Goal: Information Seeking & Learning: Learn about a topic

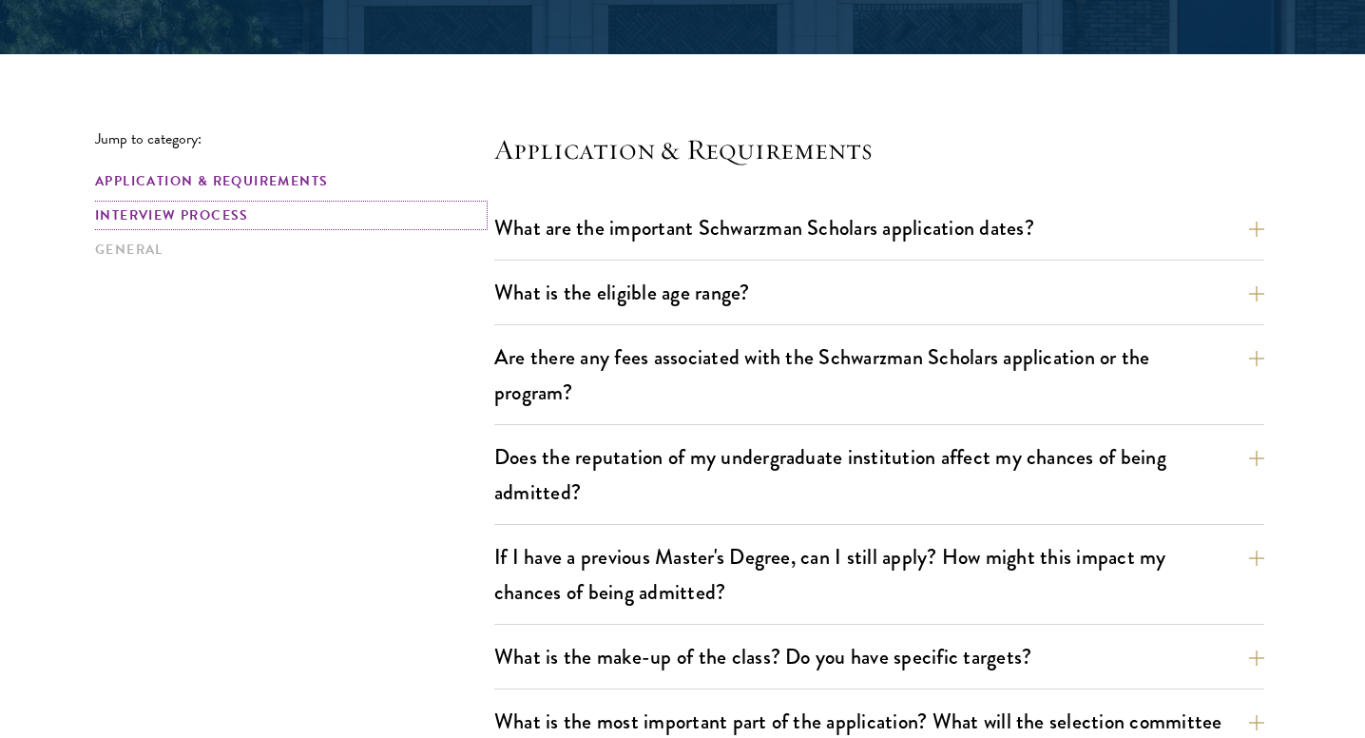
click at [210, 206] on link "Interview Process" at bounding box center [289, 215] width 388 height 20
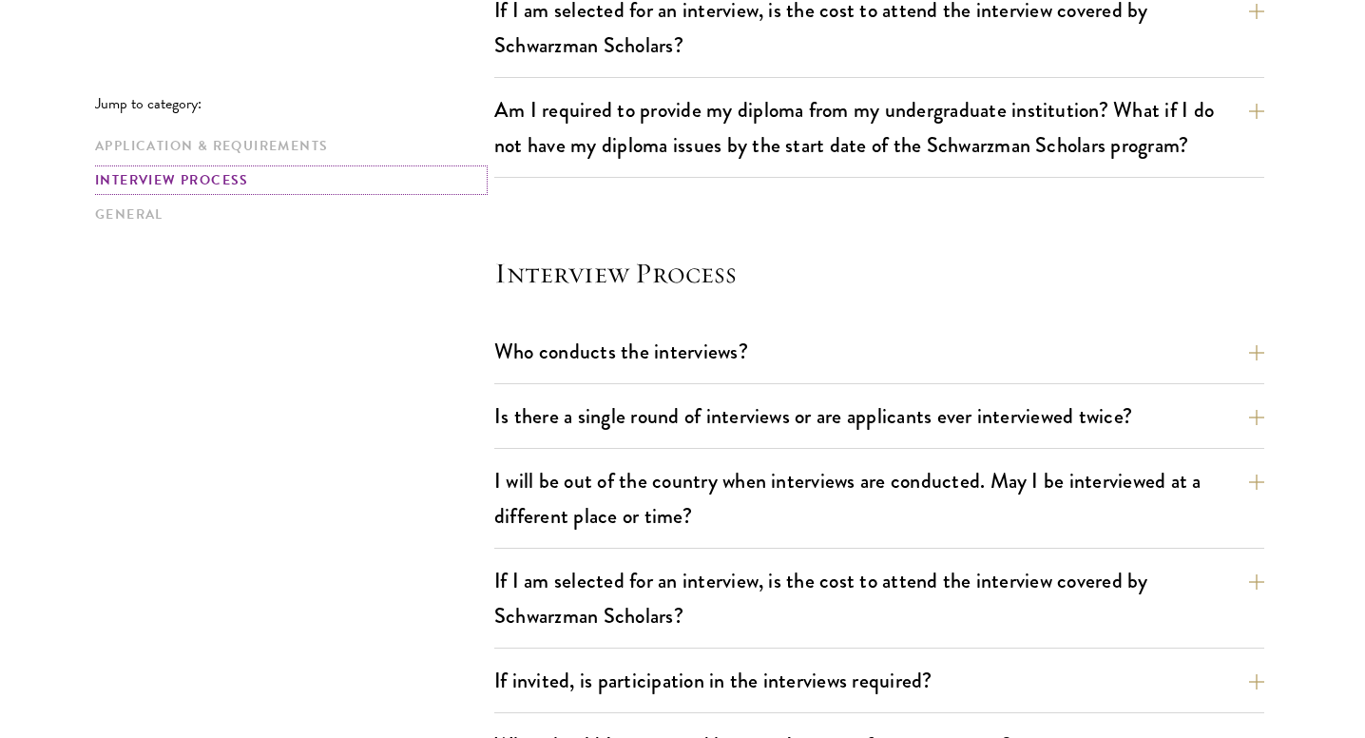
scroll to position [2119, 0]
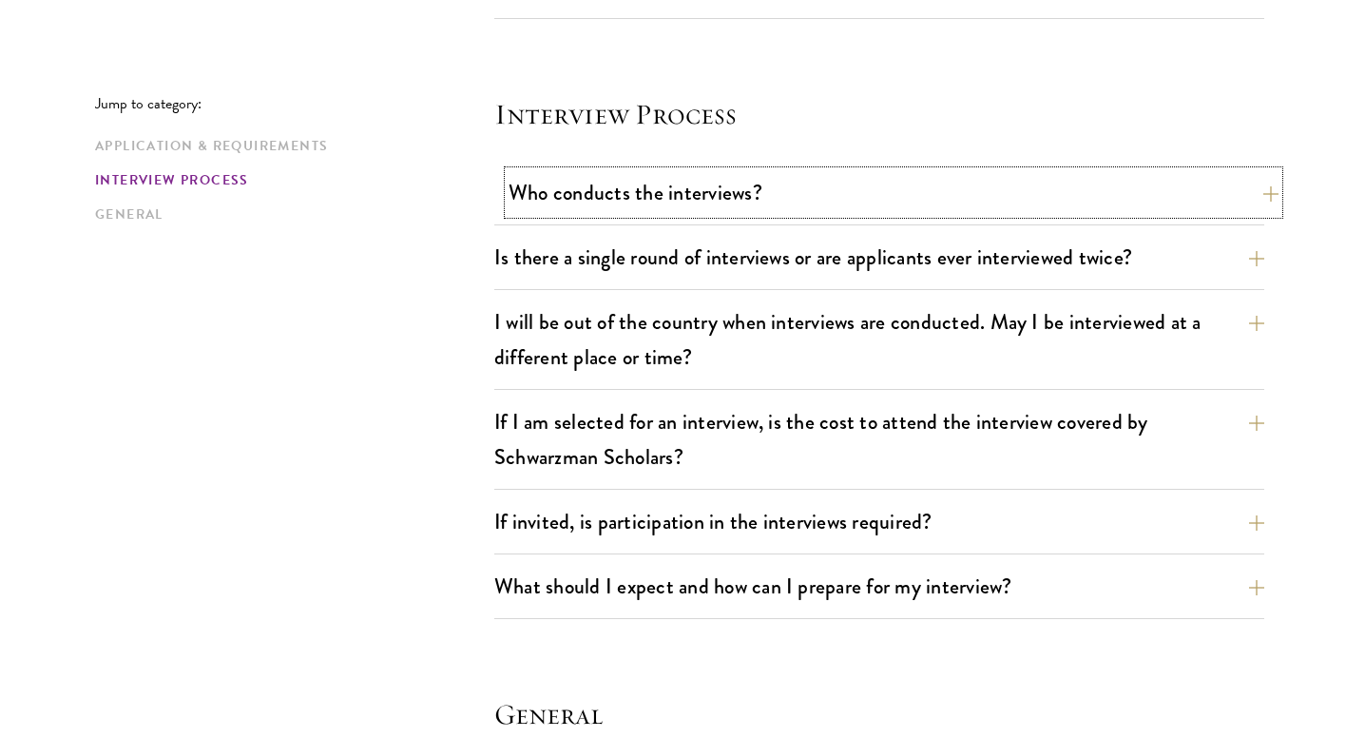
click at [571, 195] on button "Who conducts the interviews?" at bounding box center [894, 192] width 770 height 43
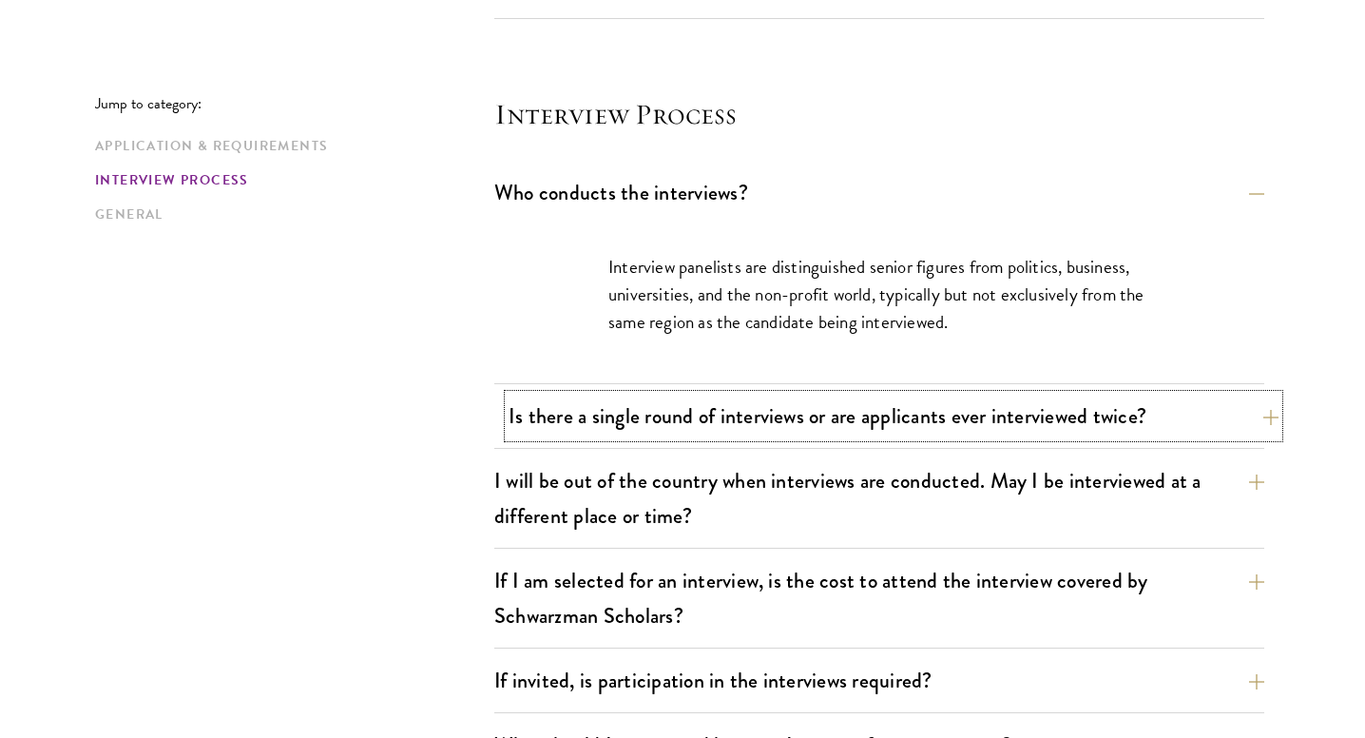
click at [611, 406] on button "Is there a single round of interviews or are applicants ever interviewed twice?" at bounding box center [894, 416] width 770 height 43
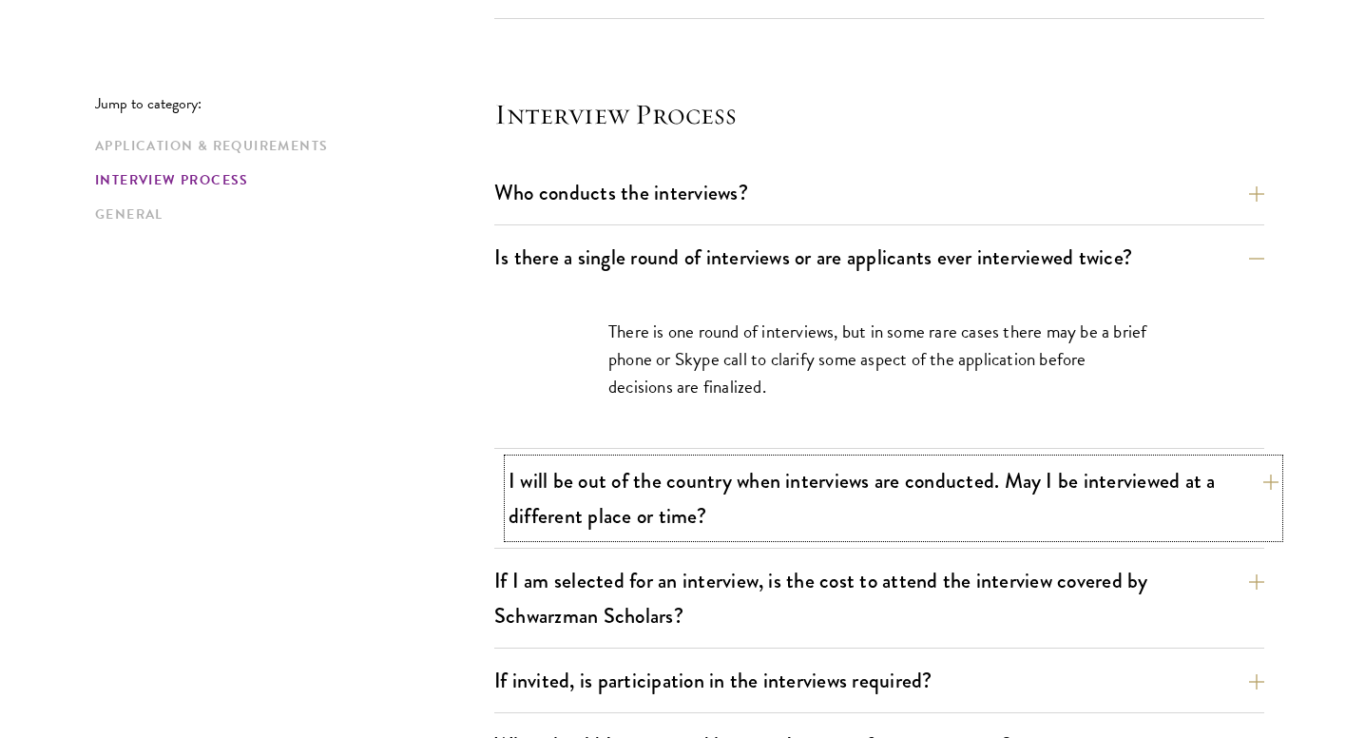
click at [628, 461] on button "I will be out of the country when interviews are conducted. May I be interviewe…" at bounding box center [894, 498] width 770 height 78
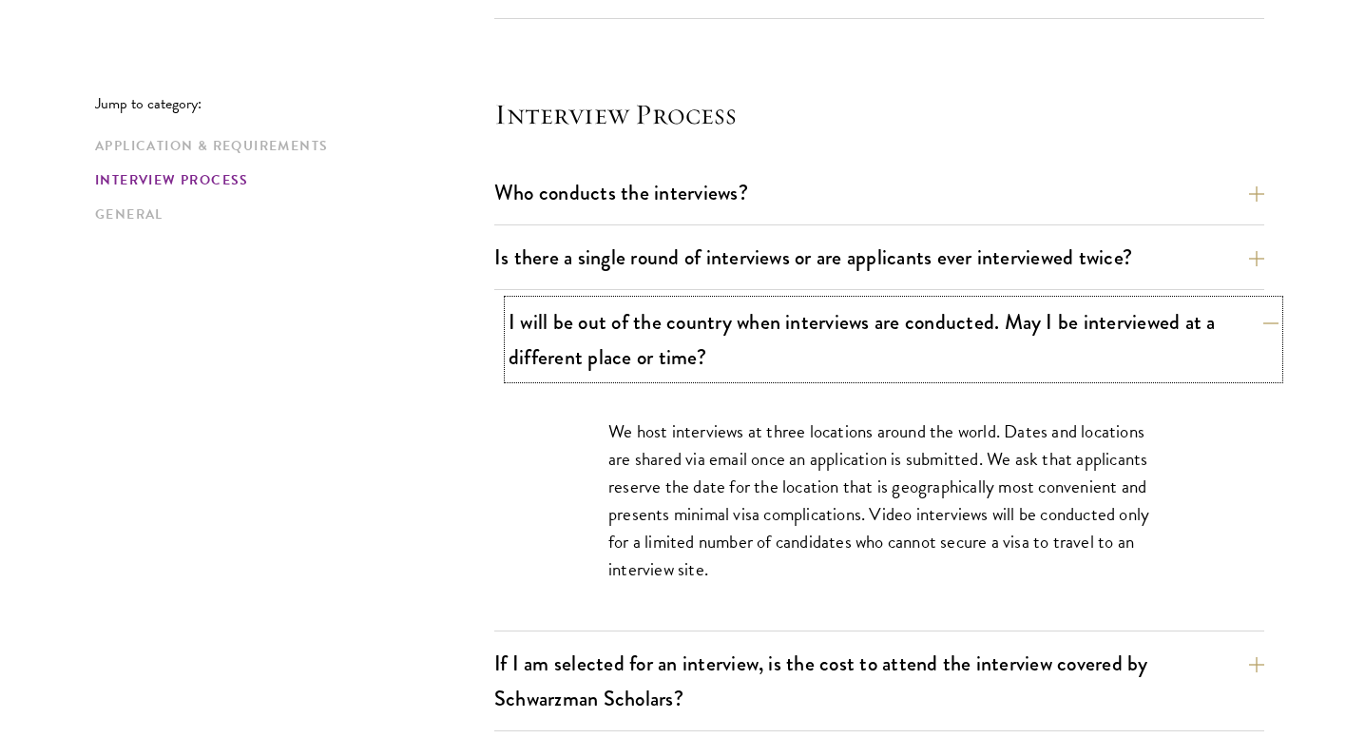
scroll to position [2305, 0]
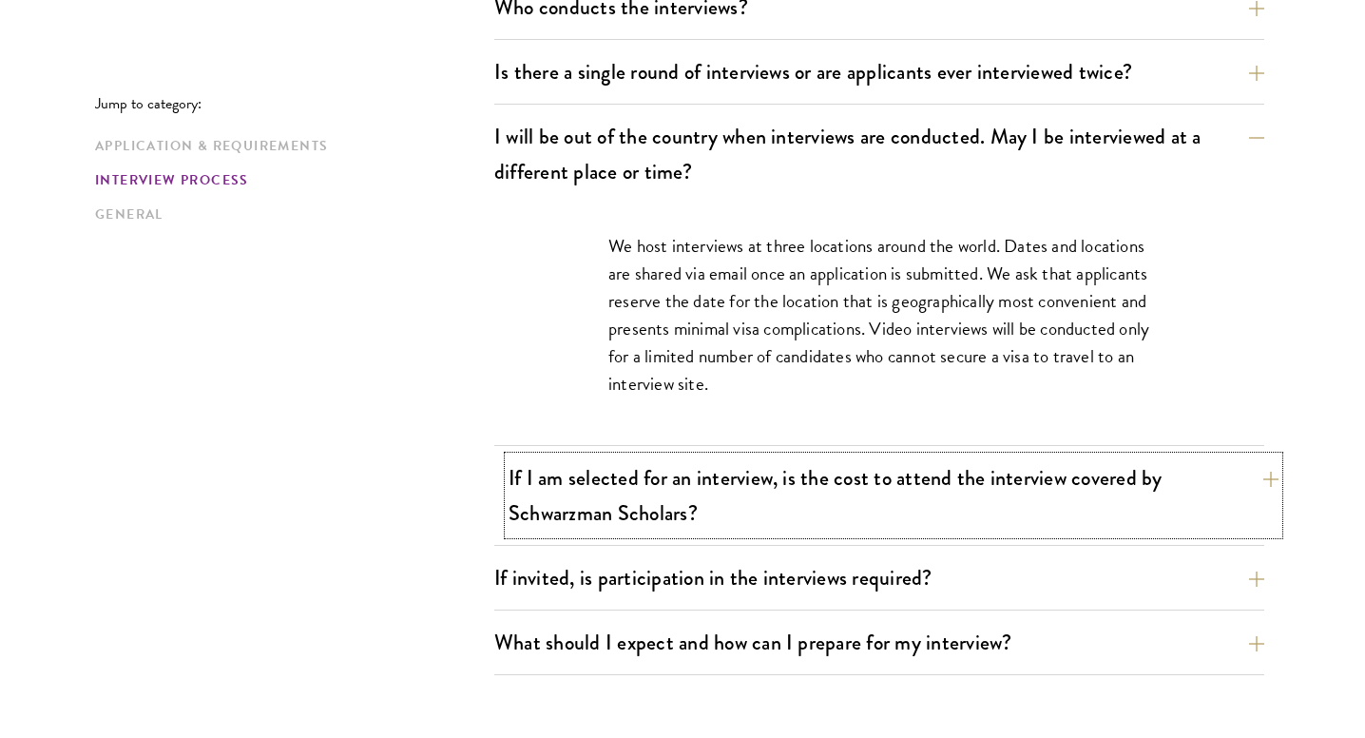
click at [628, 461] on button "If I am selected for an interview, is the cost to attend the interview covered …" at bounding box center [894, 495] width 770 height 78
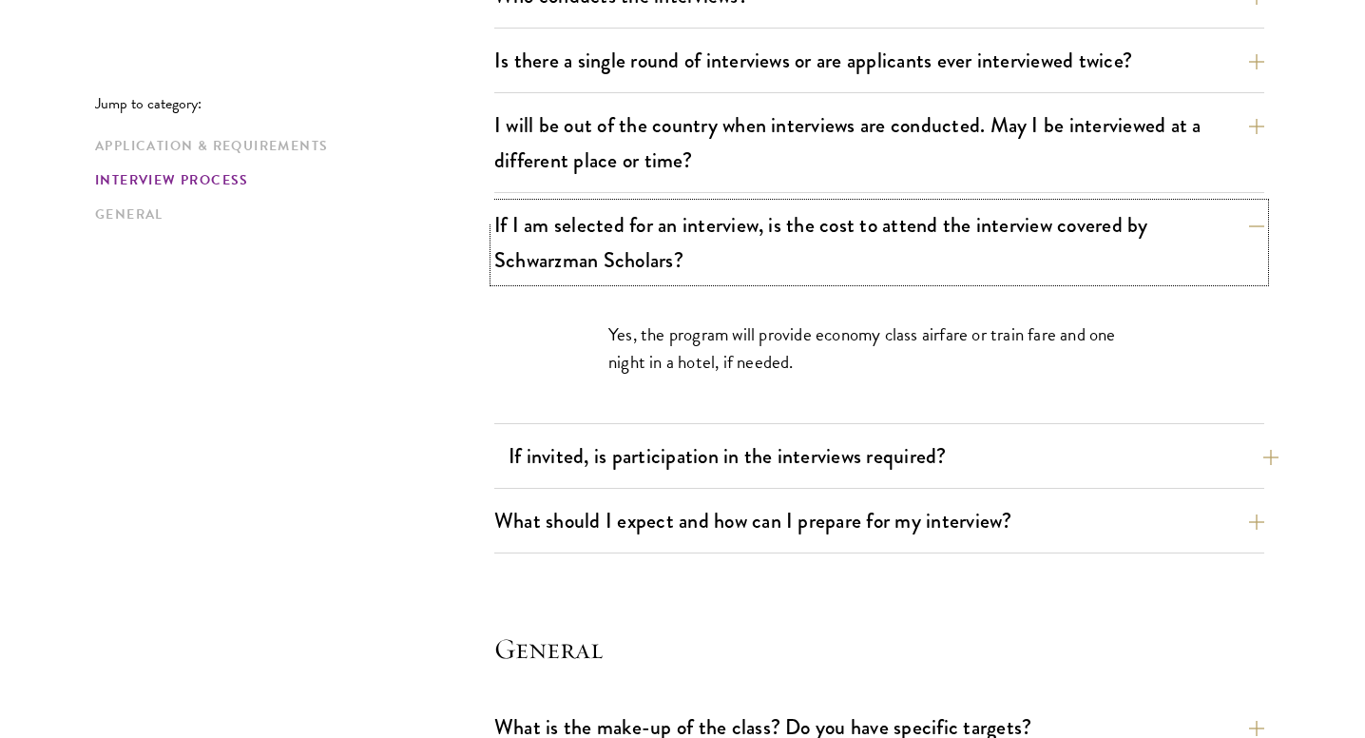
scroll to position [2317, 0]
click at [628, 457] on button "If invited, is participation in the interviews required?" at bounding box center [894, 455] width 770 height 43
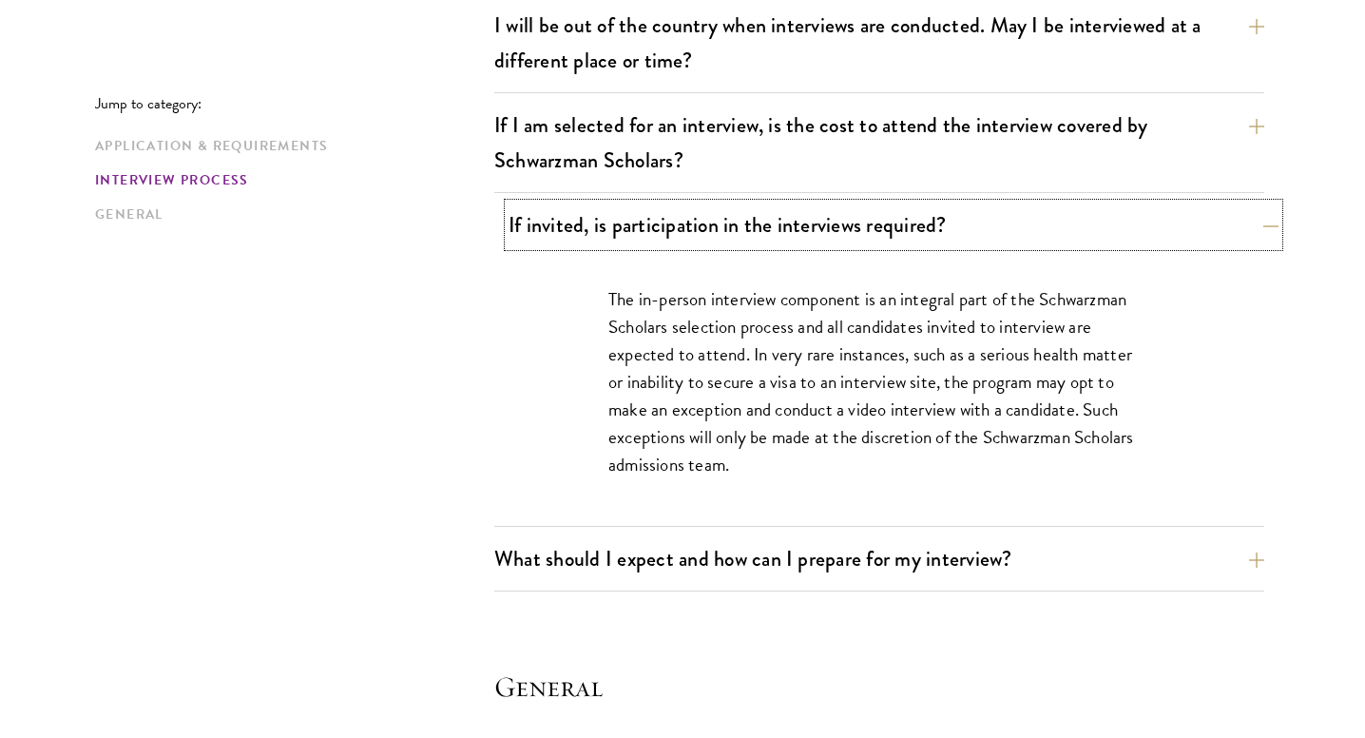
scroll to position [2499, 0]
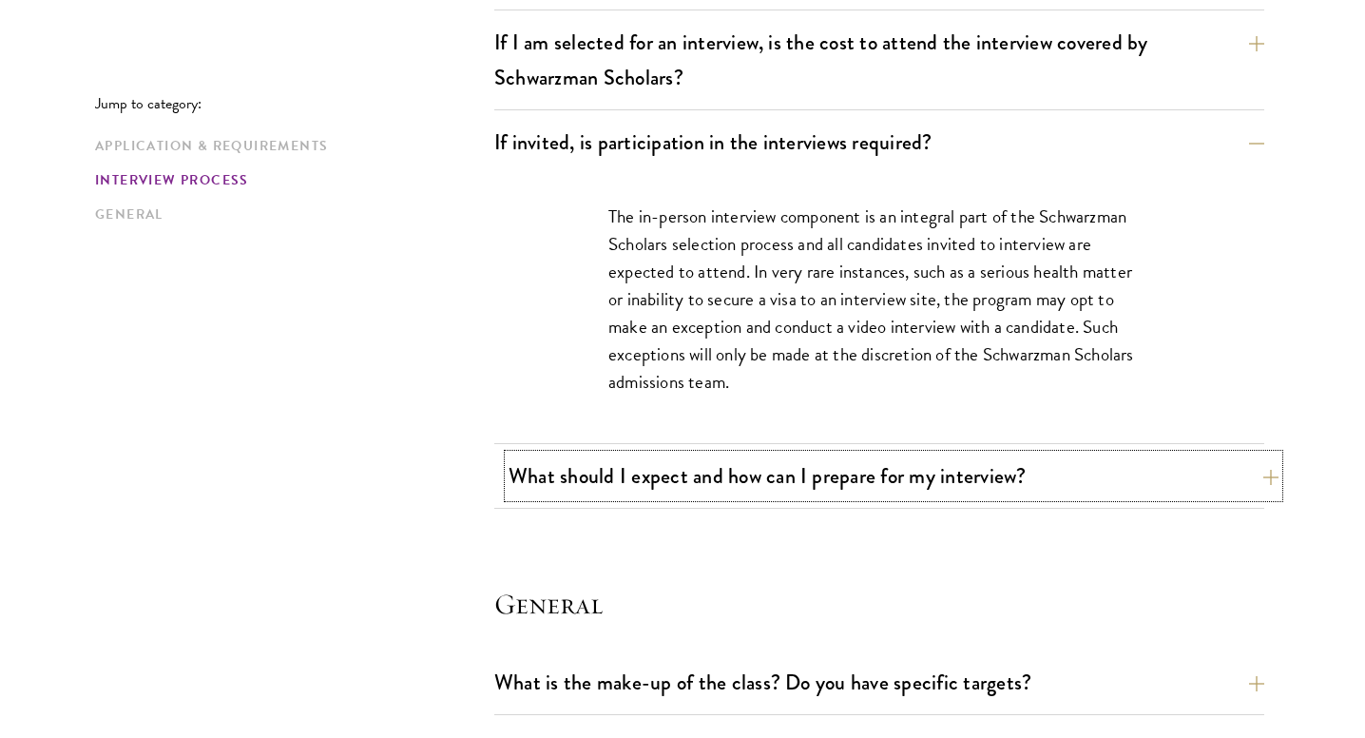
click at [621, 475] on button "What should I expect and how can I prepare for my interview?" at bounding box center [894, 475] width 770 height 43
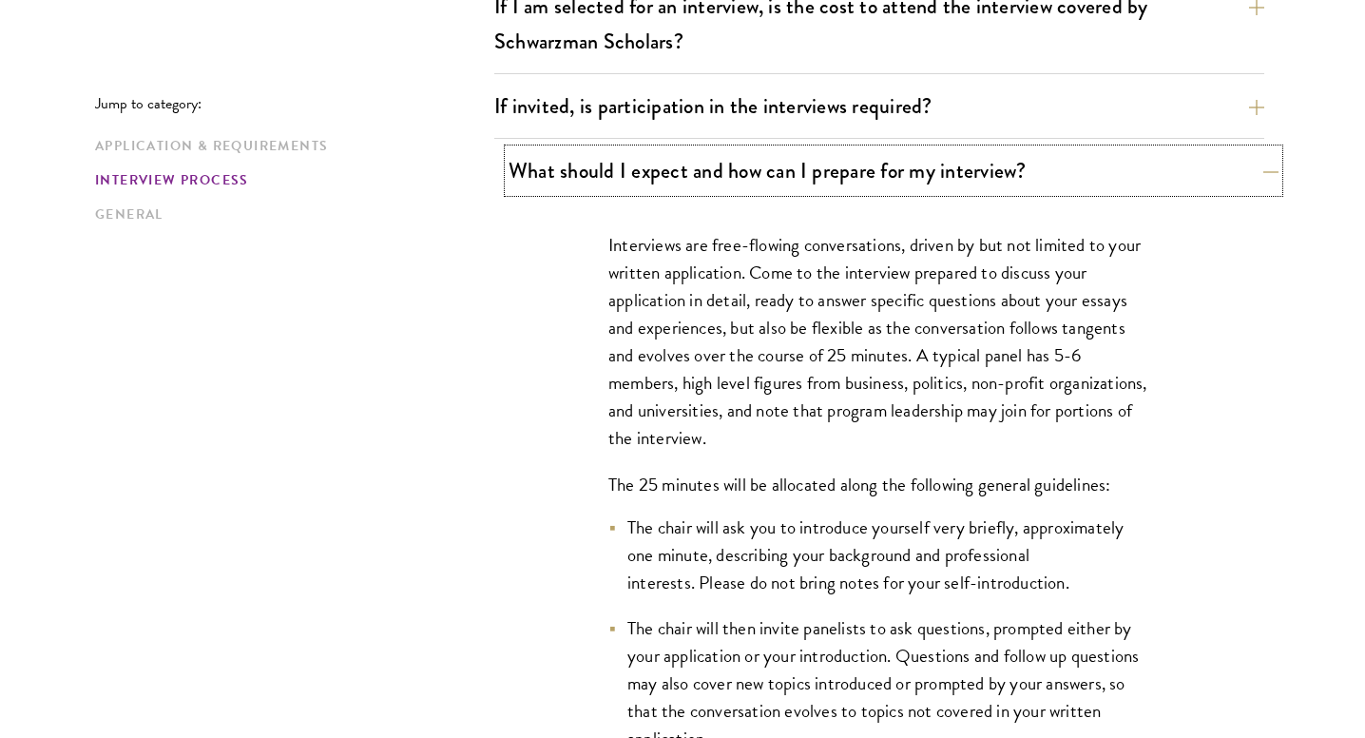
scroll to position [2577, 0]
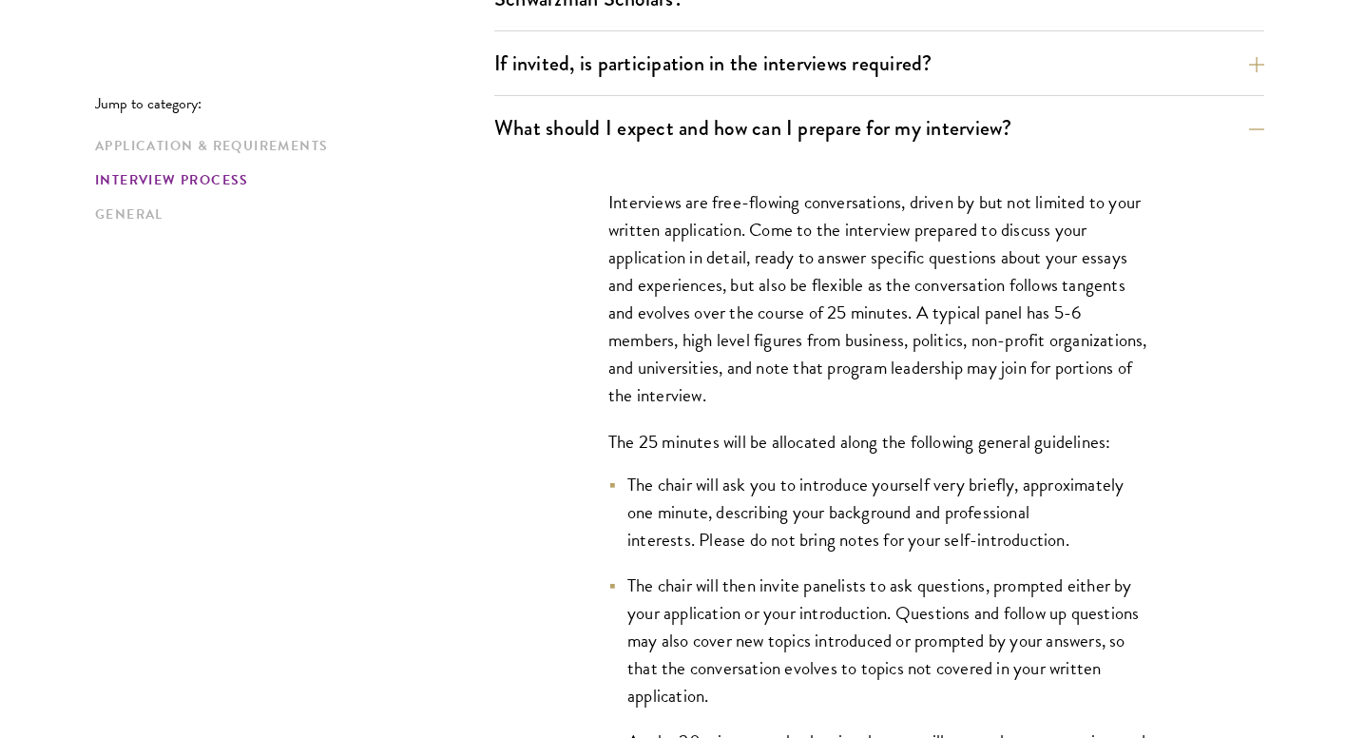
click at [762, 299] on p "Interviews are free-flowing conversations, driven by but not limited to your wr…" at bounding box center [879, 299] width 542 height 222
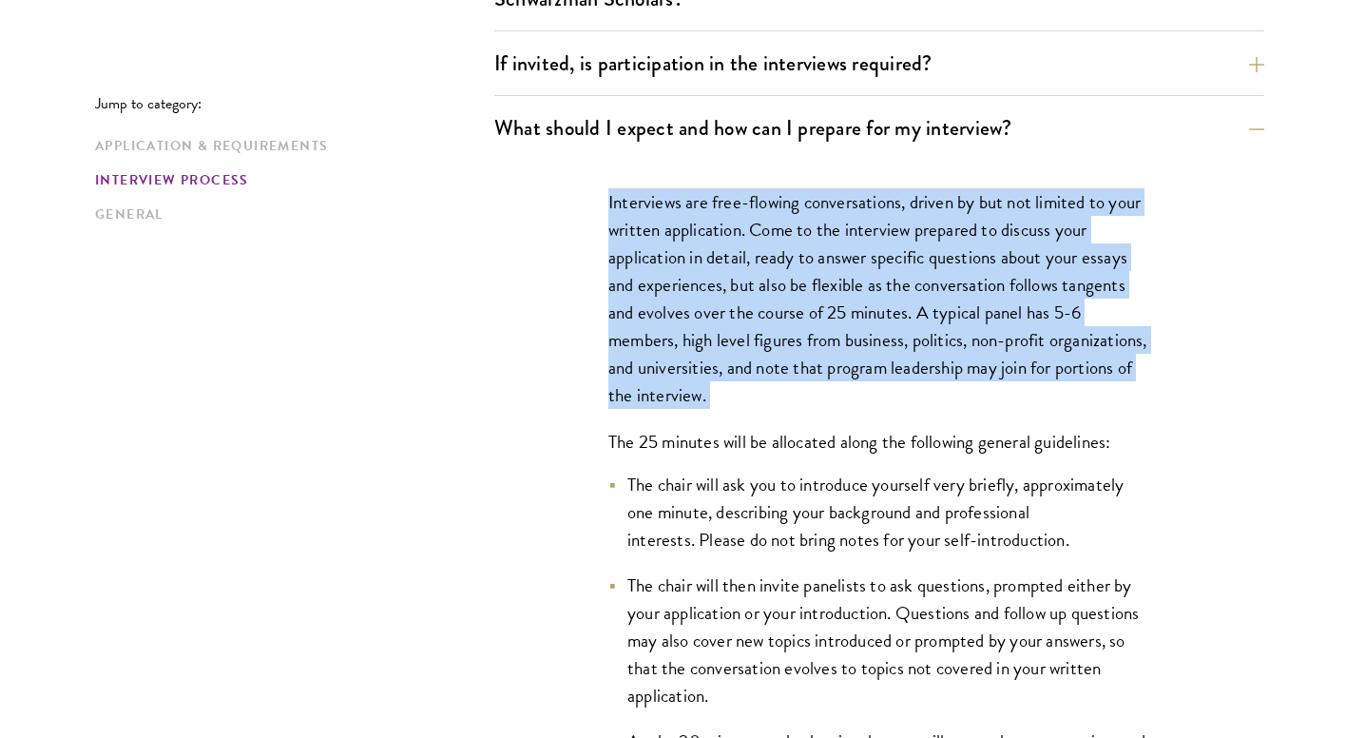
click at [762, 299] on p "Interviews are free-flowing conversations, driven by but not limited to your wr…" at bounding box center [879, 299] width 542 height 222
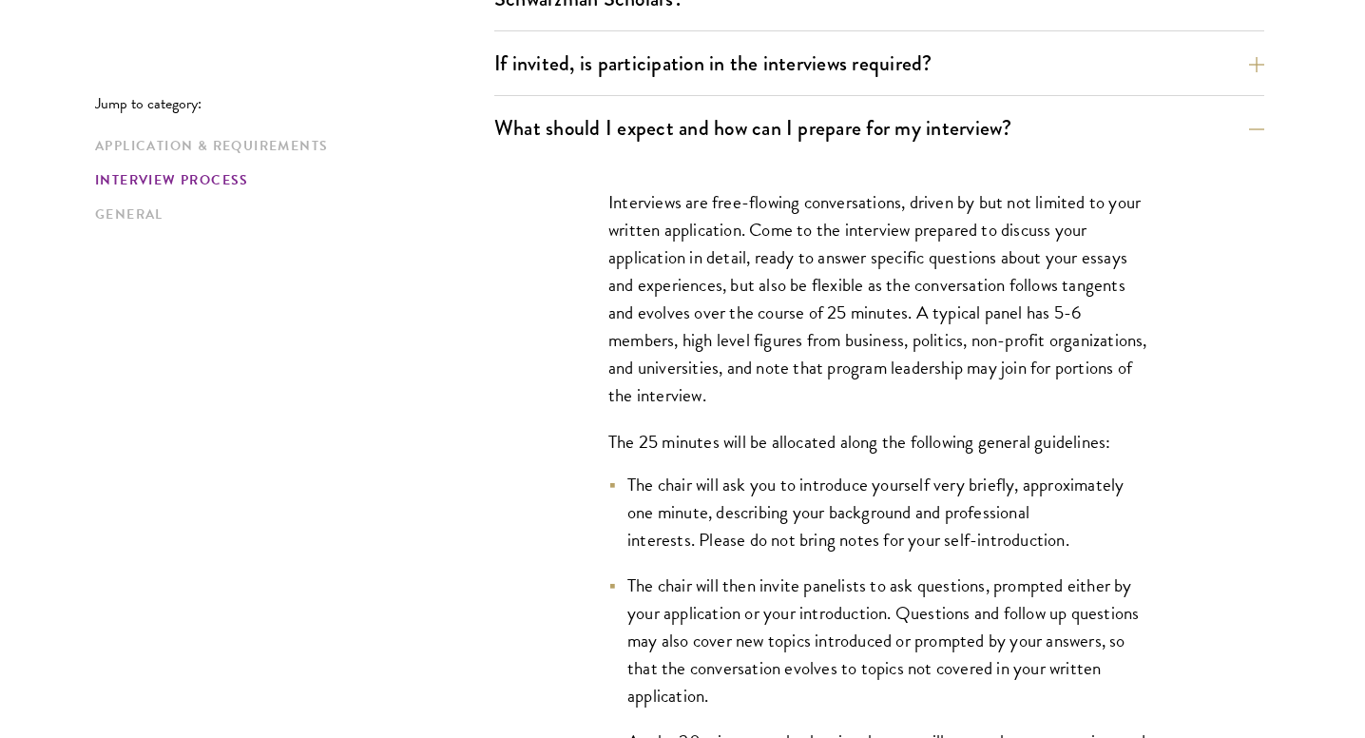
click at [691, 514] on li "The chair will ask you to introduce yourself very briefly, approximately one mi…" at bounding box center [879, 512] width 542 height 83
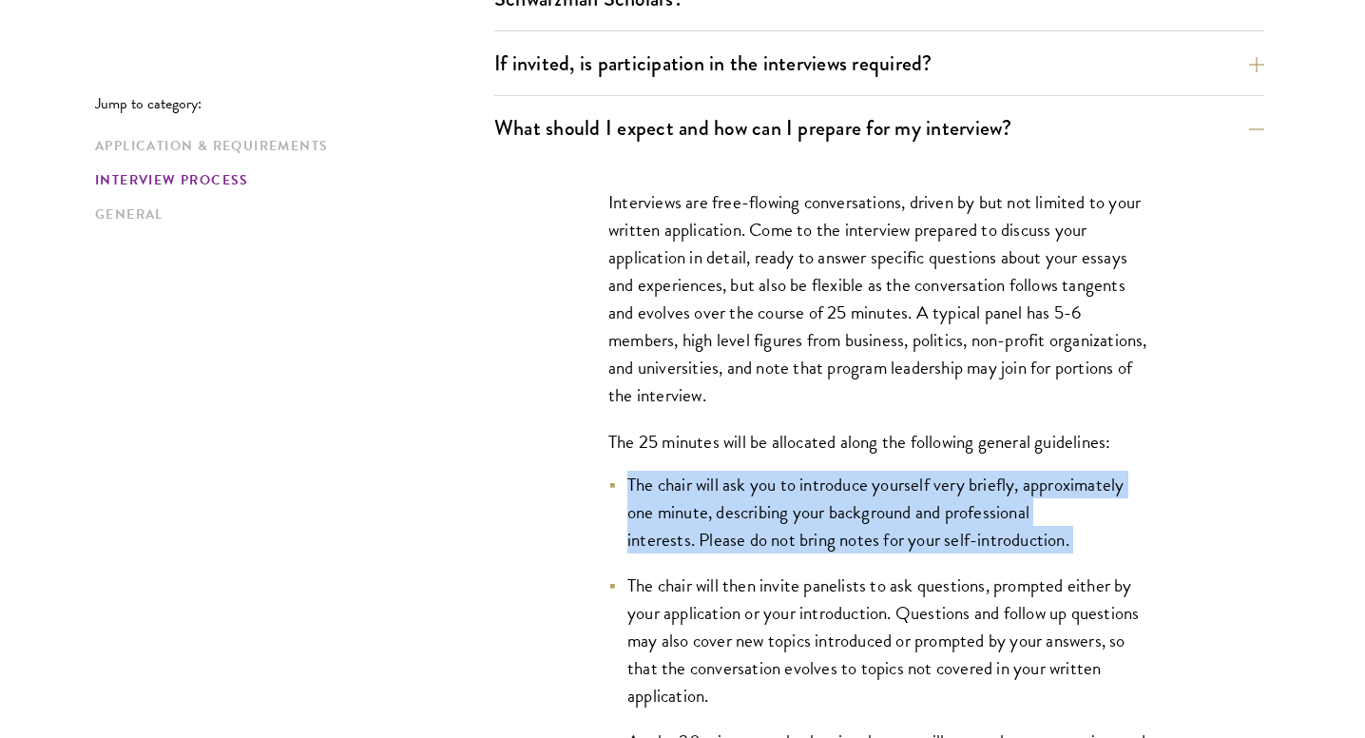
click at [691, 514] on li "The chair will ask you to introduce yourself very briefly, approximately one mi…" at bounding box center [879, 512] width 542 height 83
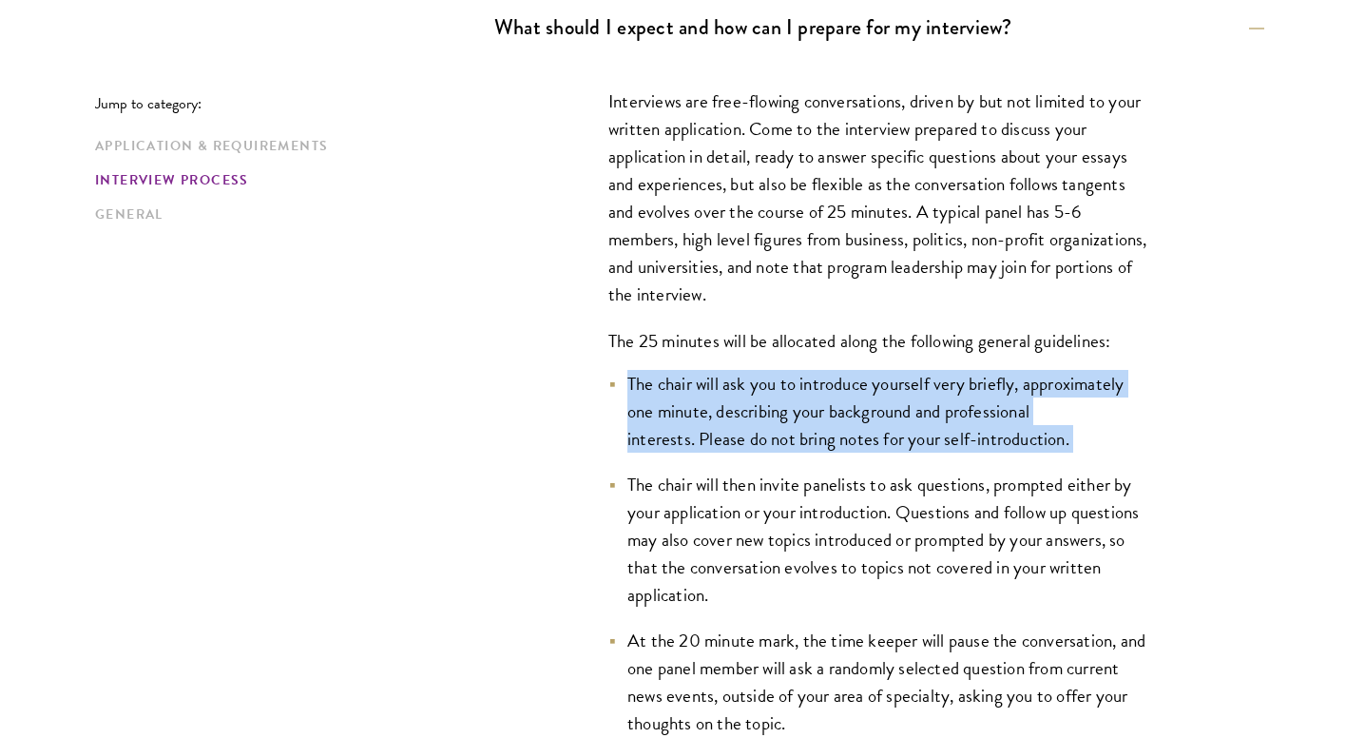
scroll to position [2739, 0]
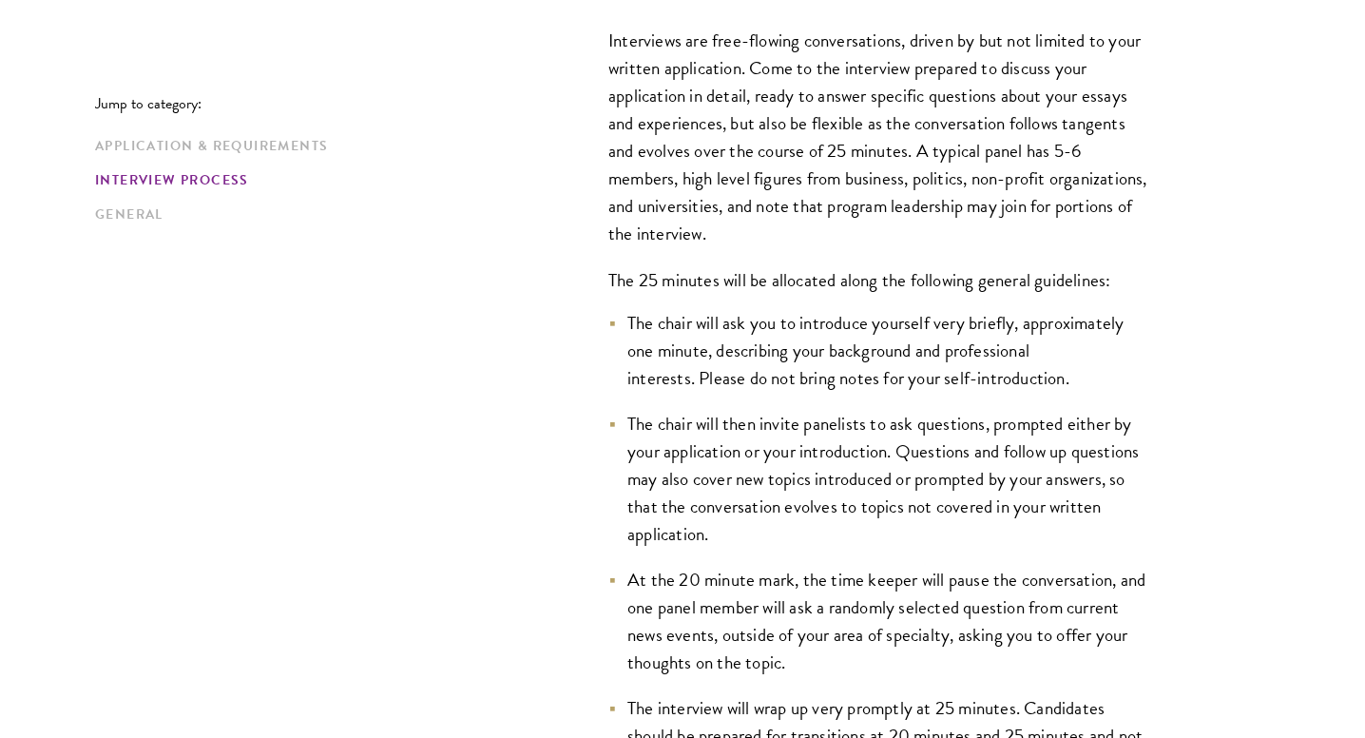
click at [722, 463] on li "The chair will then invite panelists to ask questions, prompted either by your …" at bounding box center [879, 479] width 542 height 138
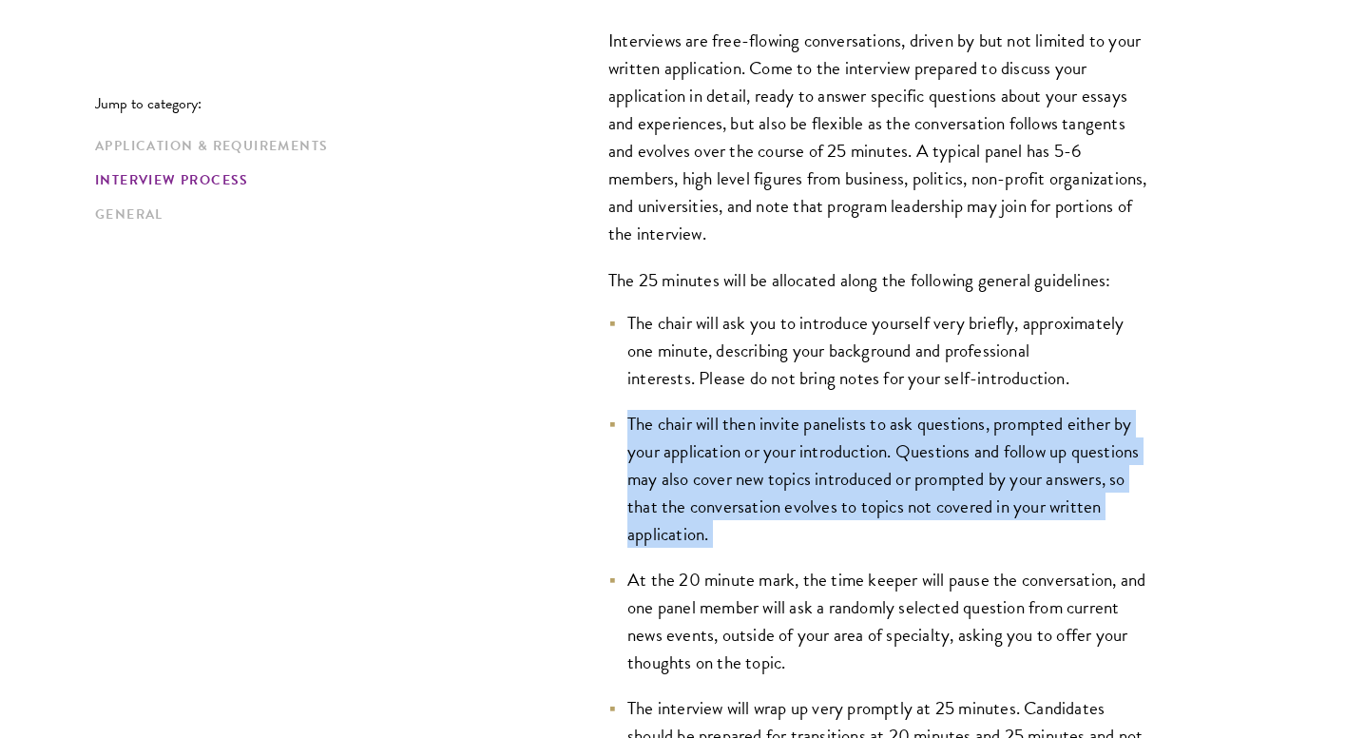
click at [722, 463] on li "The chair will then invite panelists to ask questions, prompted either by your …" at bounding box center [879, 479] width 542 height 138
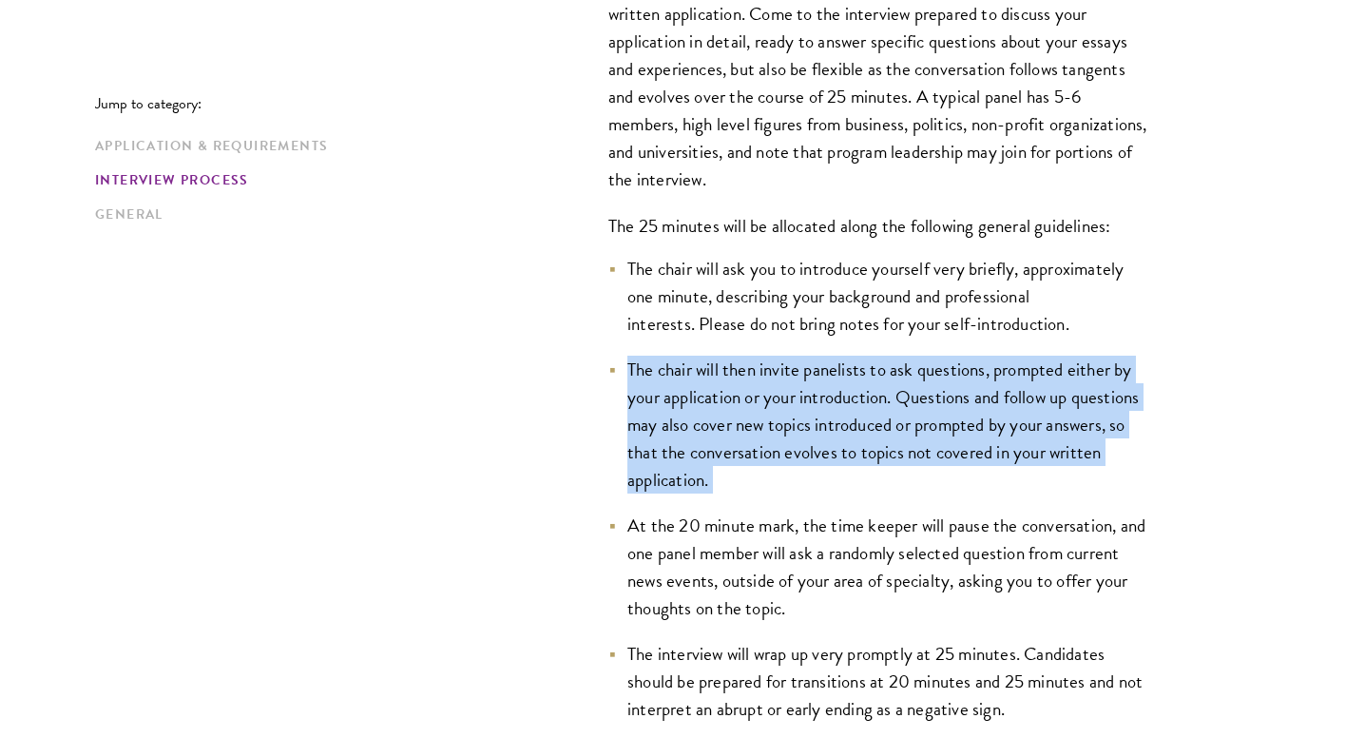
scroll to position [2800, 0]
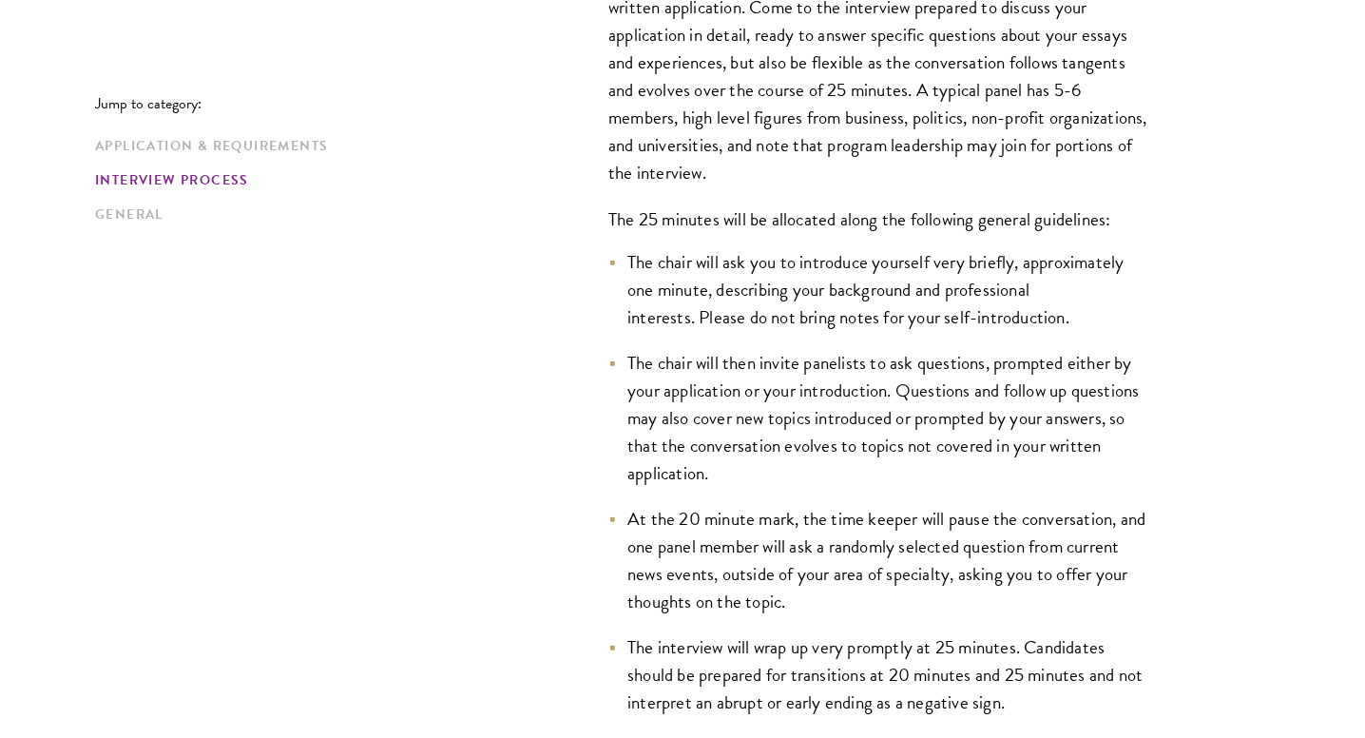
click at [722, 537] on li "At the 20 minute mark, the time keeper will pause the conversation, and one pan…" at bounding box center [879, 560] width 542 height 110
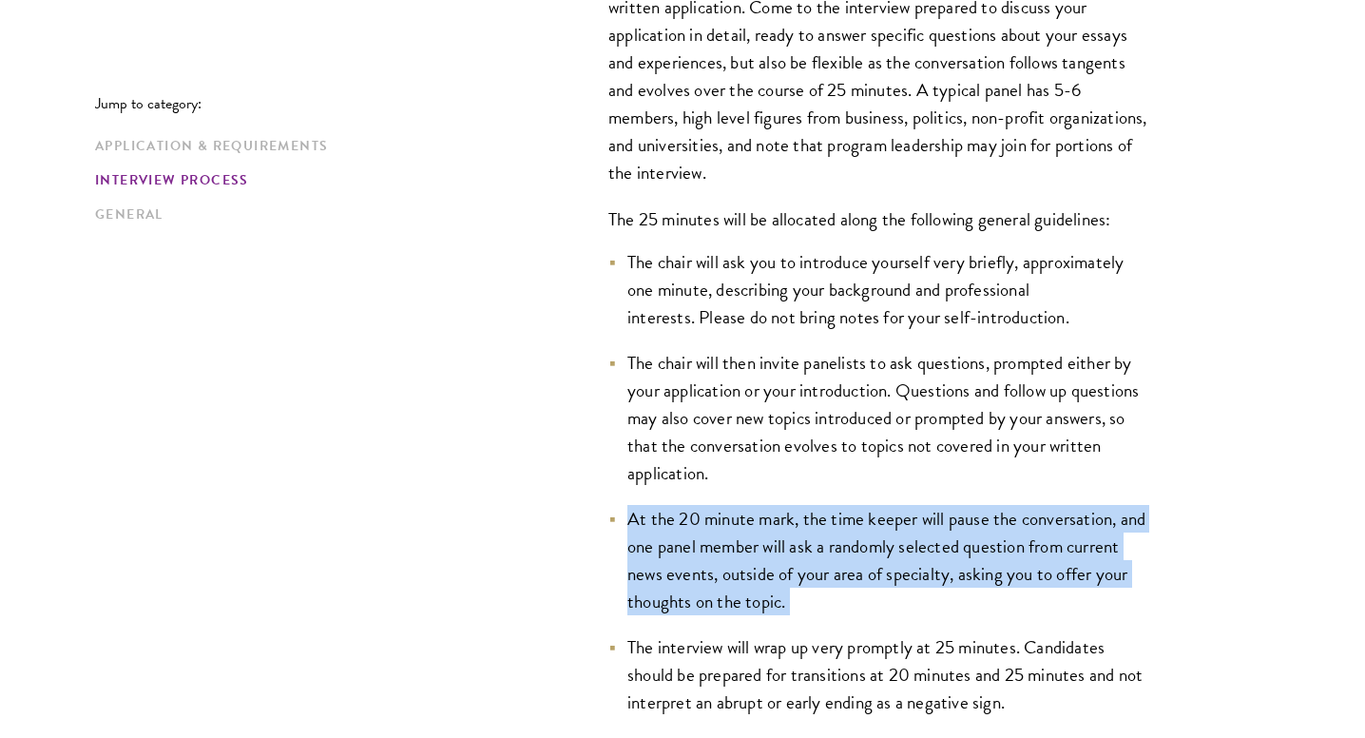
click at [722, 537] on li "At the 20 minute mark, the time keeper will pause the conversation, and one pan…" at bounding box center [879, 560] width 542 height 110
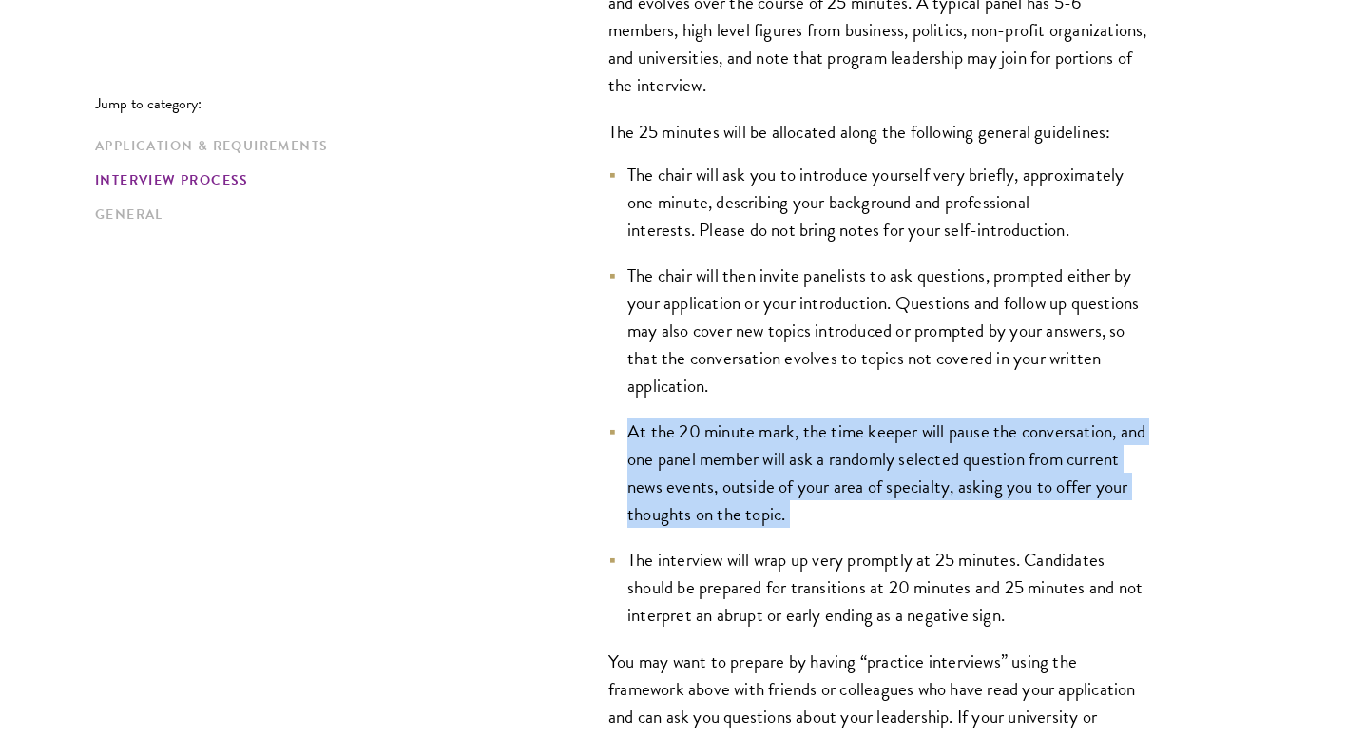
scroll to position [2998, 0]
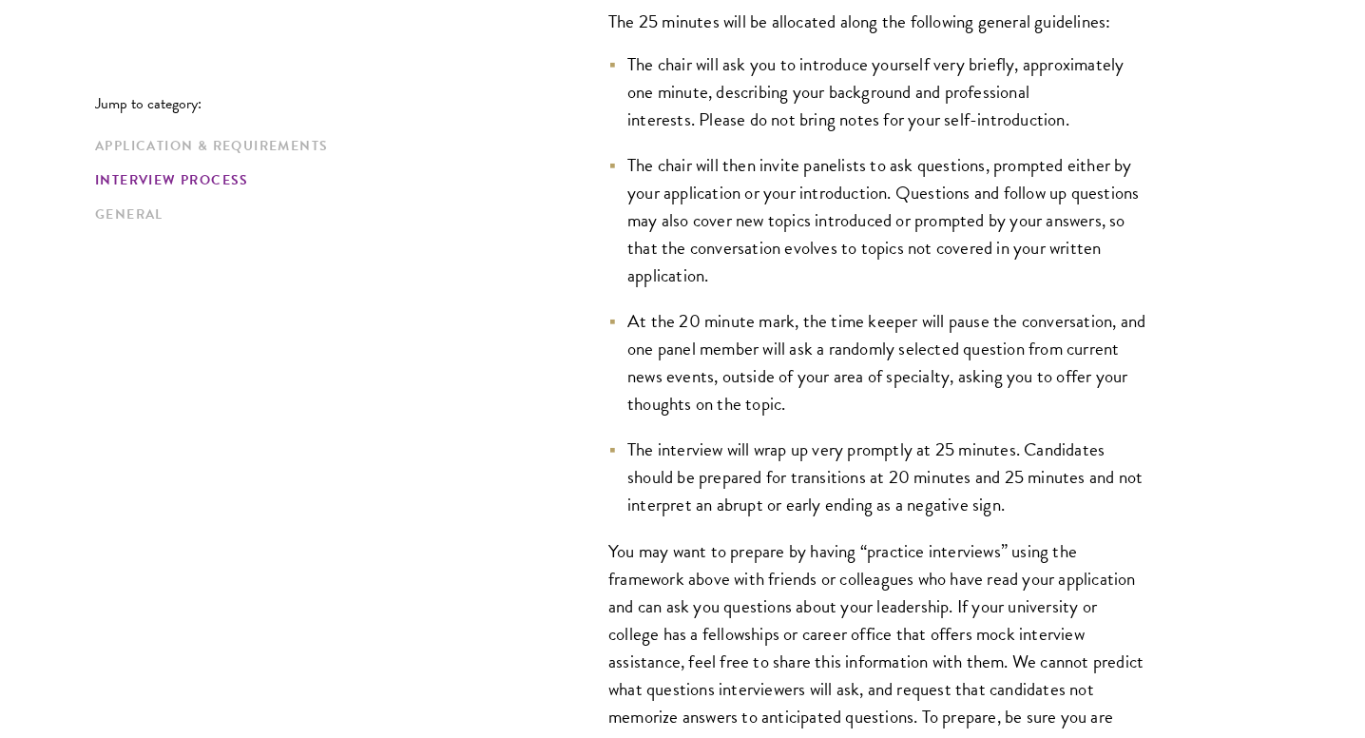
click at [706, 470] on li "The interview will wrap up very promptly at 25 minutes. Candidates should be pr…" at bounding box center [879, 476] width 542 height 83
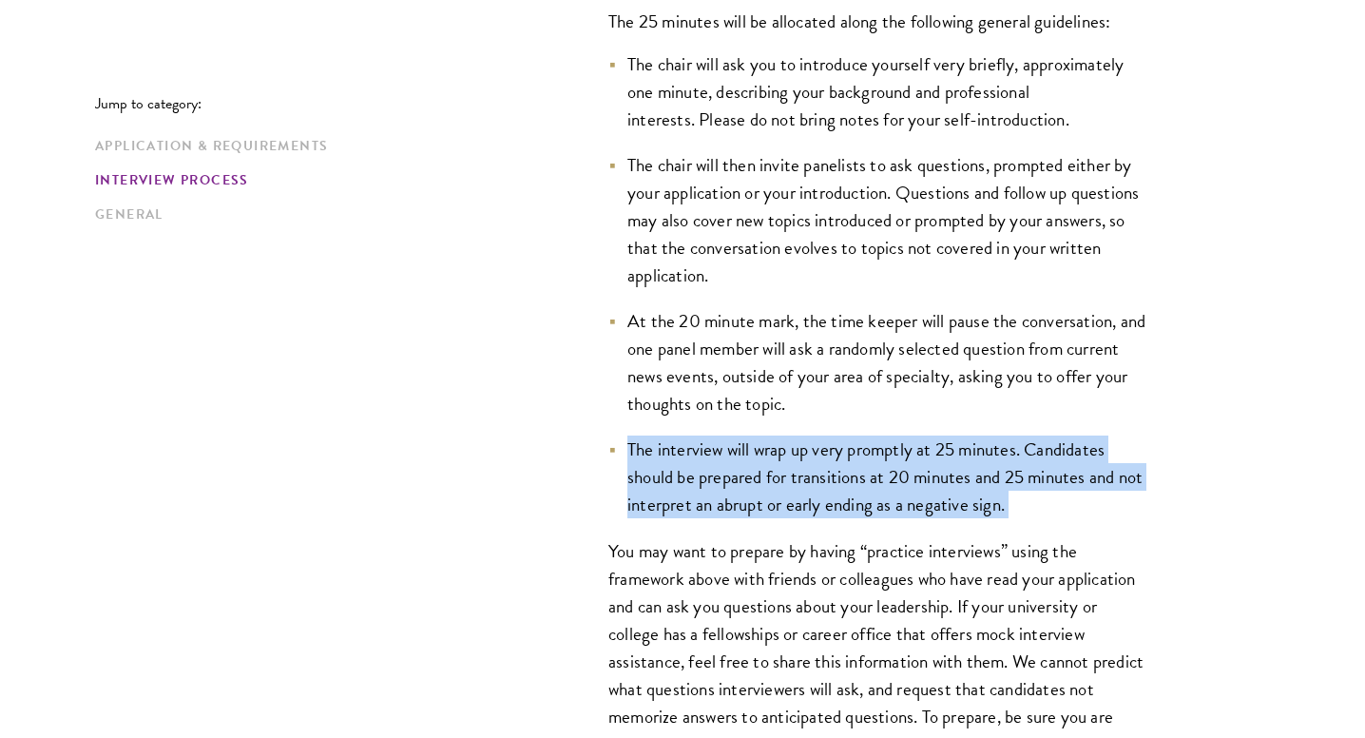
click at [706, 470] on li "The interview will wrap up very promptly at 25 minutes. Candidates should be pr…" at bounding box center [879, 476] width 542 height 83
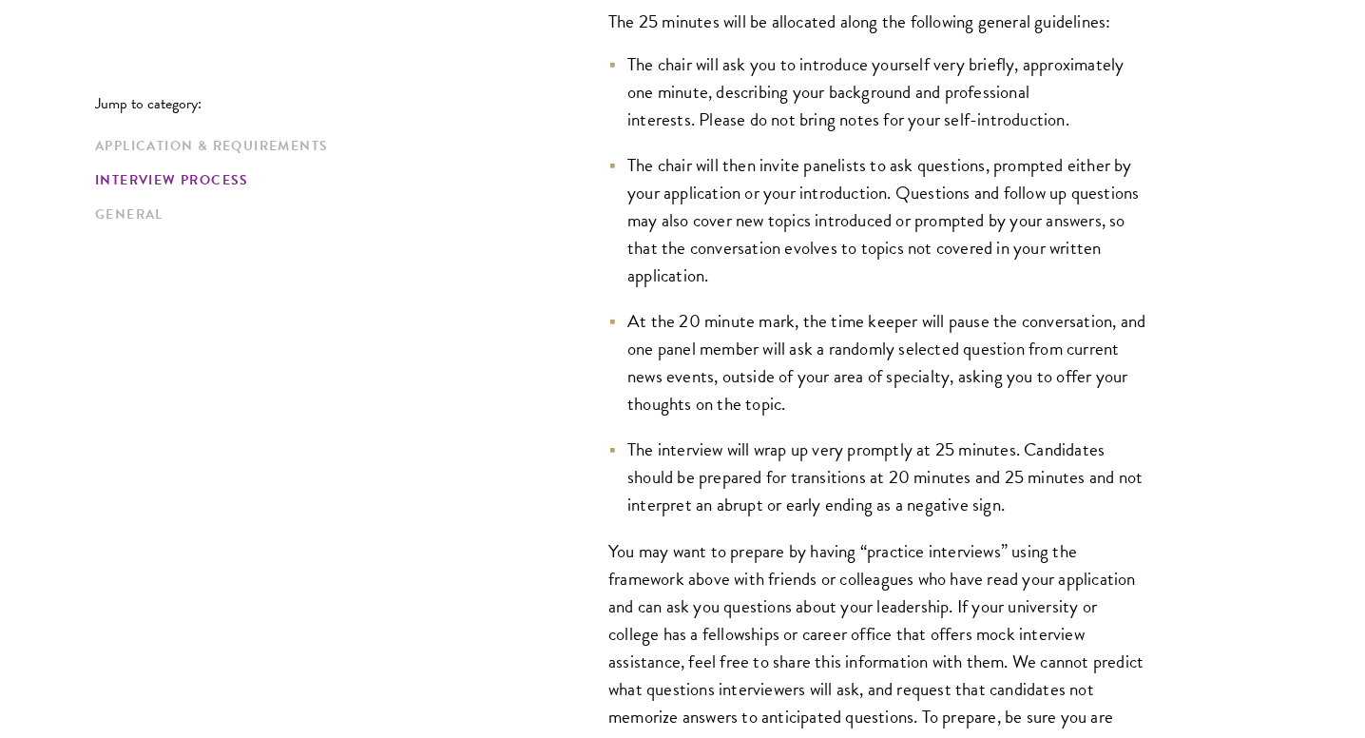
click at [724, 396] on li "At the 20 minute mark, the time keeper will pause the conversation, and one pan…" at bounding box center [879, 362] width 542 height 110
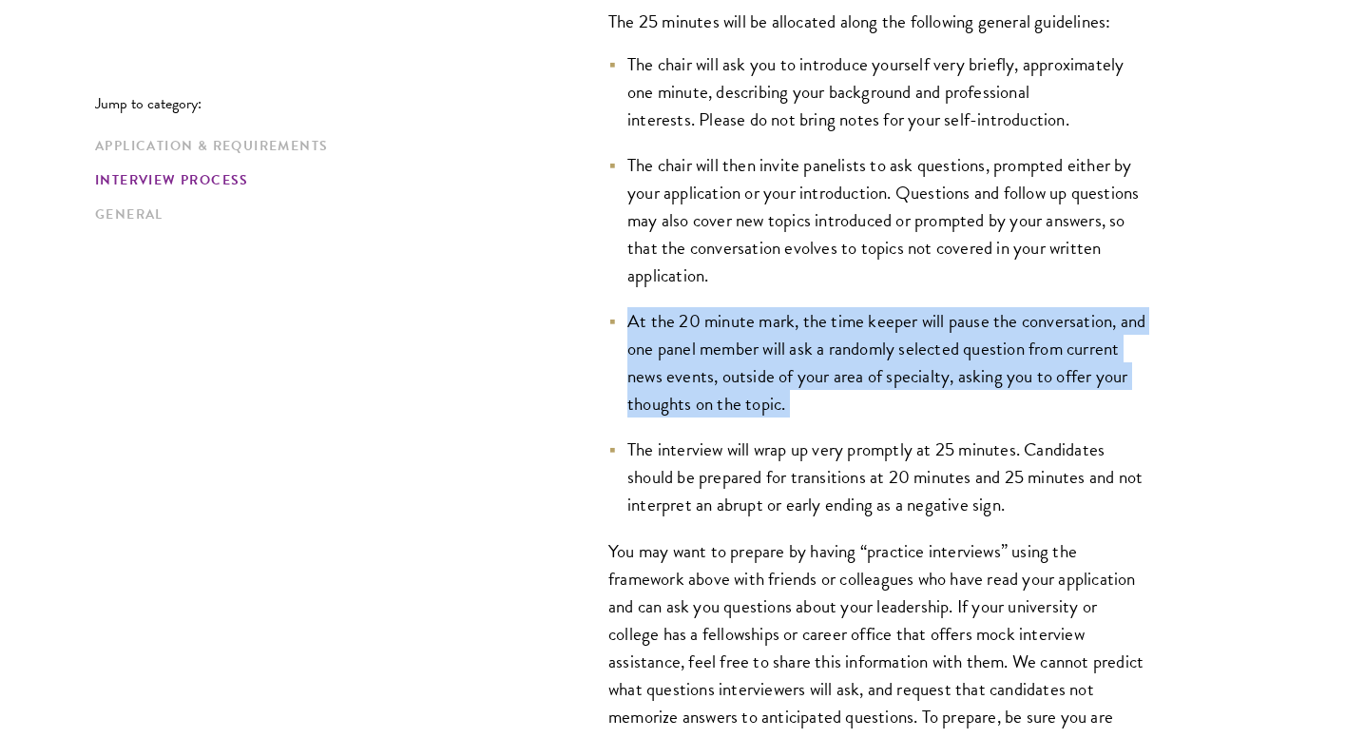
click at [724, 396] on li "At the 20 minute mark, the time keeper will pause the conversation, and one pan…" at bounding box center [879, 362] width 542 height 110
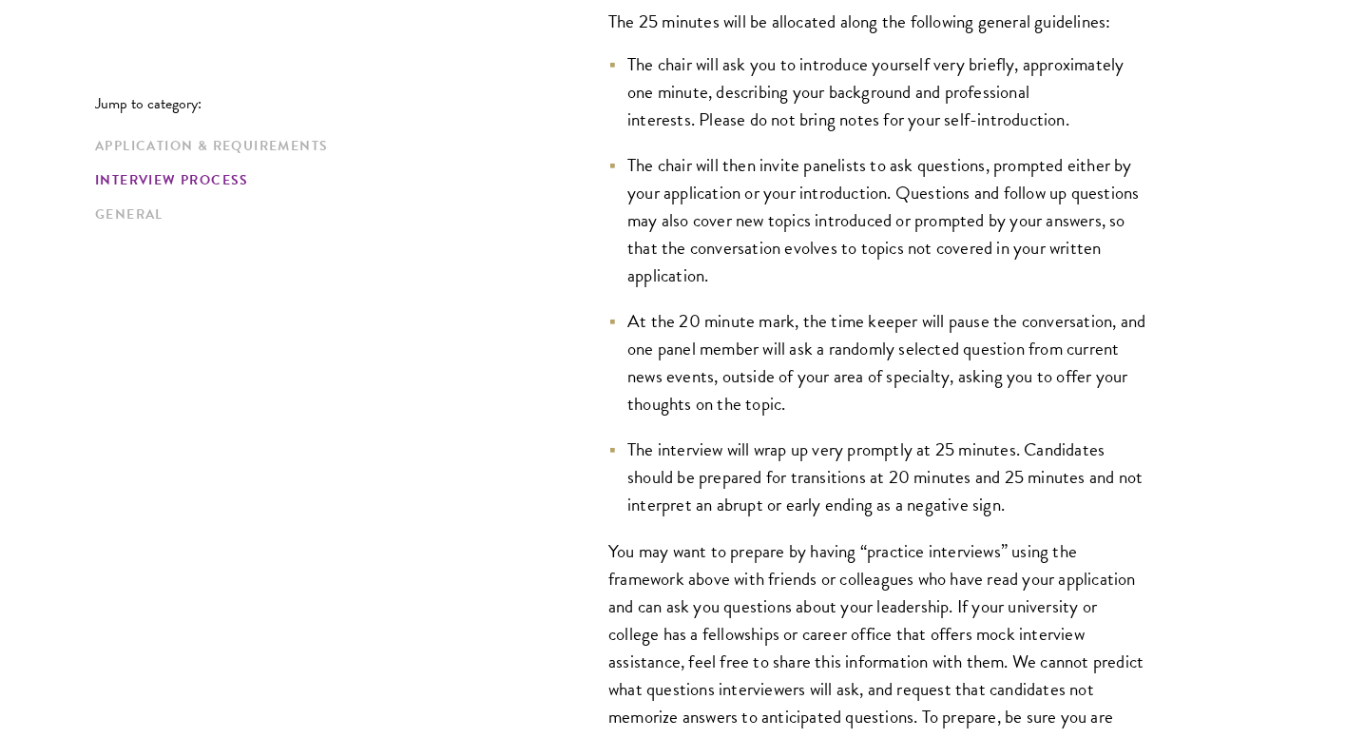
click at [724, 478] on li "The interview will wrap up very promptly at 25 minutes. Candidates should be pr…" at bounding box center [879, 476] width 542 height 83
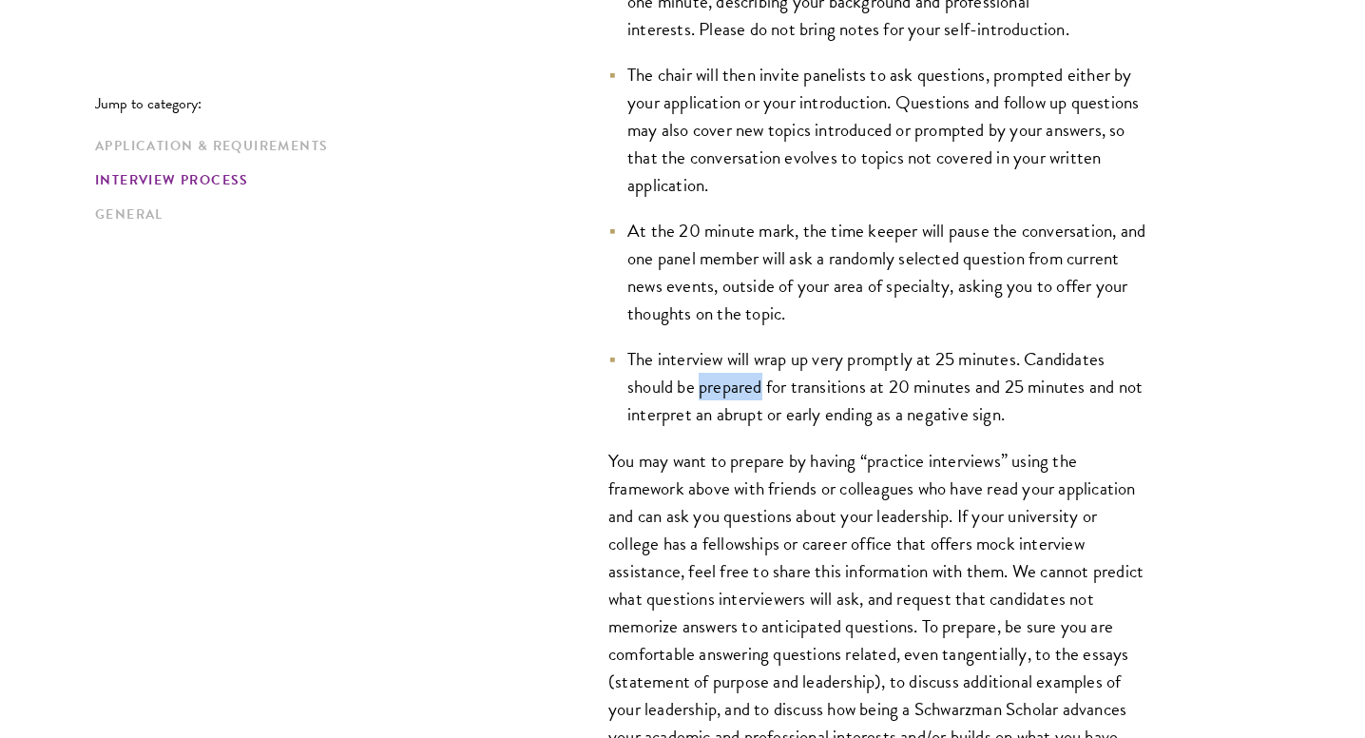
scroll to position [3264, 0]
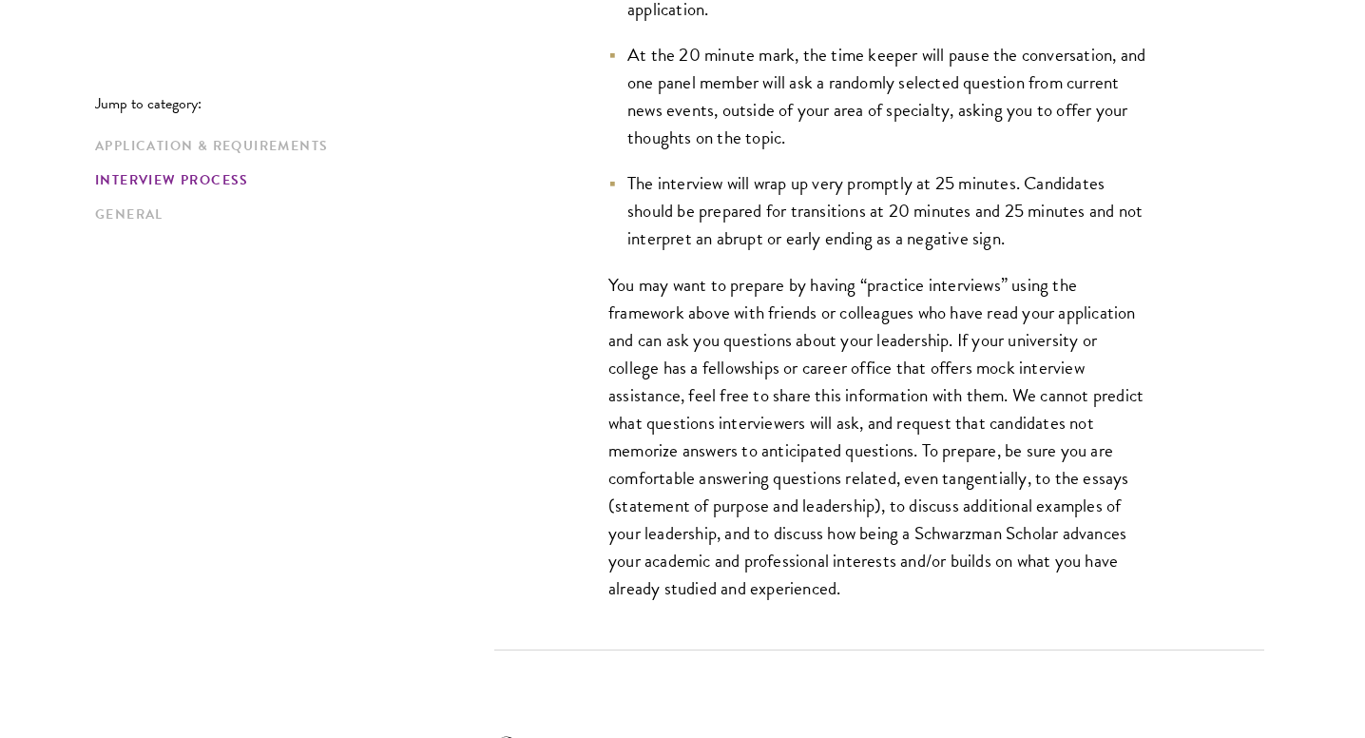
click at [724, 464] on p "You may want to prepare by having “practice interviews” using the framework abo…" at bounding box center [879, 437] width 542 height 332
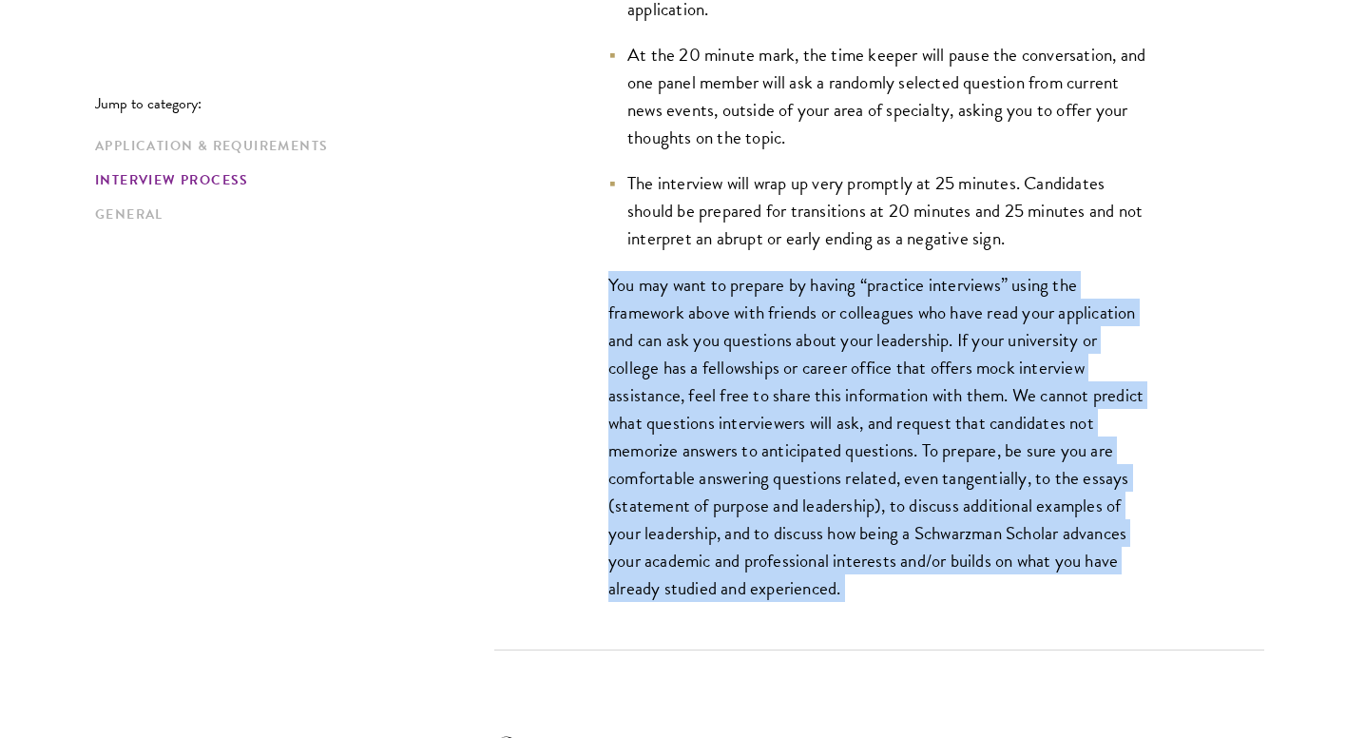
click at [724, 464] on p "You may want to prepare by having “practice interviews” using the framework abo…" at bounding box center [879, 437] width 542 height 332
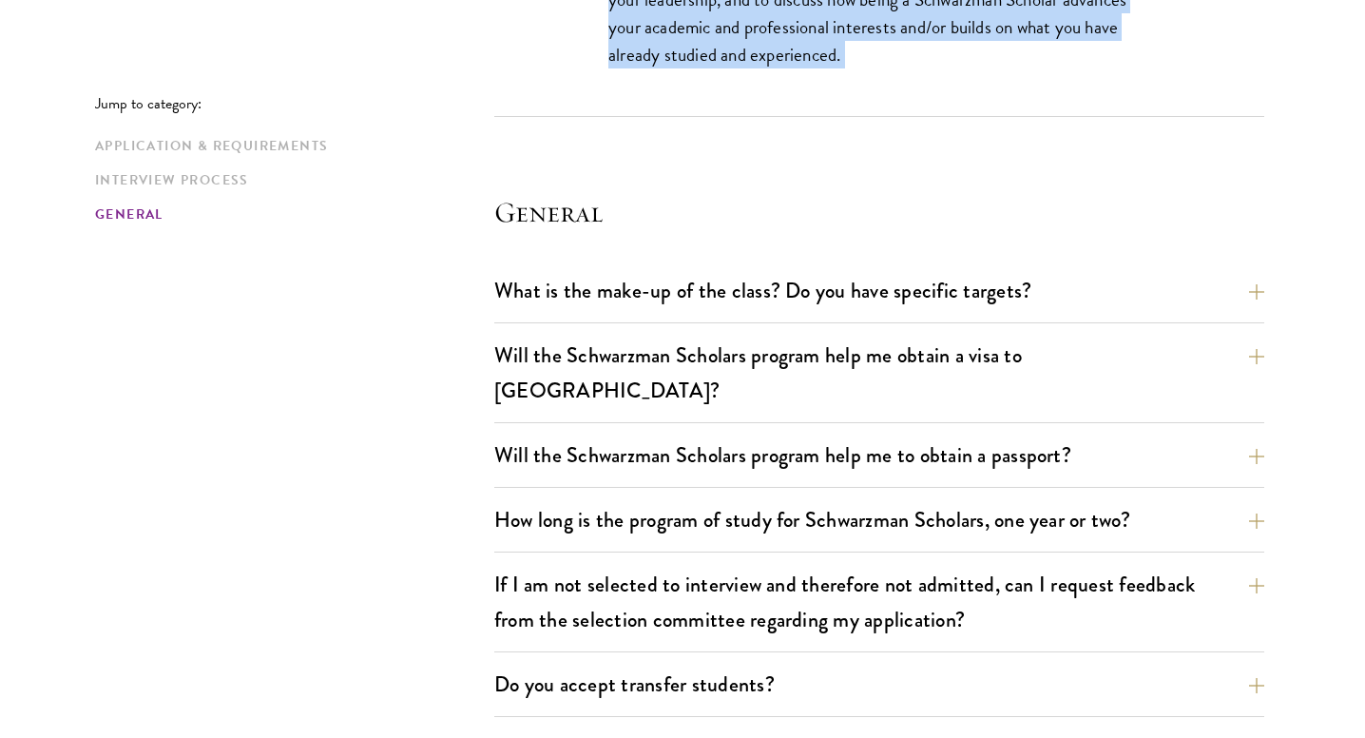
scroll to position [3876, 0]
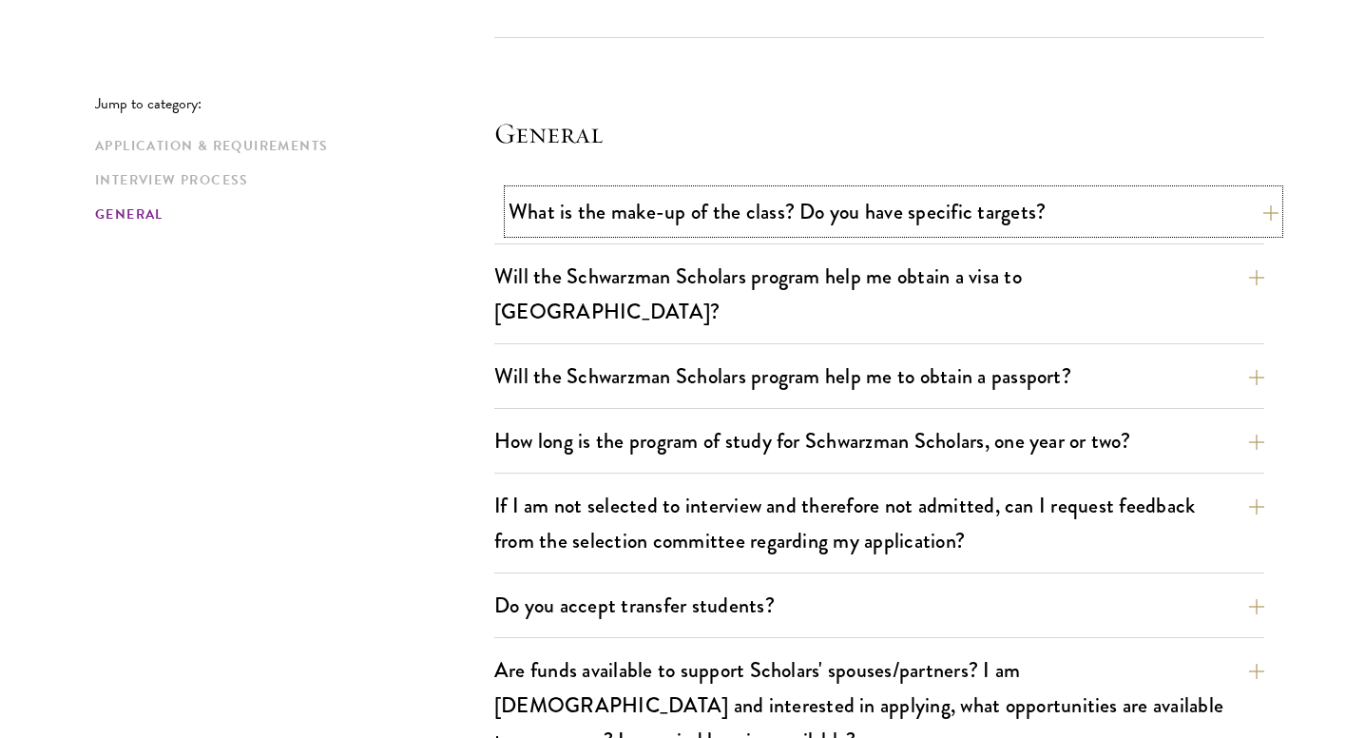
click at [813, 201] on button "What is the make-up of the class? Do you have specific targets?" at bounding box center [894, 211] width 770 height 43
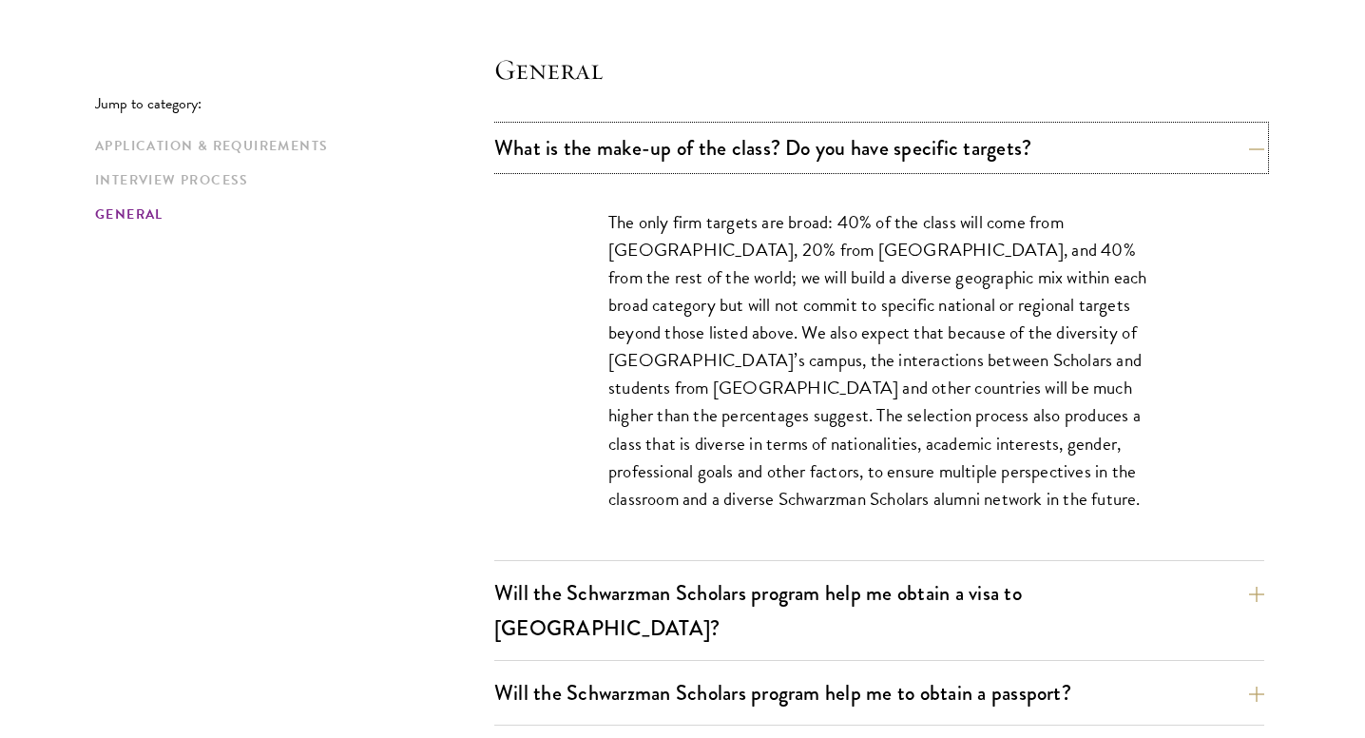
scroll to position [2761, 0]
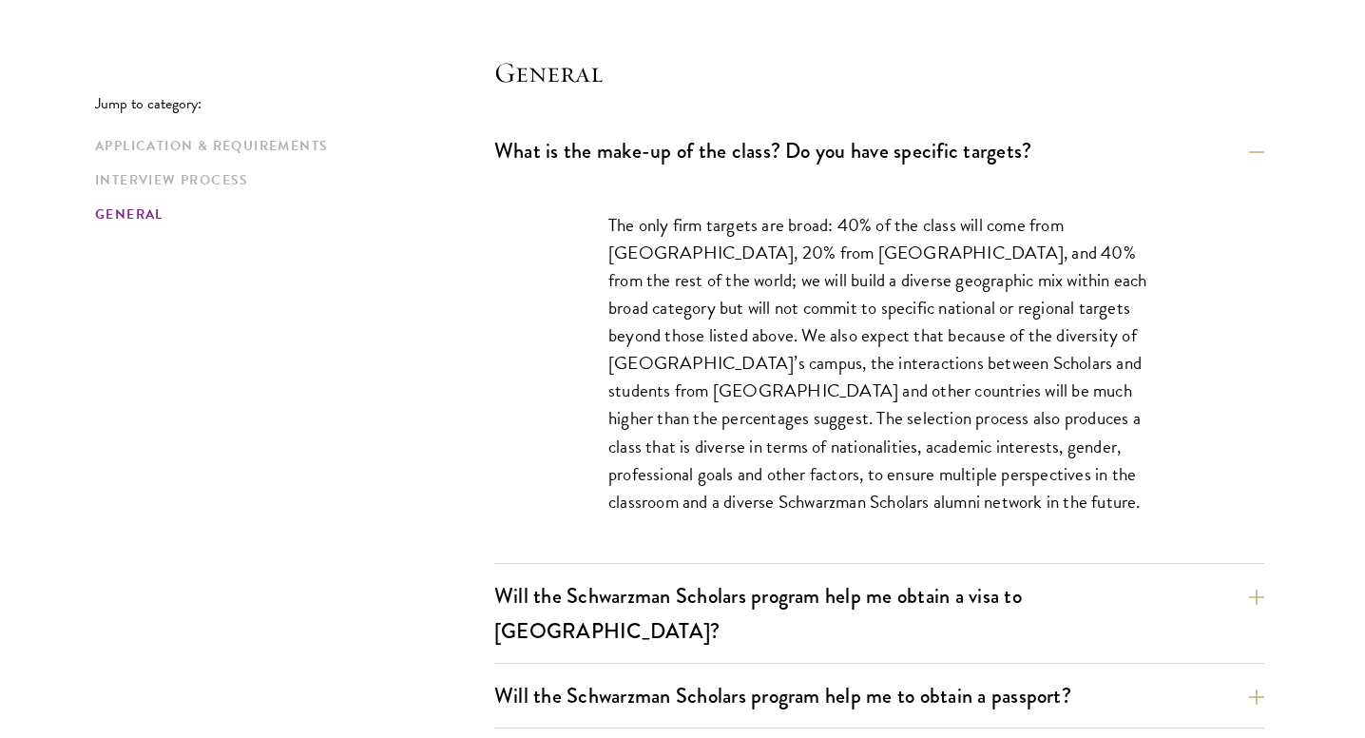
click at [778, 257] on p "The only firm targets are broad: 40% of the class will come from the United Sta…" at bounding box center [879, 363] width 542 height 304
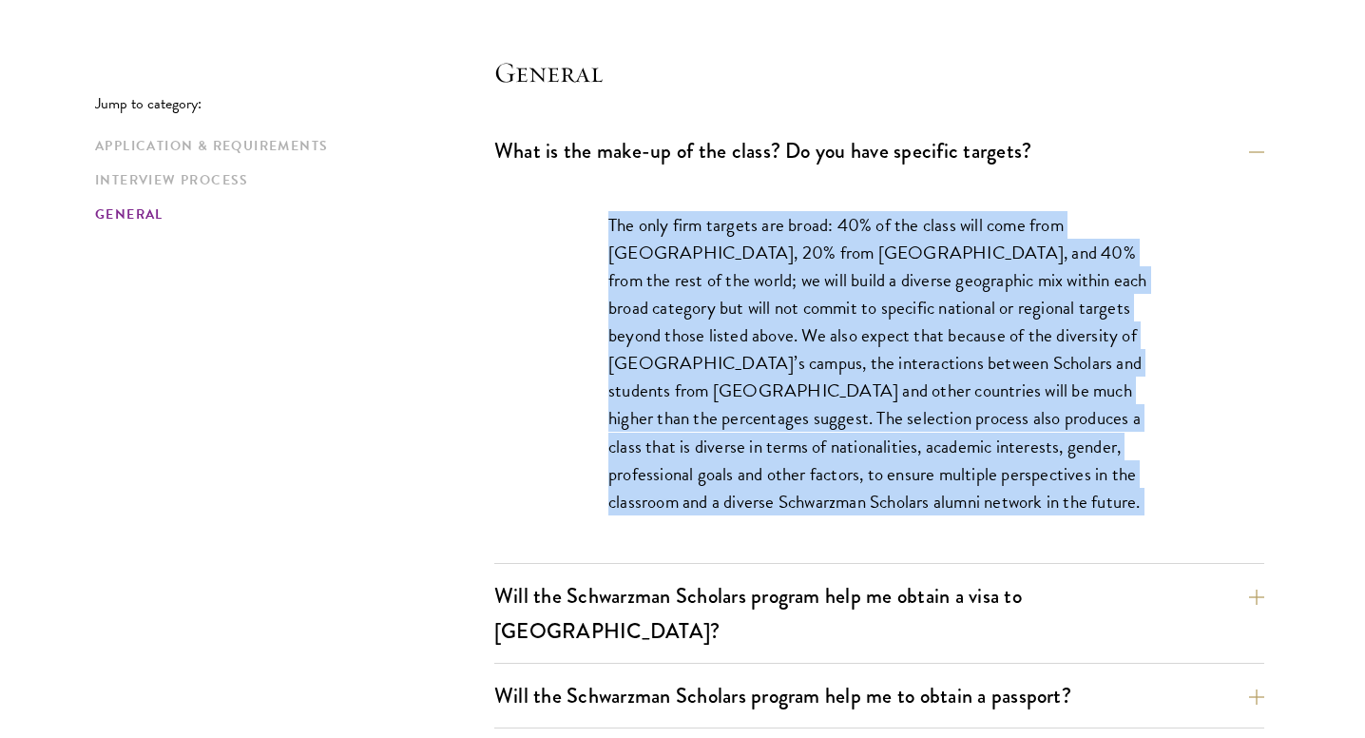
click at [778, 257] on p "The only firm targets are broad: 40% of the class will come from the United Sta…" at bounding box center [879, 363] width 542 height 304
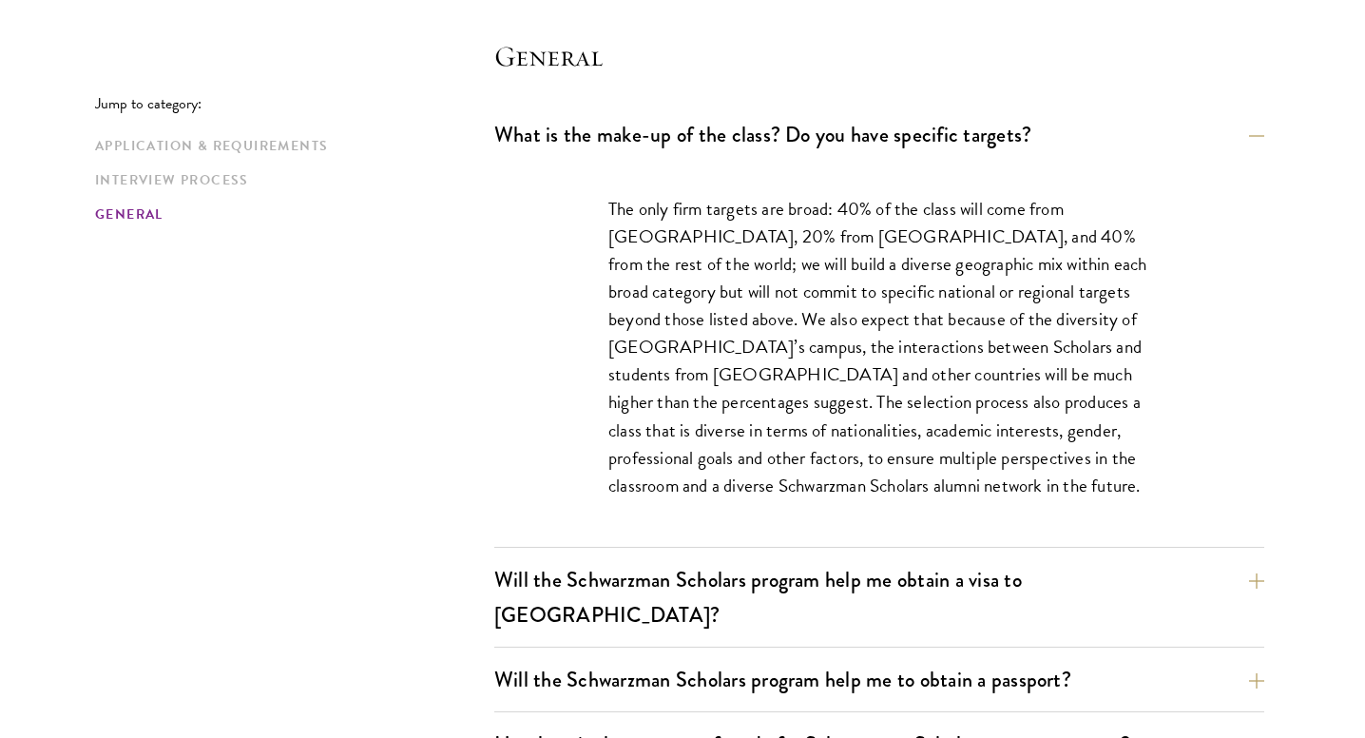
scroll to position [2782, 0]
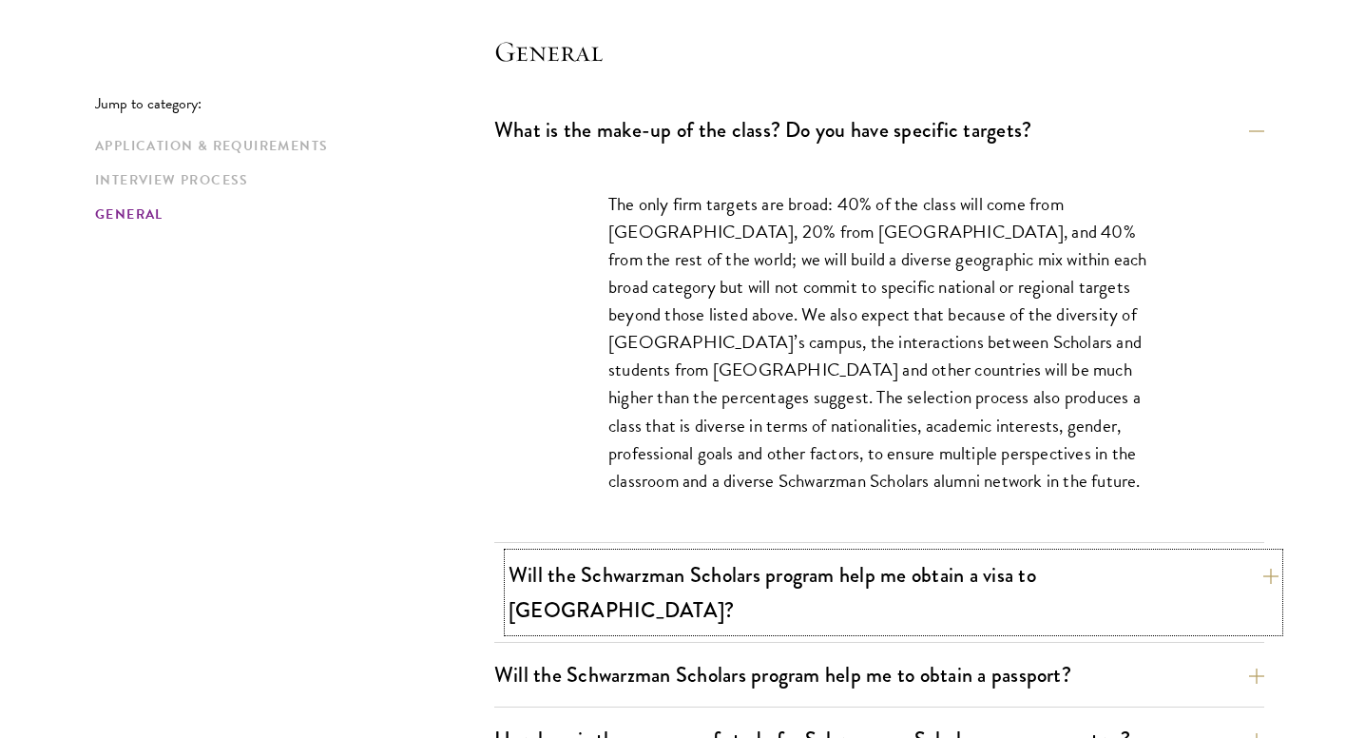
click at [746, 555] on button "Will the Schwarzman Scholars program help me obtain a visa to China?" at bounding box center [894, 592] width 770 height 78
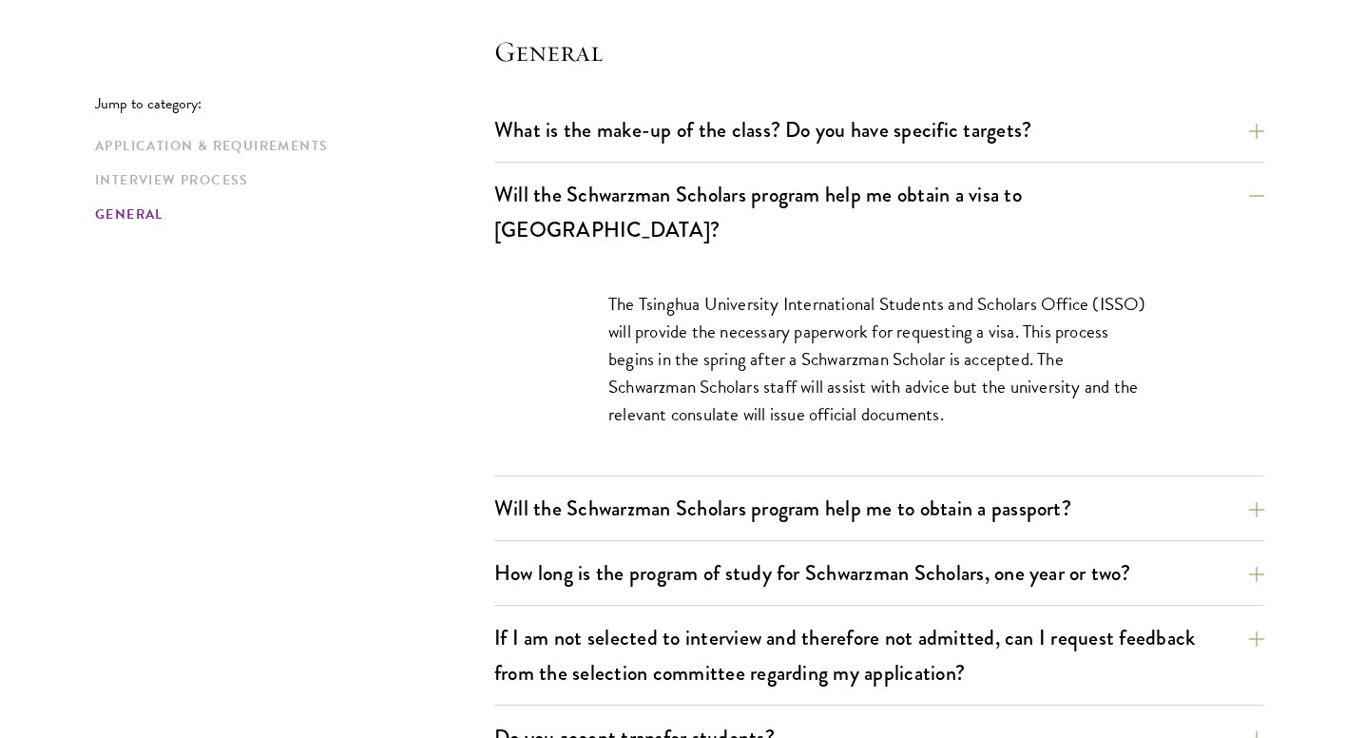
click at [730, 500] on div "Will the Schwarzman Scholars program help me to obtain a passport? Securing a v…" at bounding box center [879, 514] width 770 height 54
click at [728, 491] on button "Will the Schwarzman Scholars program help me to obtain a passport?" at bounding box center [894, 508] width 770 height 43
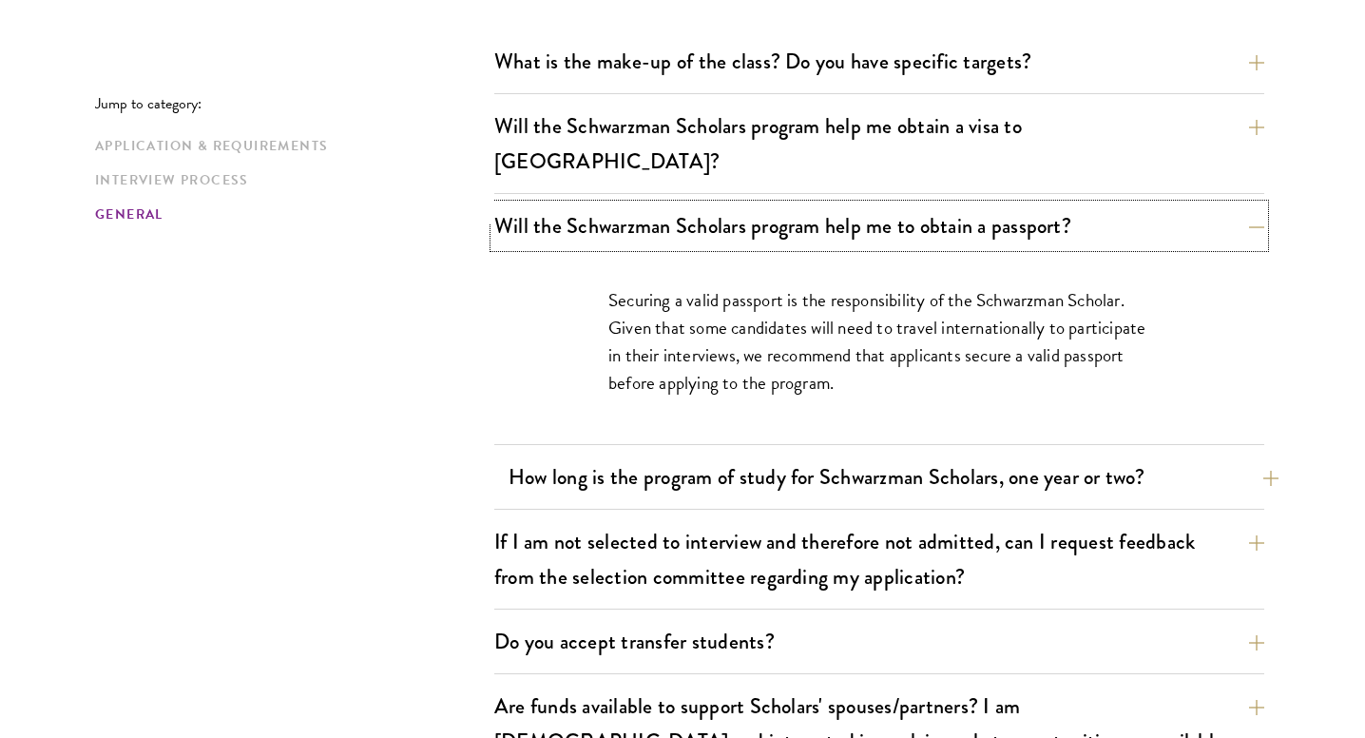
scroll to position [2856, 0]
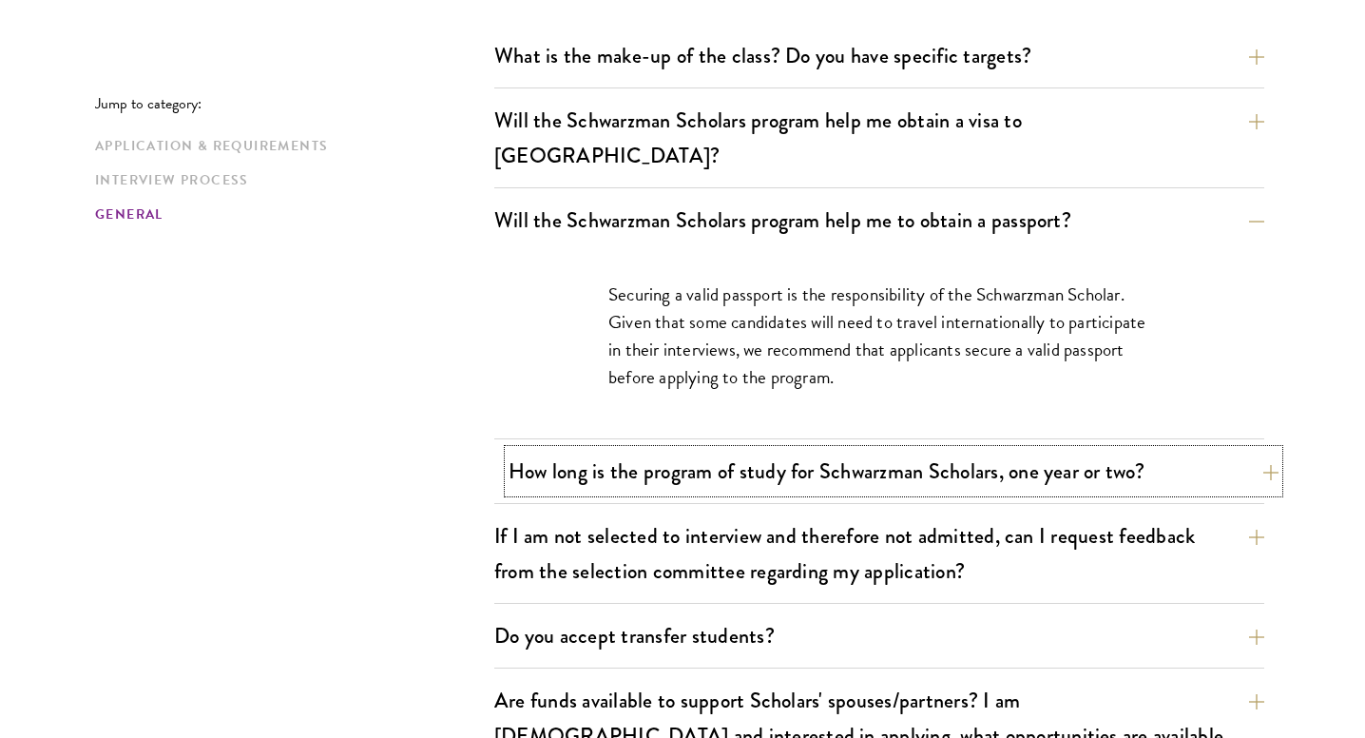
click at [740, 453] on button "How long is the program of study for Schwarzman Scholars, one year or two?" at bounding box center [894, 471] width 770 height 43
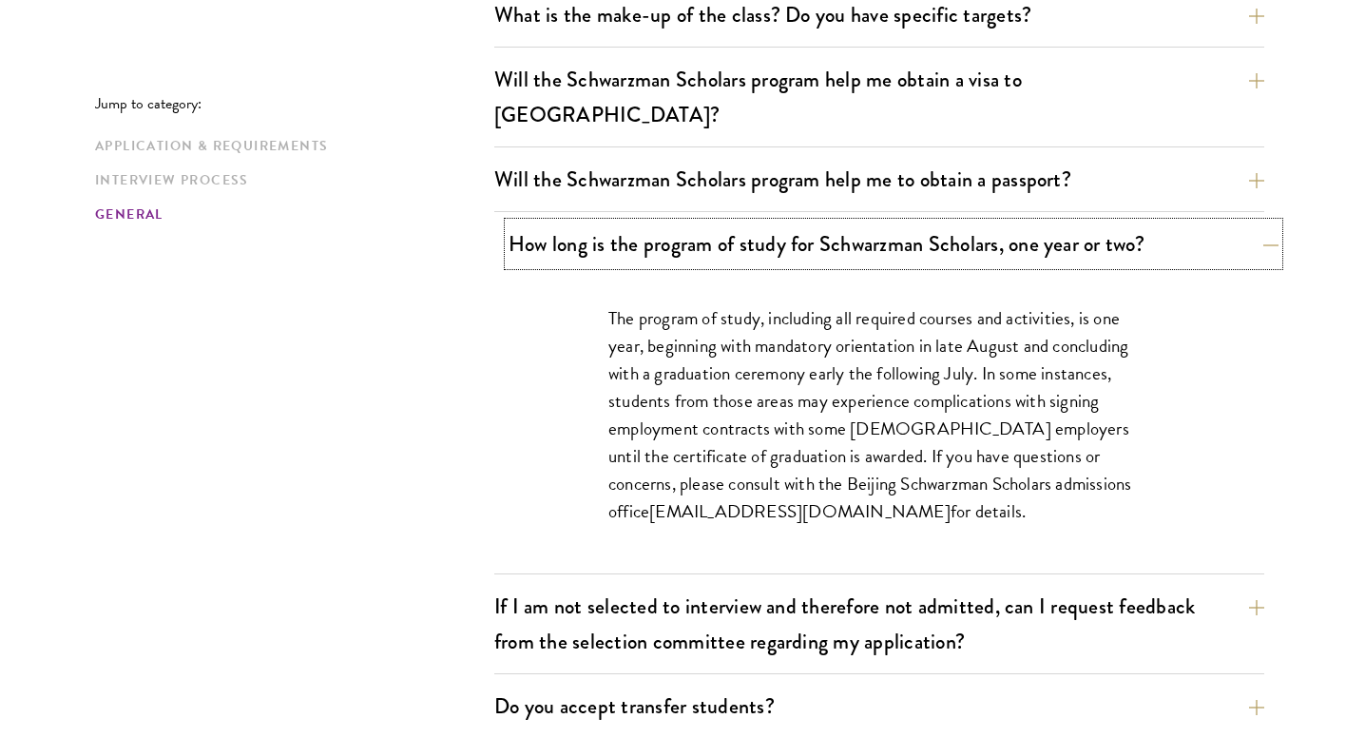
scroll to position [2910, 0]
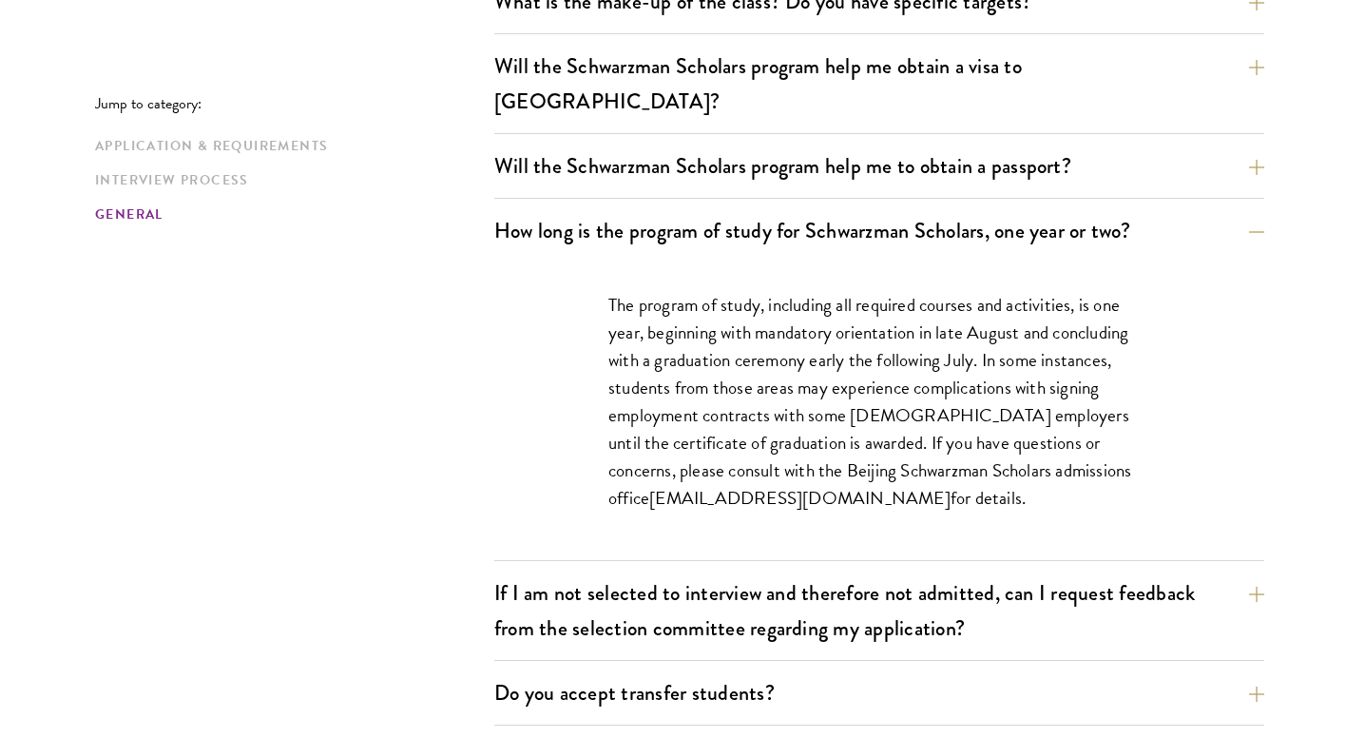
drag, startPoint x: 767, startPoint y: 357, endPoint x: 801, endPoint y: 386, distance: 44.6
click at [801, 386] on p "The program of study, including all required courses and activities, is one yea…" at bounding box center [879, 402] width 542 height 222
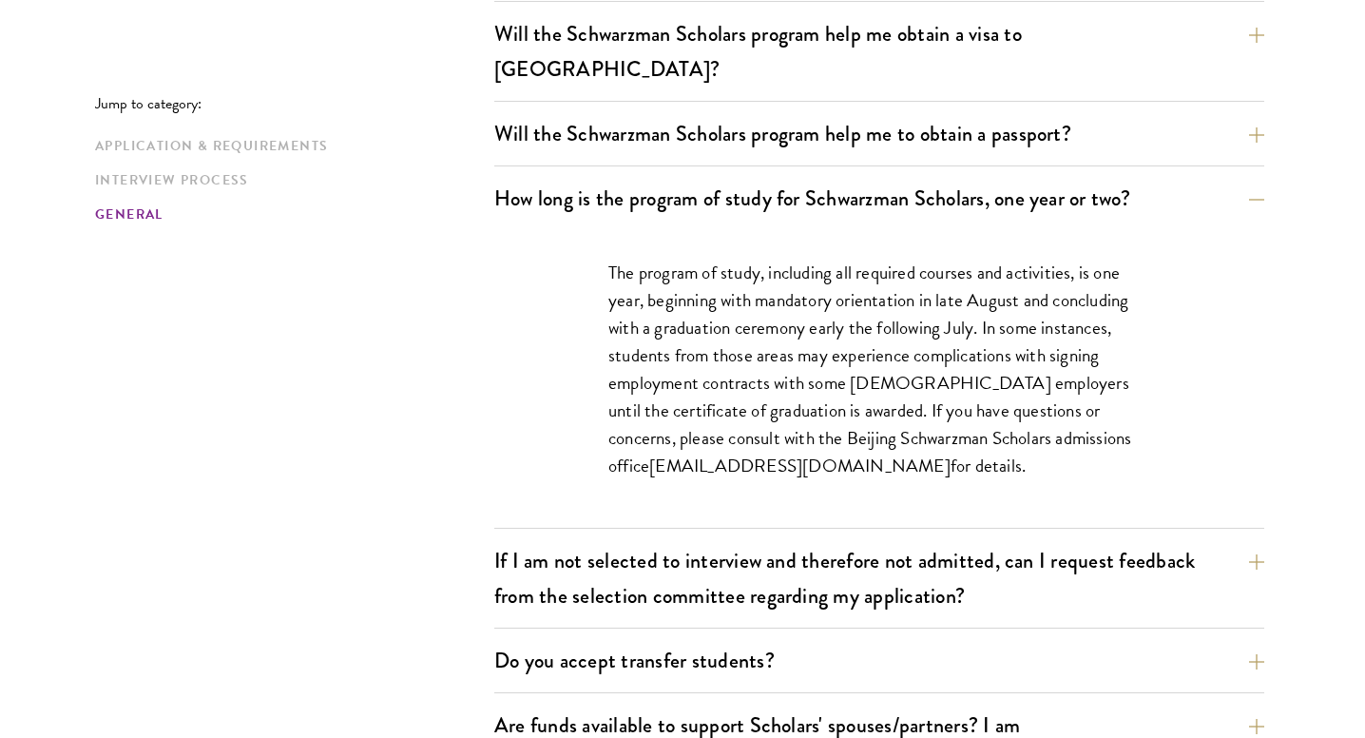
scroll to position [2965, 0]
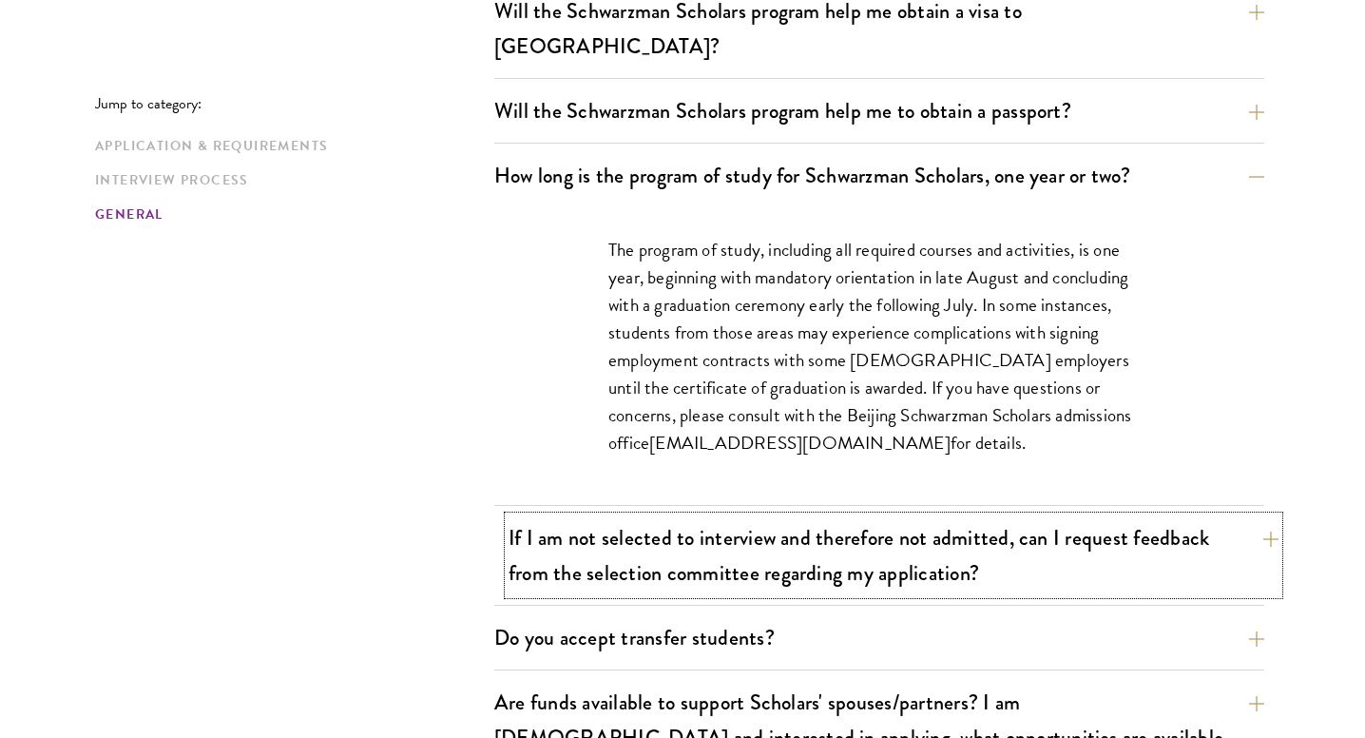
click at [780, 516] on button "If I am not selected to interview and therefore not admitted, can I request fee…" at bounding box center [894, 555] width 770 height 78
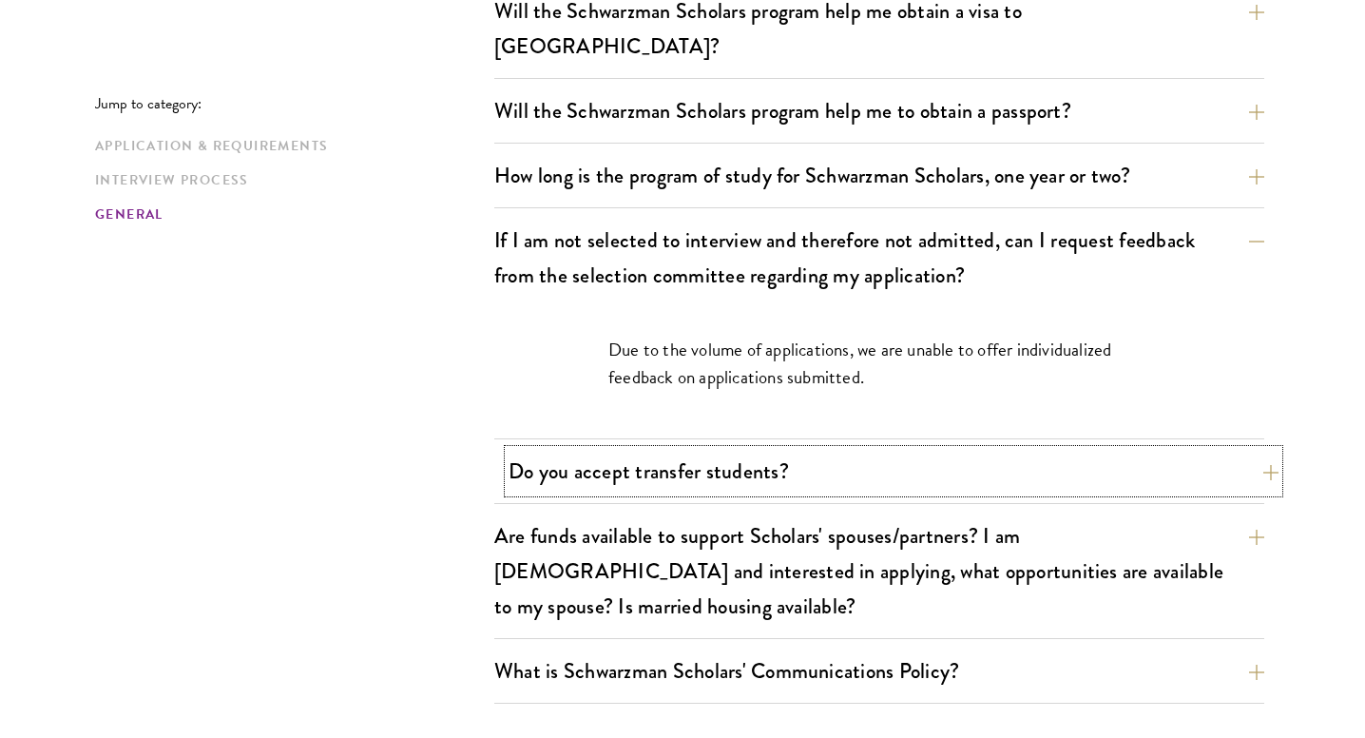
click at [761, 450] on button "Do you accept transfer students?" at bounding box center [894, 471] width 770 height 43
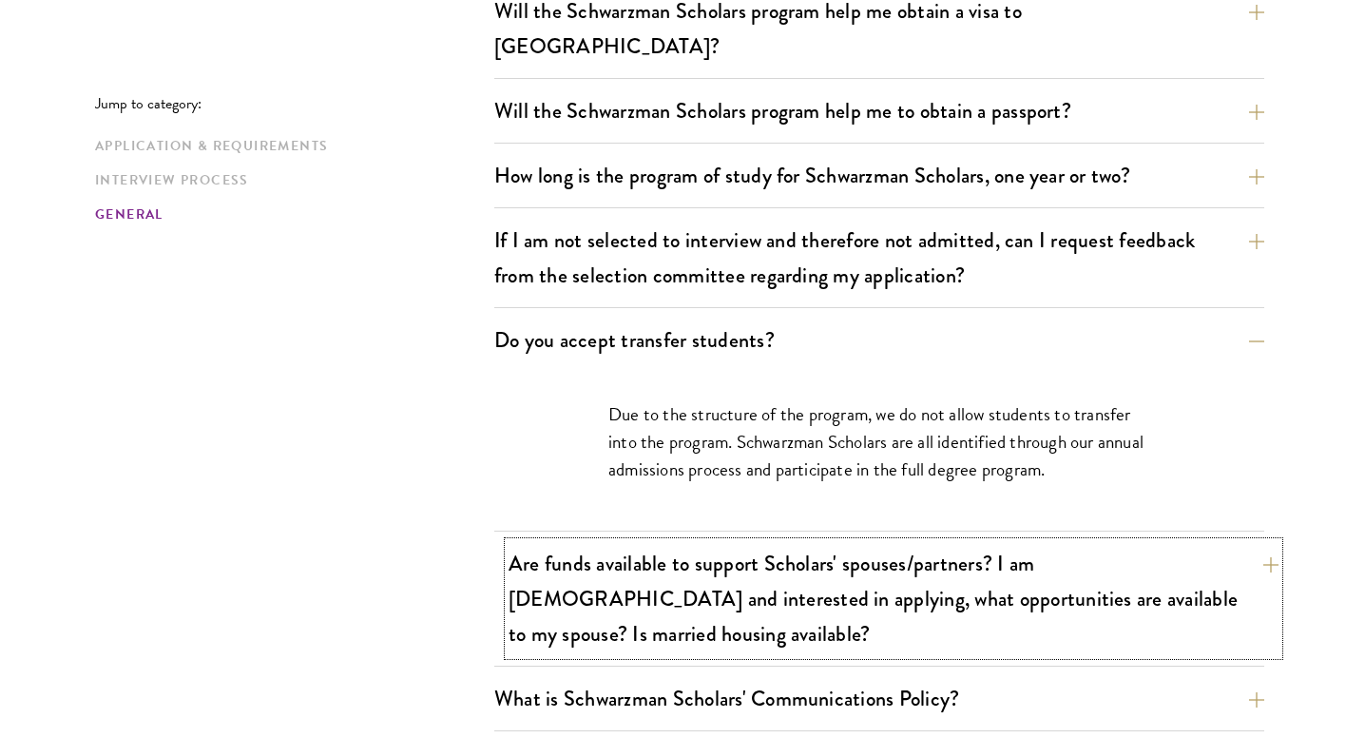
click at [752, 542] on button "Are funds available to support Scholars' spouses/partners? I am married and int…" at bounding box center [894, 598] width 770 height 113
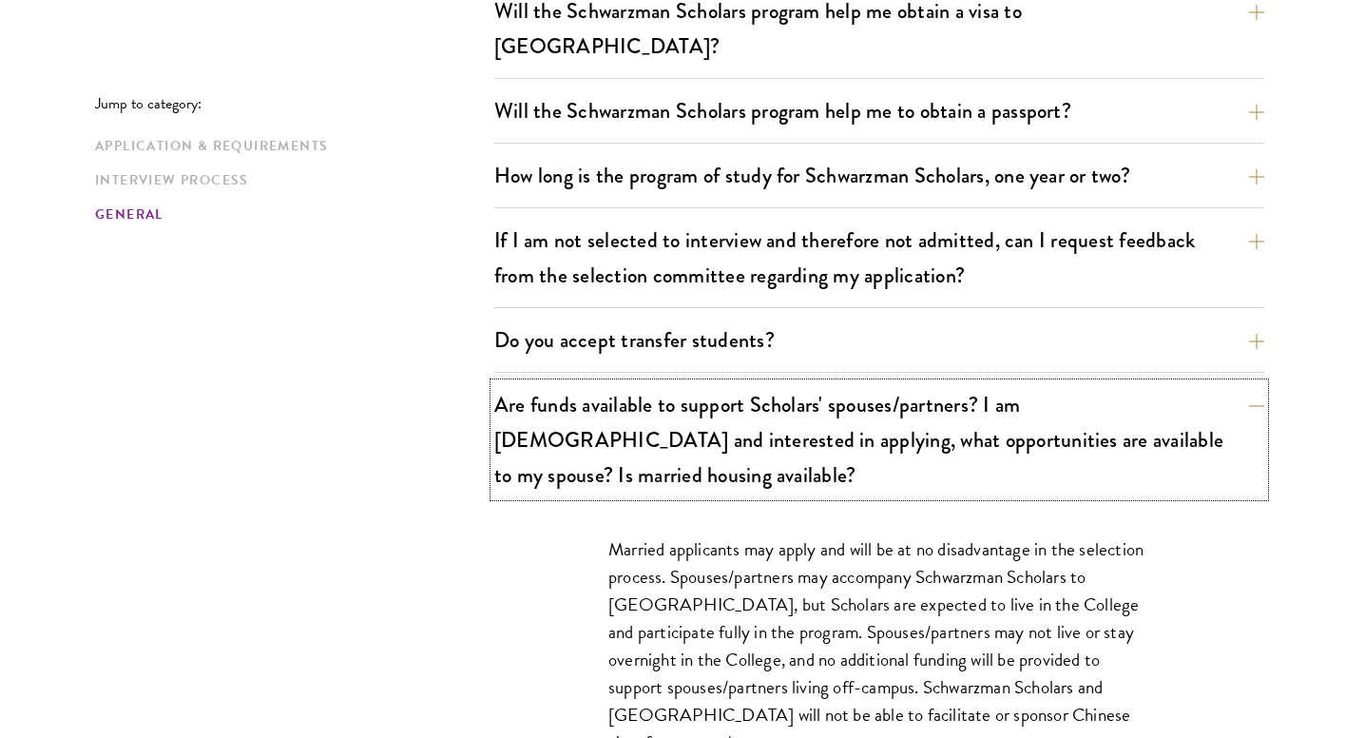
scroll to position [3573, 0]
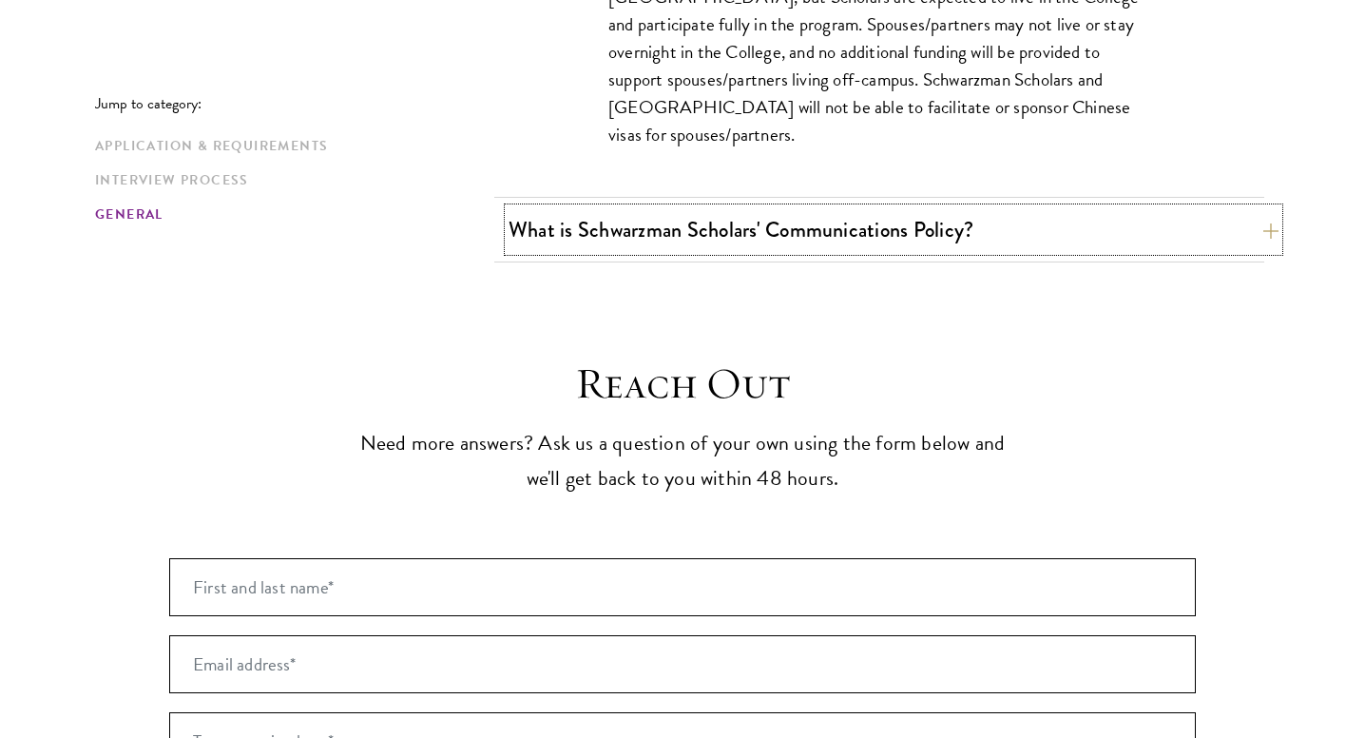
click at [780, 208] on button "What is Schwarzman Scholars' Communications Policy?" at bounding box center [894, 229] width 770 height 43
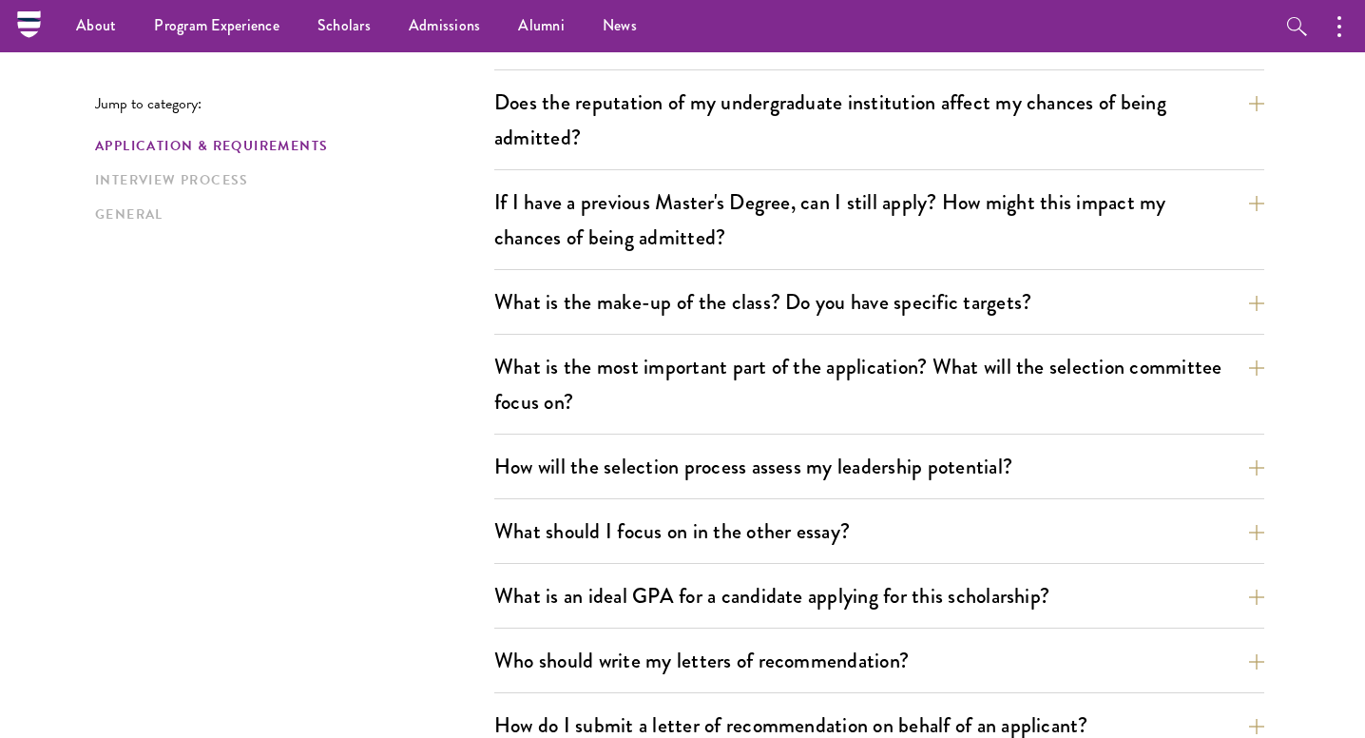
scroll to position [515, 0]
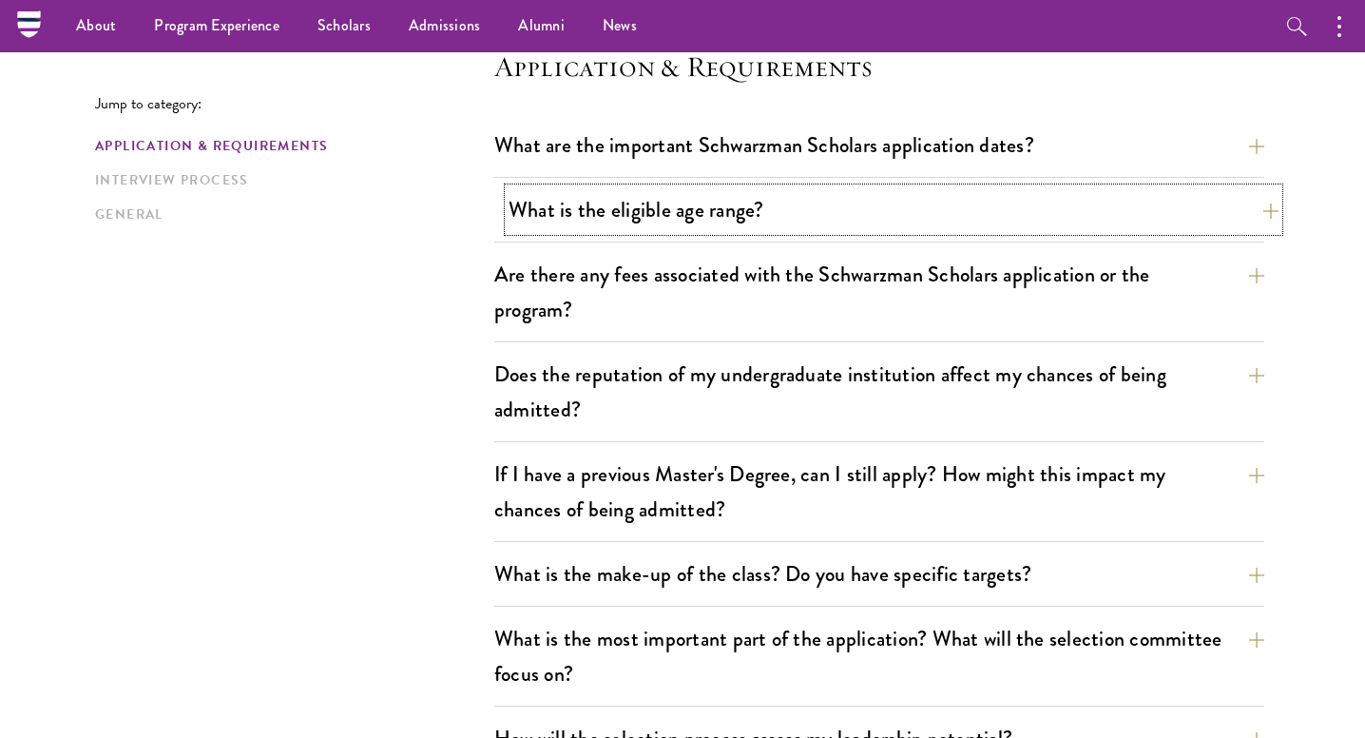
click at [748, 207] on button "What is the eligible age range?" at bounding box center [894, 209] width 770 height 43
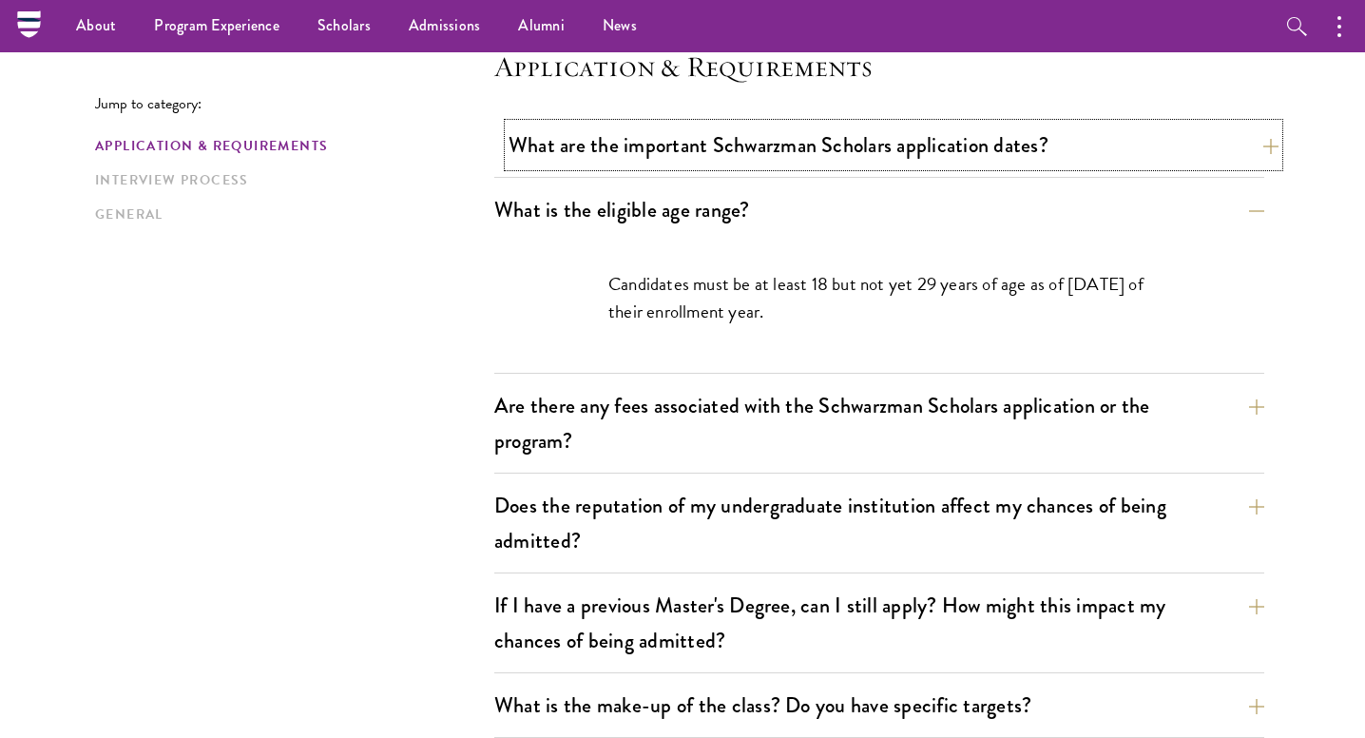
click at [747, 156] on button "What are the important Schwarzman Scholars application dates?" at bounding box center [894, 145] width 770 height 43
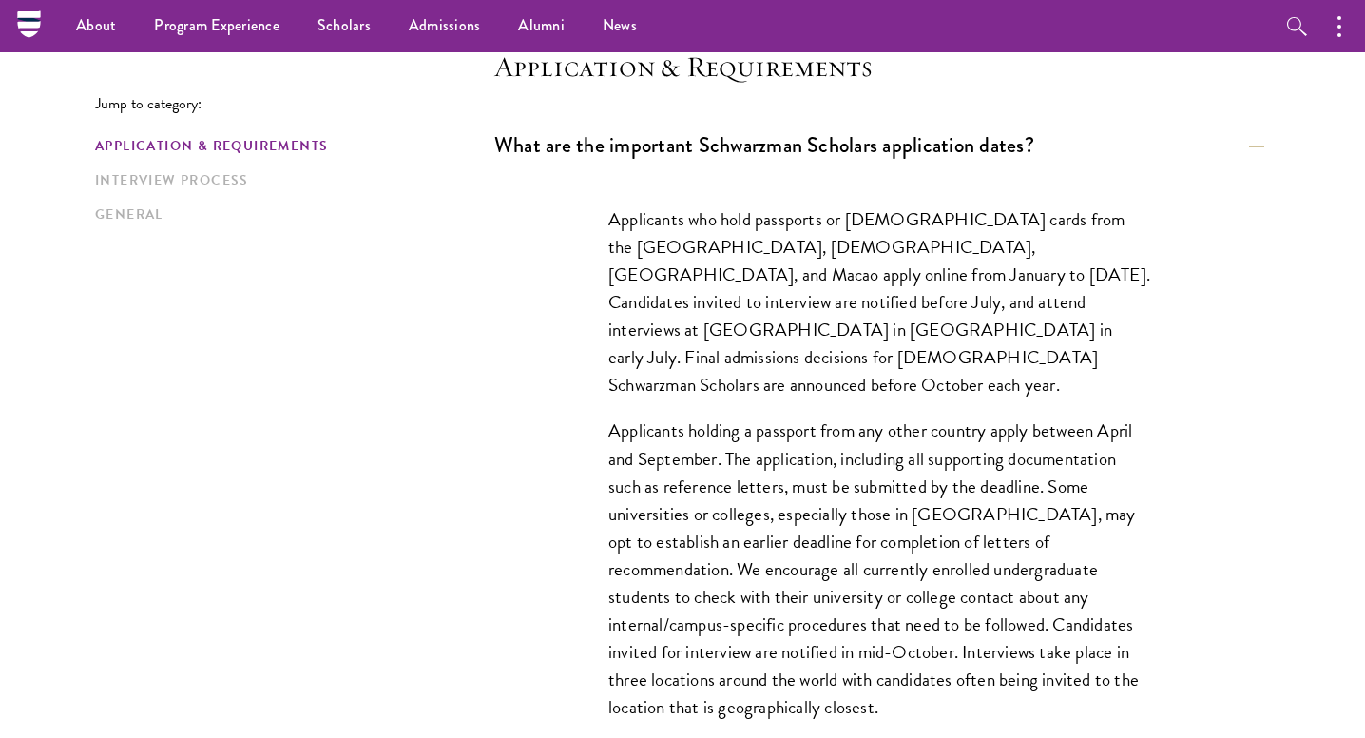
click at [705, 318] on p "Applicants who hold passports or permanent resident cards from the Chinese main…" at bounding box center [879, 301] width 542 height 193
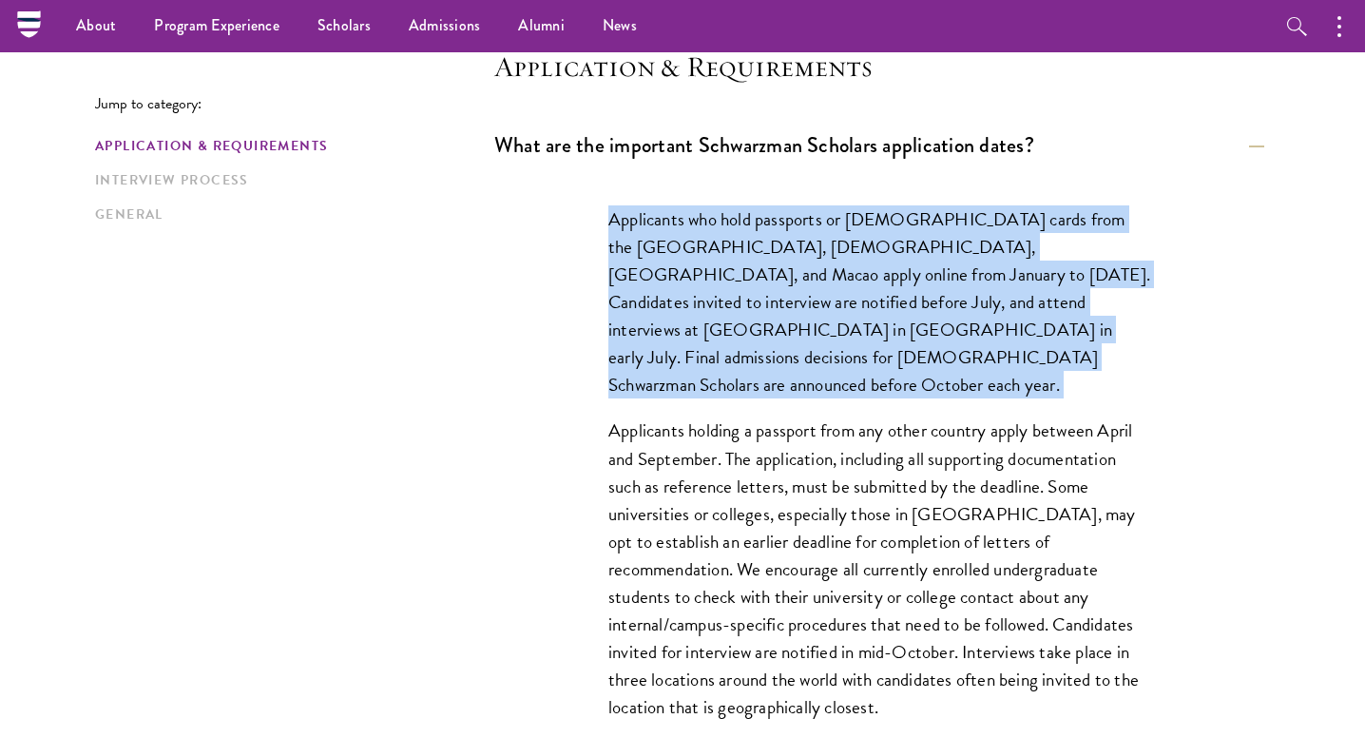
click at [705, 318] on p "Applicants who hold passports or permanent resident cards from the Chinese main…" at bounding box center [879, 301] width 542 height 193
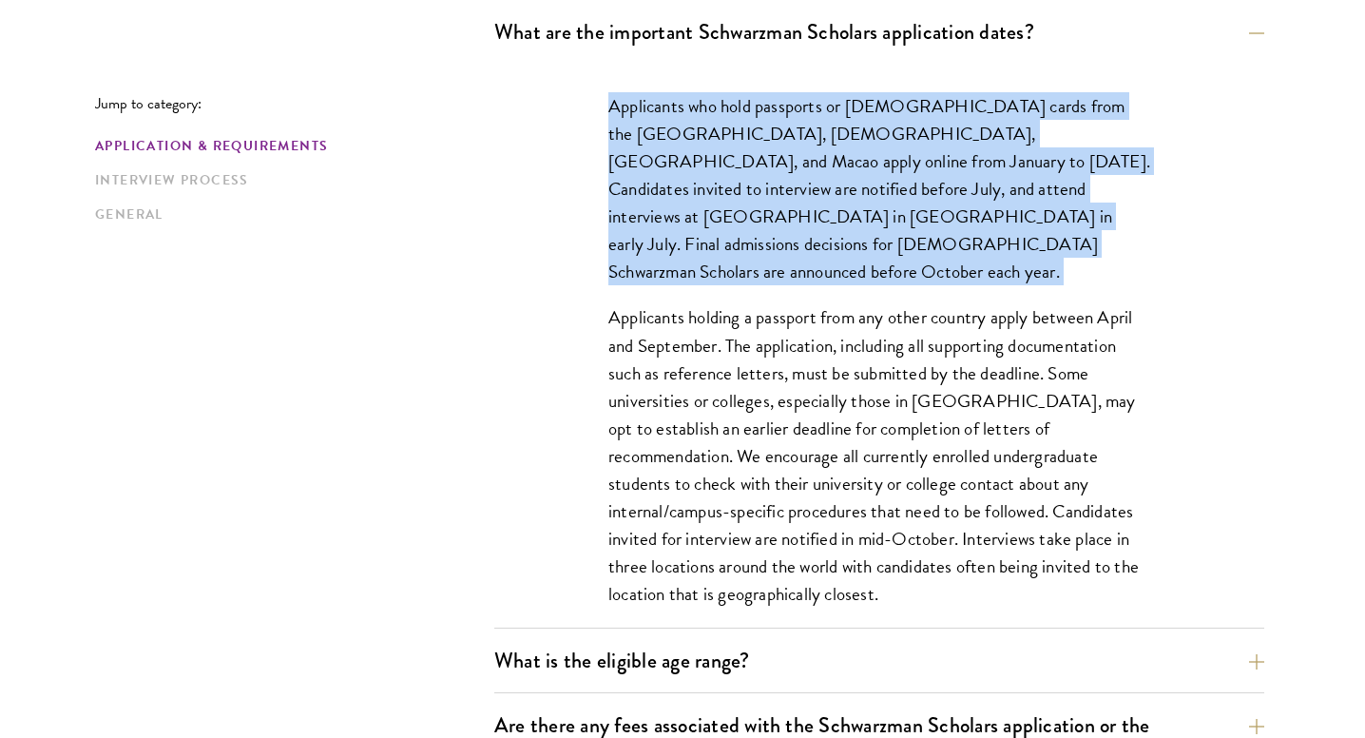
scroll to position [744, 0]
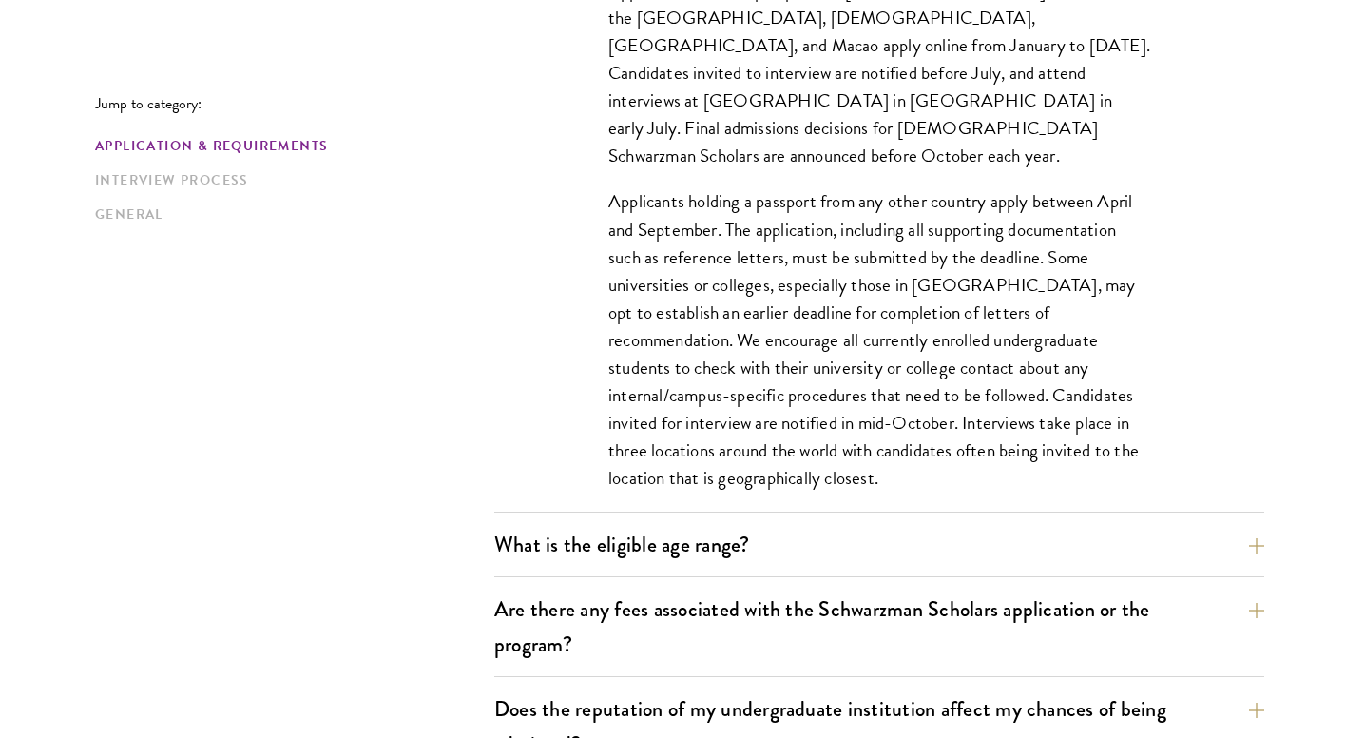
click at [705, 297] on p "Applicants holding a passport from any other country apply between April and Se…" at bounding box center [879, 339] width 542 height 304
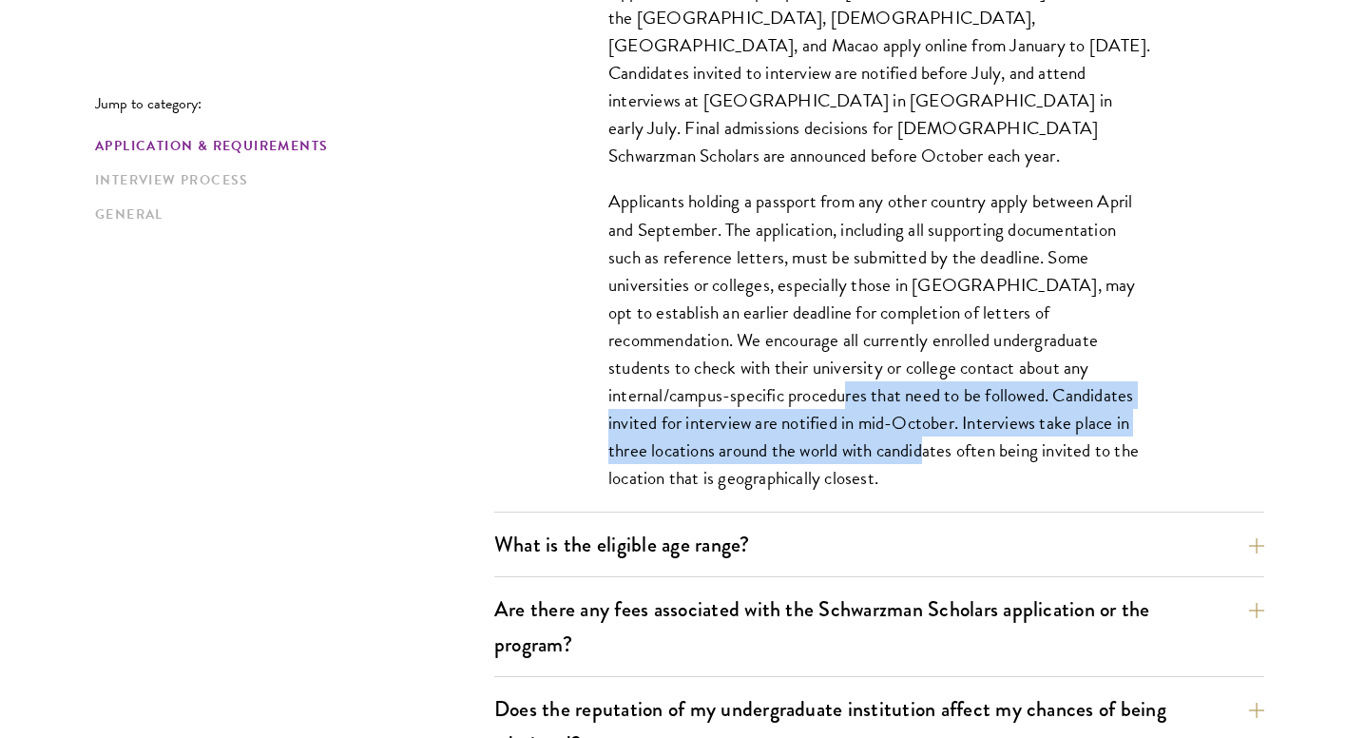
drag, startPoint x: 666, startPoint y: 358, endPoint x: 733, endPoint y: 431, distance: 98.2
click at [734, 432] on p "Applicants holding a passport from any other country apply between April and Se…" at bounding box center [879, 339] width 542 height 304
click at [733, 431] on p "Applicants holding a passport from any other country apply between April and Se…" at bounding box center [879, 339] width 542 height 304
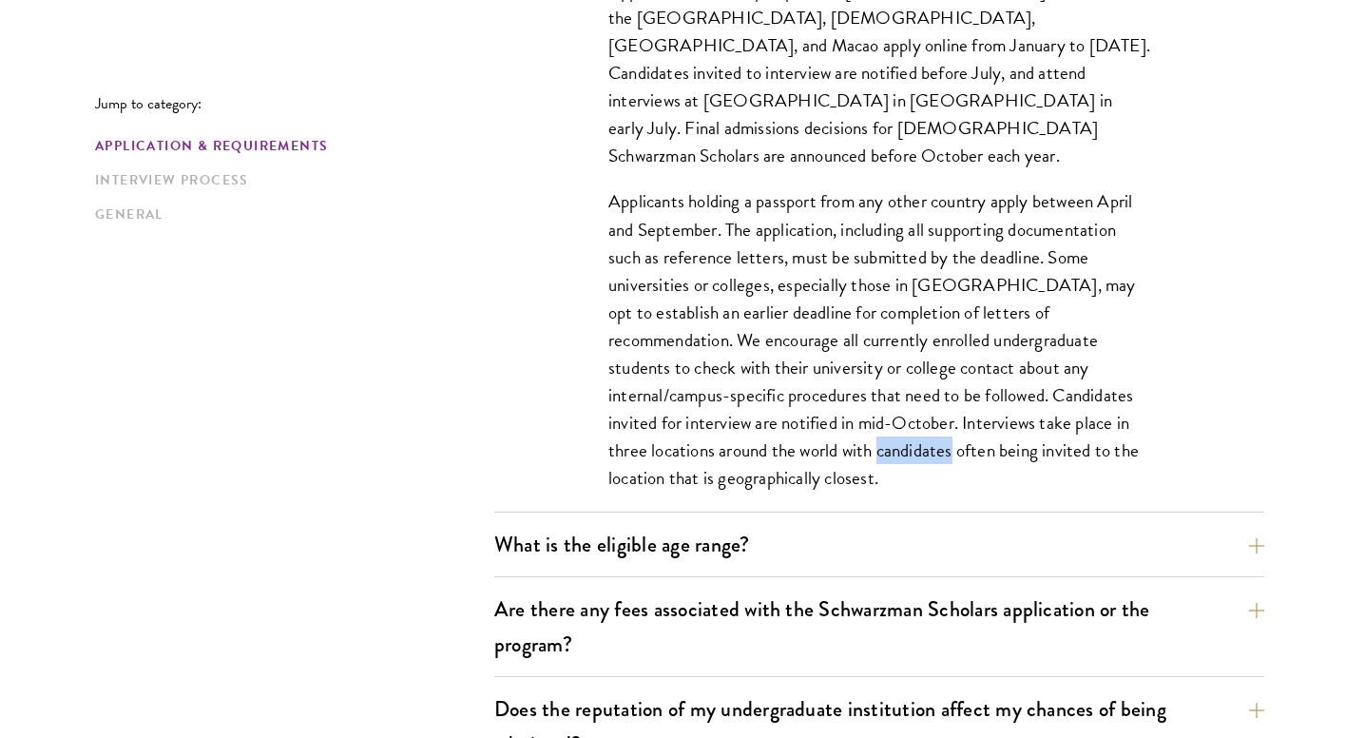
click at [733, 431] on p "Applicants holding a passport from any other country apply between April and Se…" at bounding box center [879, 339] width 542 height 304
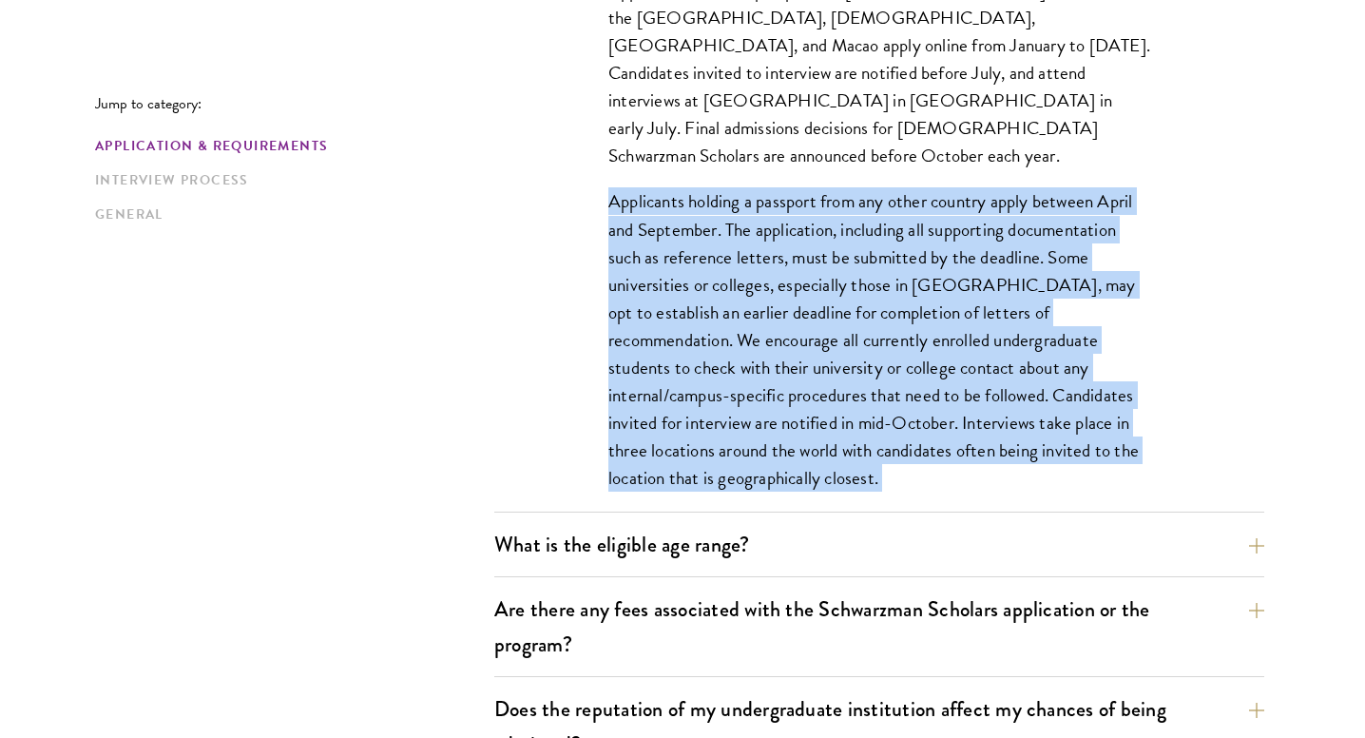
click at [733, 431] on p "Applicants holding a passport from any other country apply between April and Se…" at bounding box center [879, 339] width 542 height 304
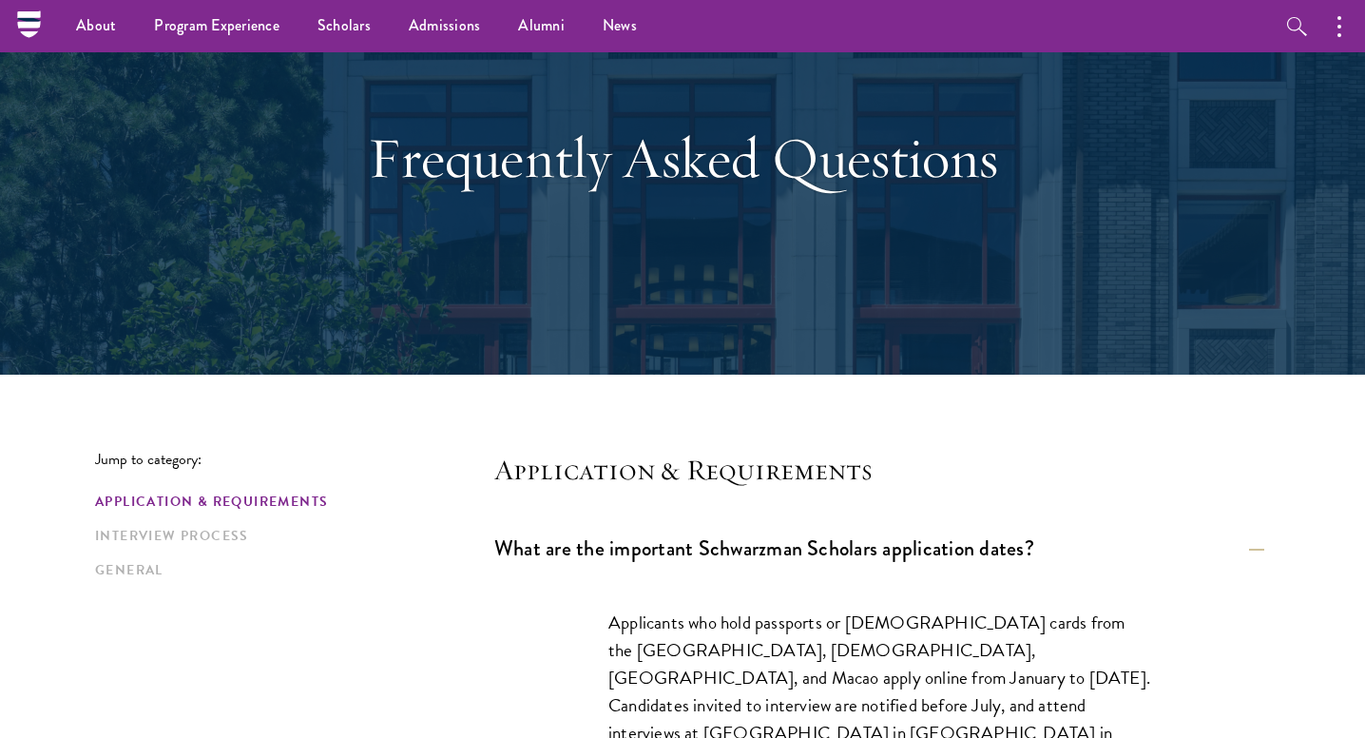
scroll to position [0, 0]
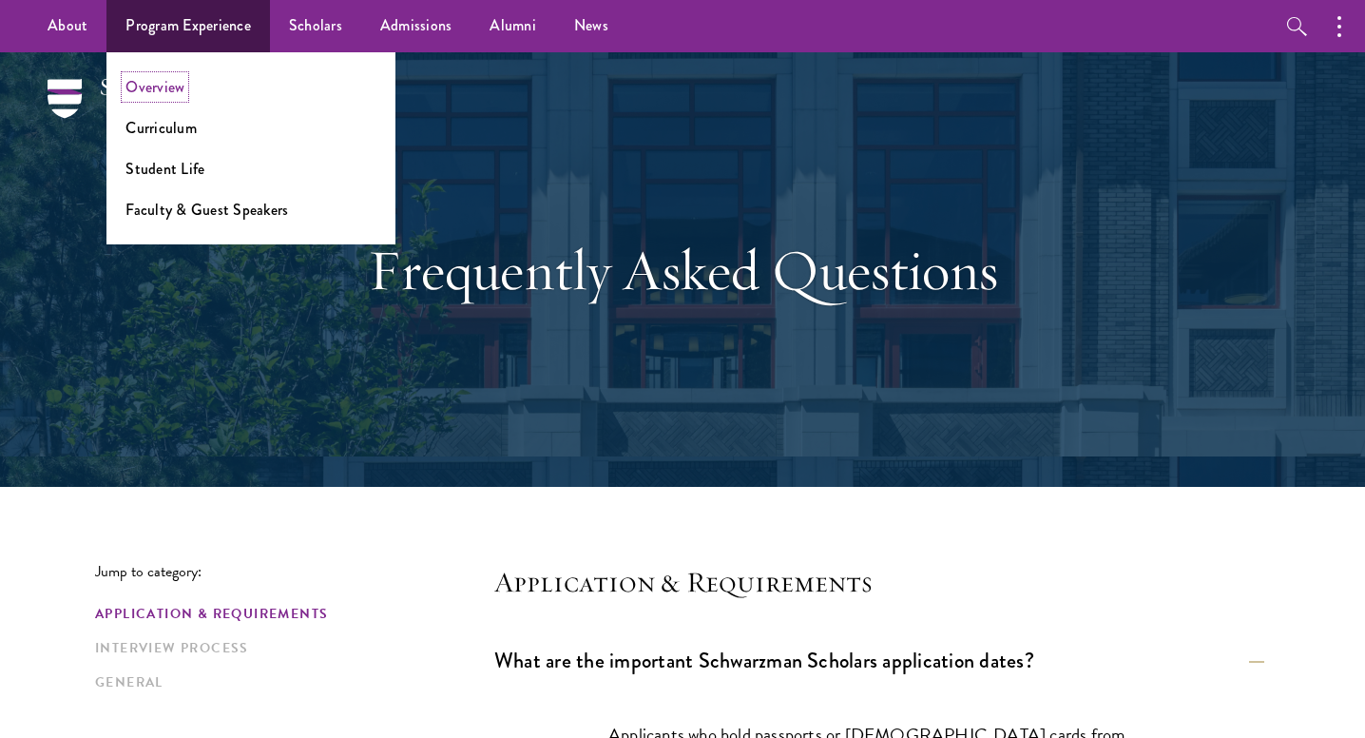
click at [142, 87] on link "Overview" at bounding box center [154, 87] width 59 height 22
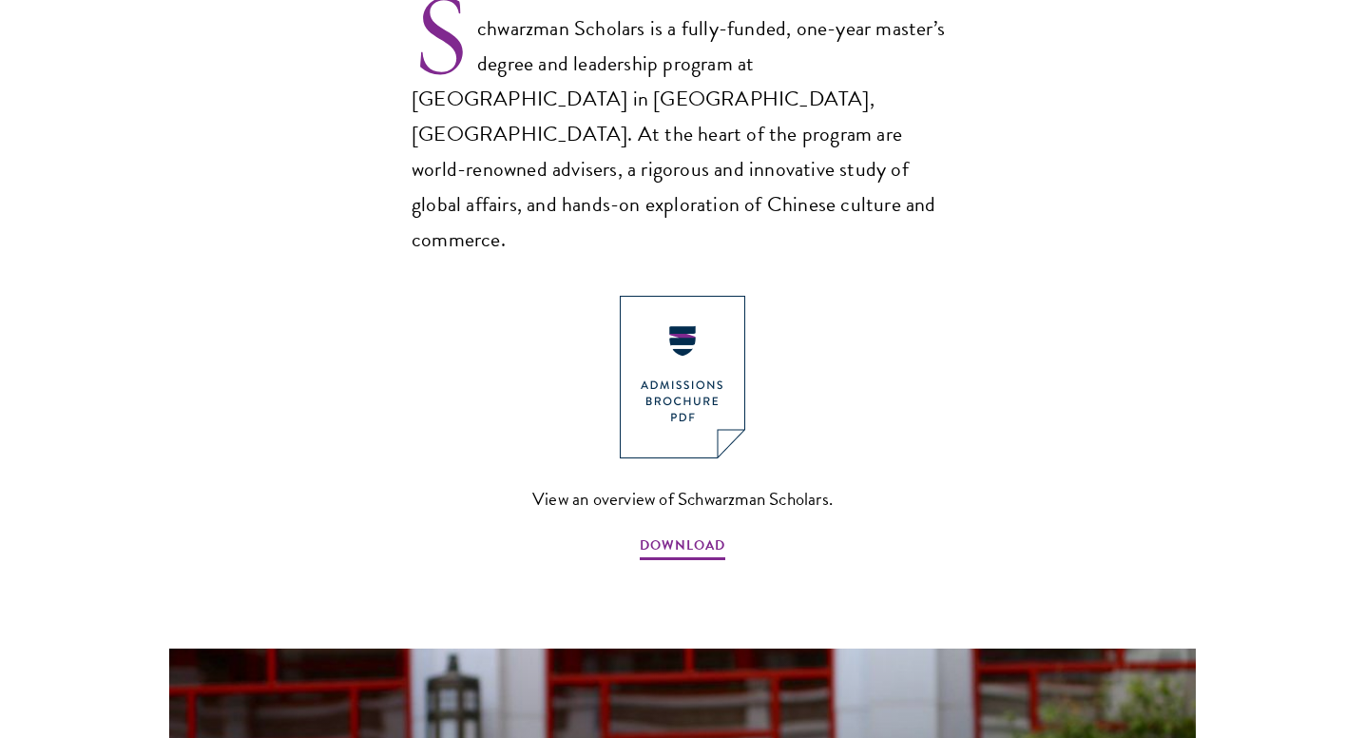
scroll to position [1354, 0]
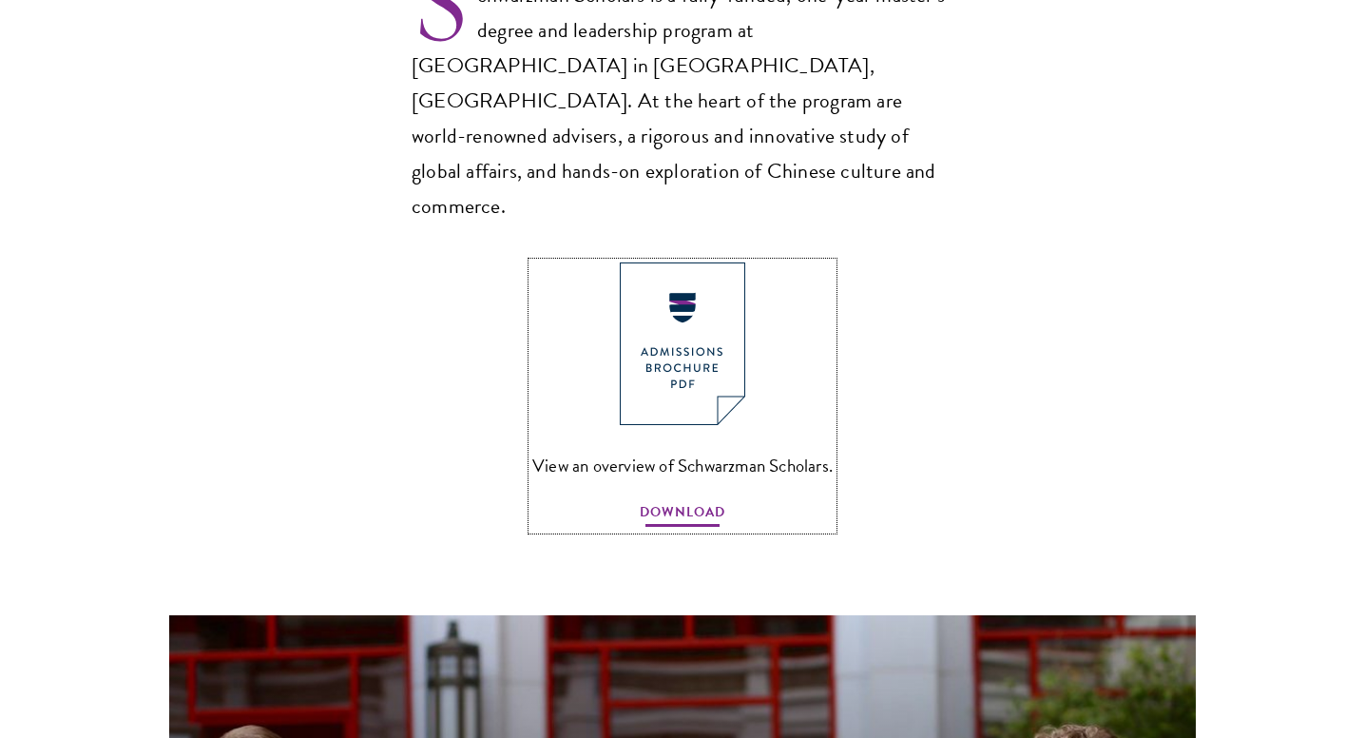
click at [682, 500] on span "DOWNLOAD" at bounding box center [683, 514] width 86 height 29
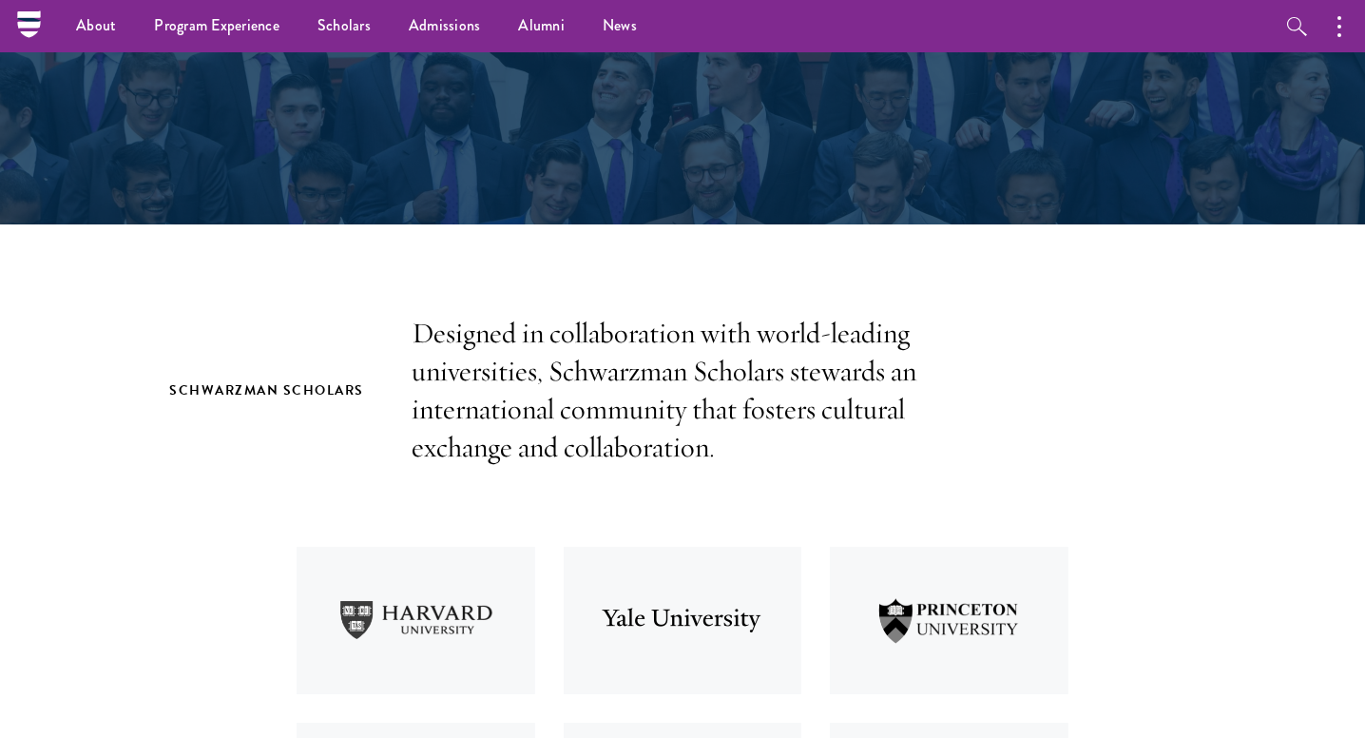
scroll to position [0, 0]
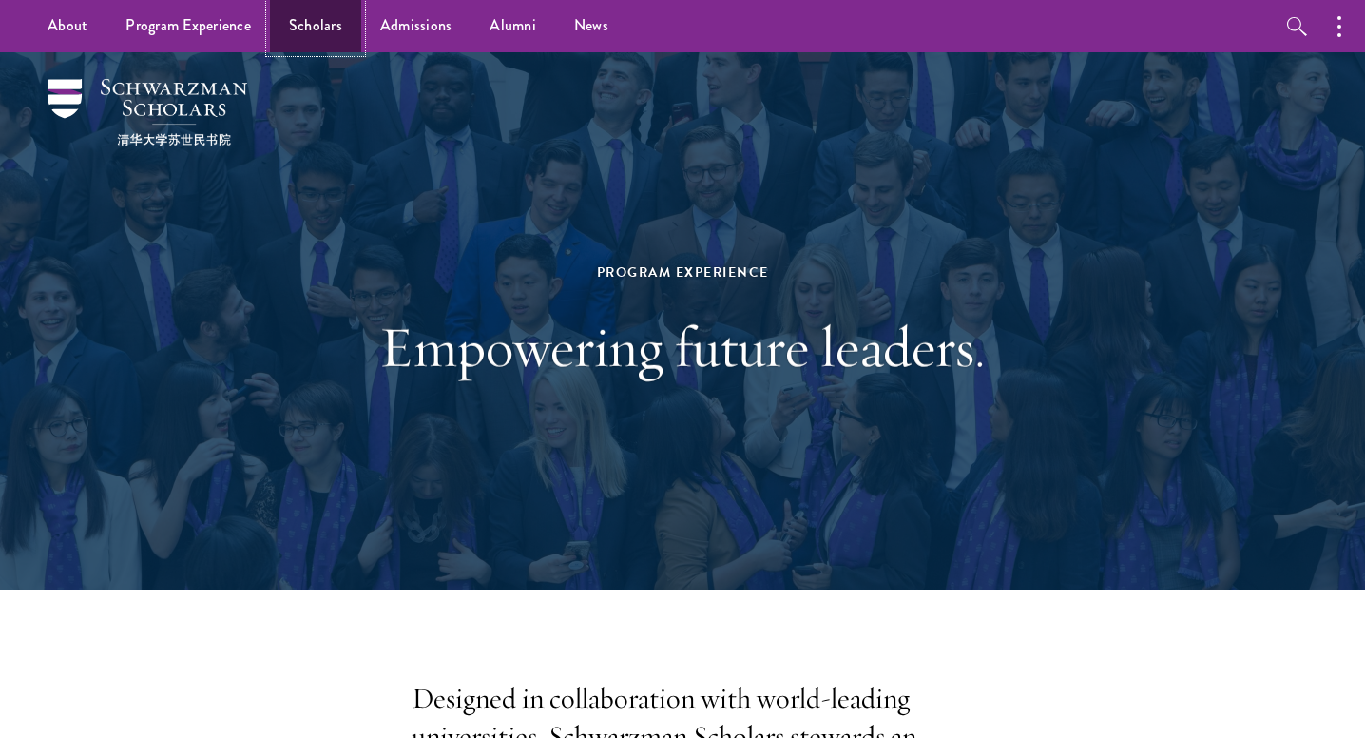
click at [308, 36] on link "Scholars" at bounding box center [315, 26] width 91 height 52
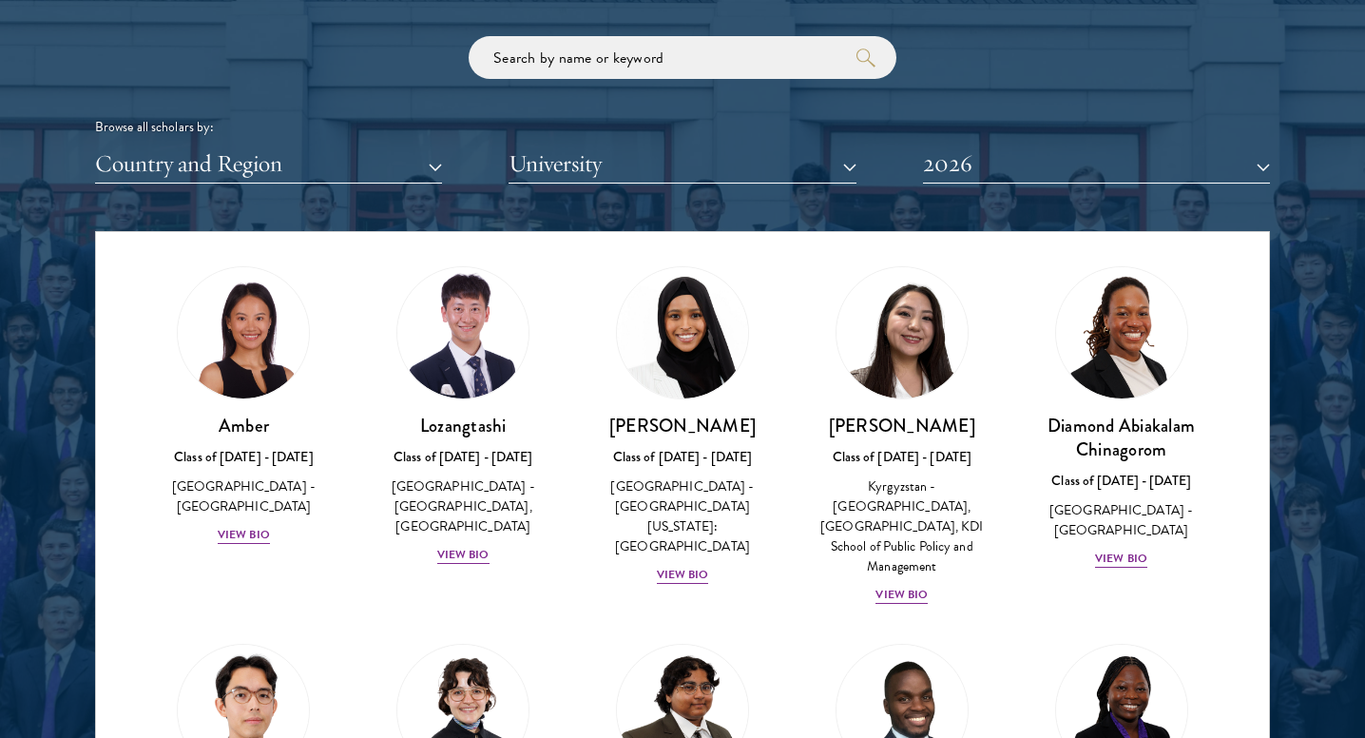
scroll to position [47, 0]
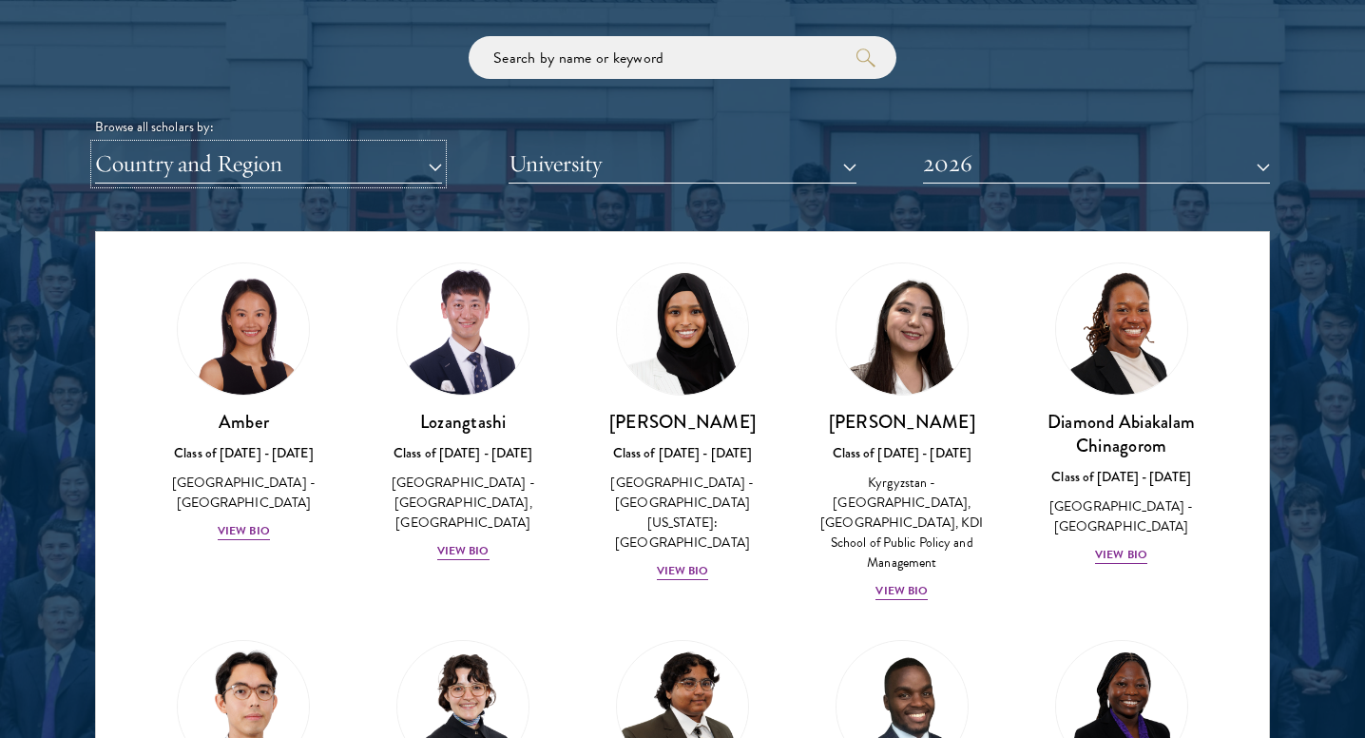
click at [396, 147] on button "Country and Region" at bounding box center [268, 164] width 347 height 39
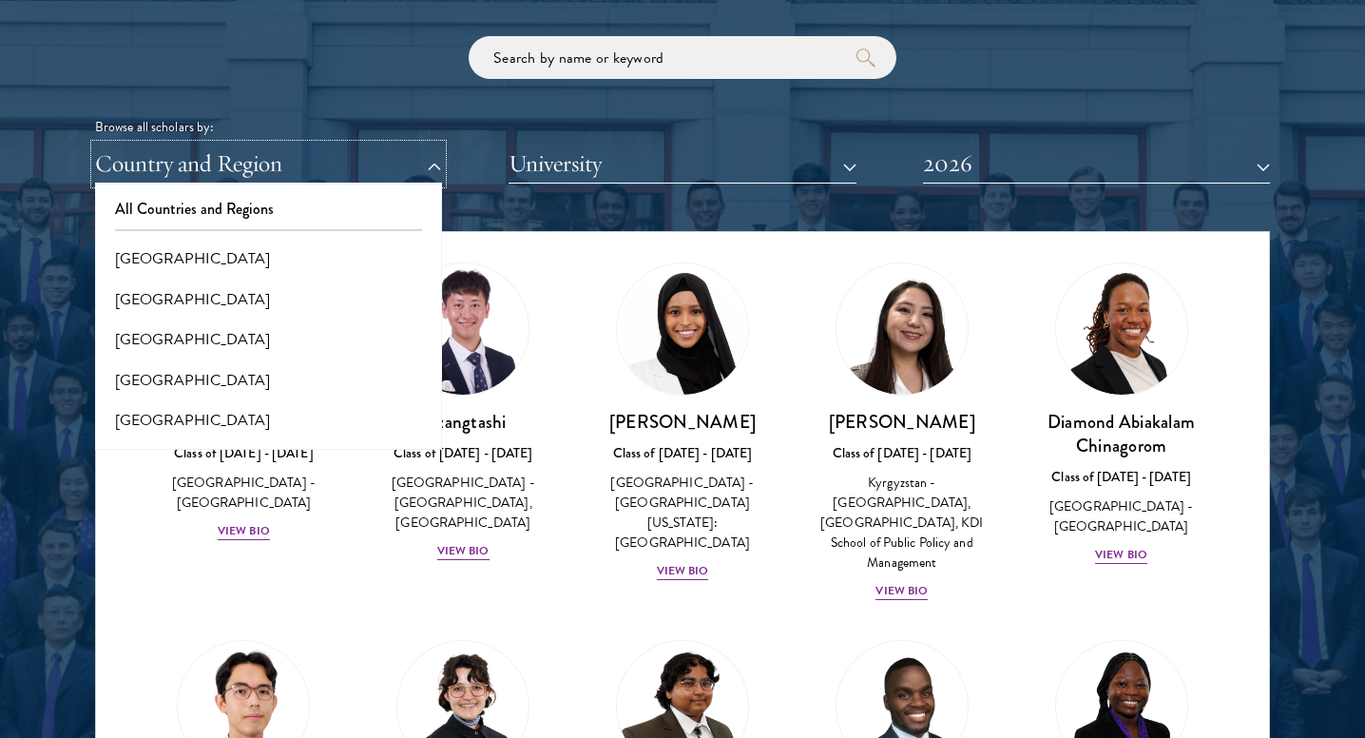
click at [285, 169] on button "Country and Region" at bounding box center [268, 164] width 347 height 39
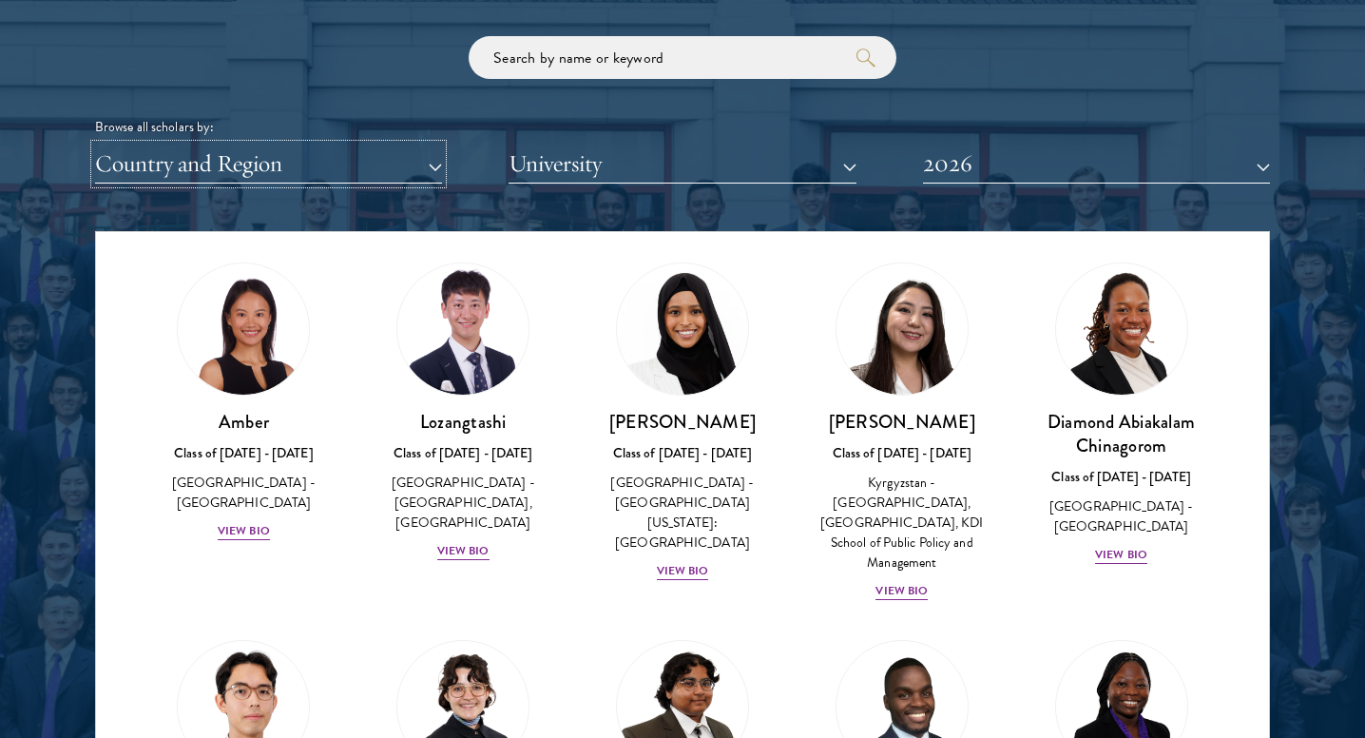
click at [284, 163] on button "Country and Region" at bounding box center [268, 164] width 347 height 39
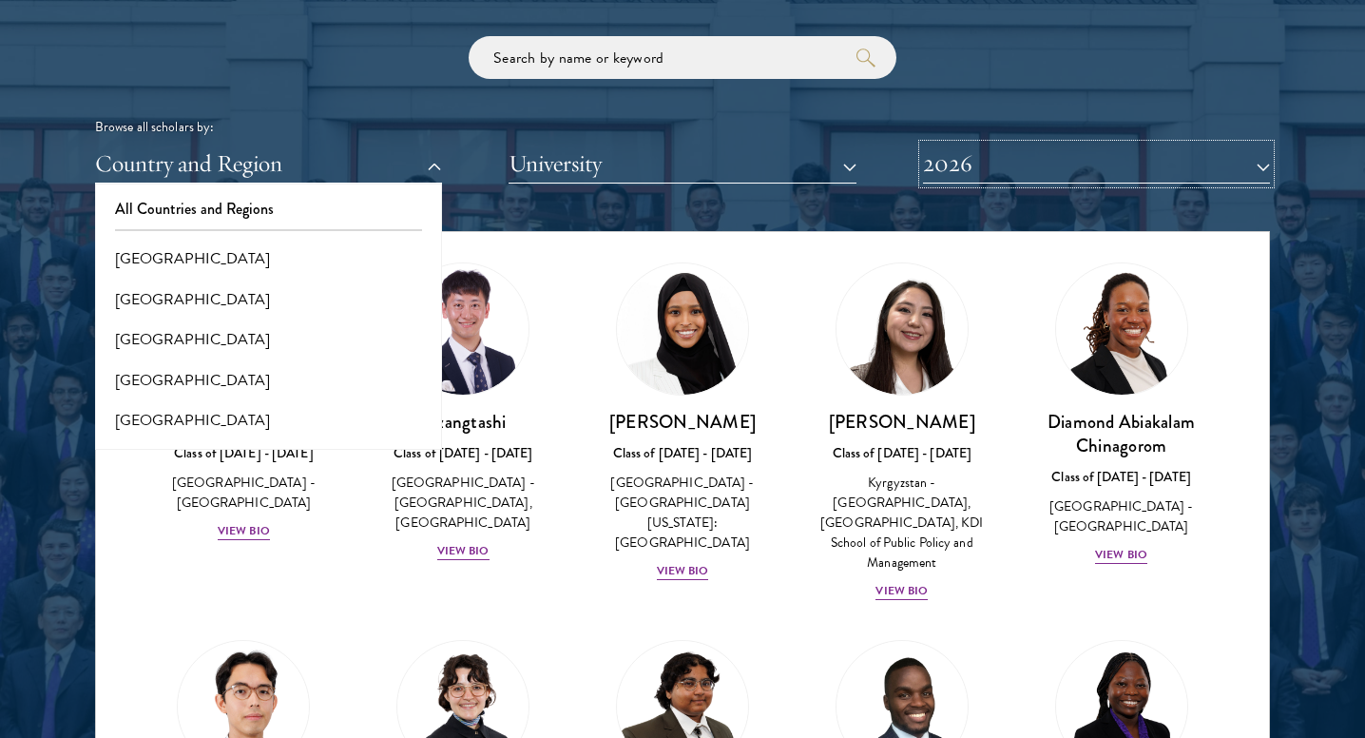
click at [993, 169] on button "2026" at bounding box center [1096, 164] width 347 height 39
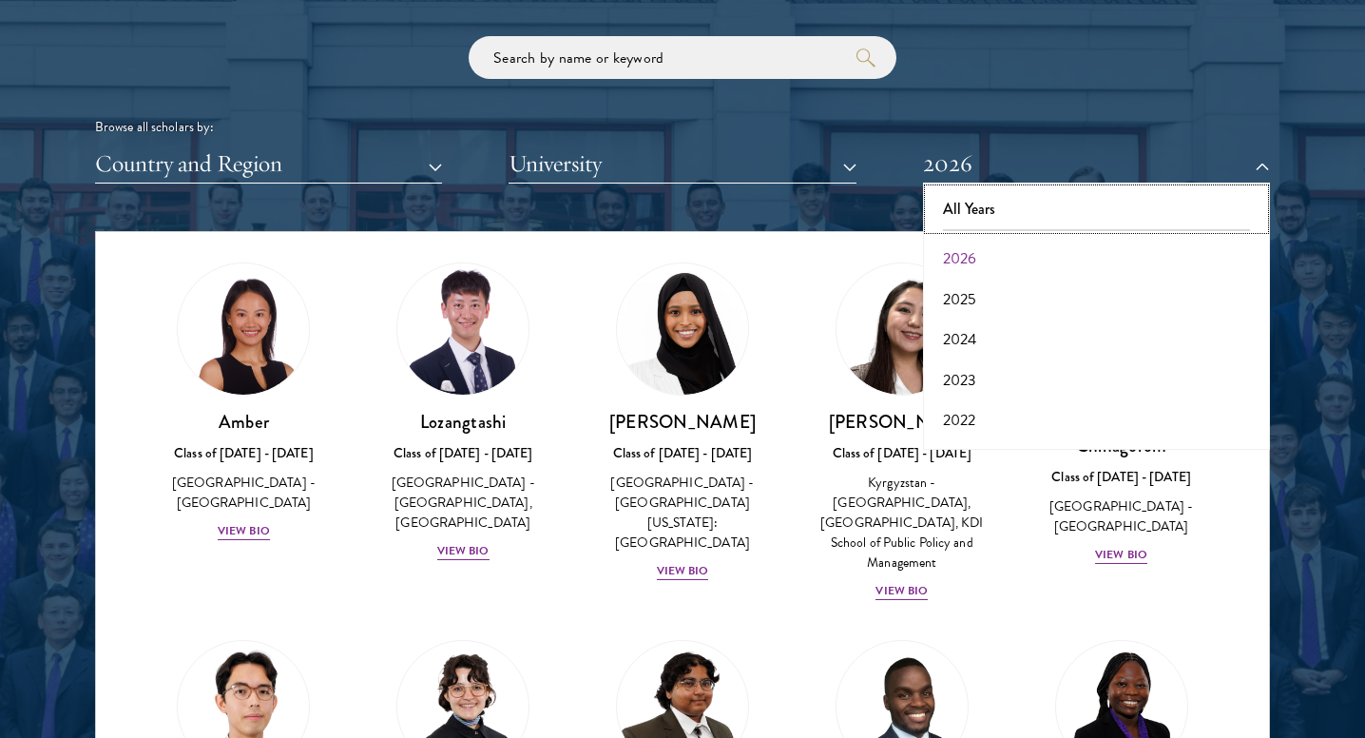
click at [964, 211] on button "All Years" at bounding box center [1097, 209] width 336 height 40
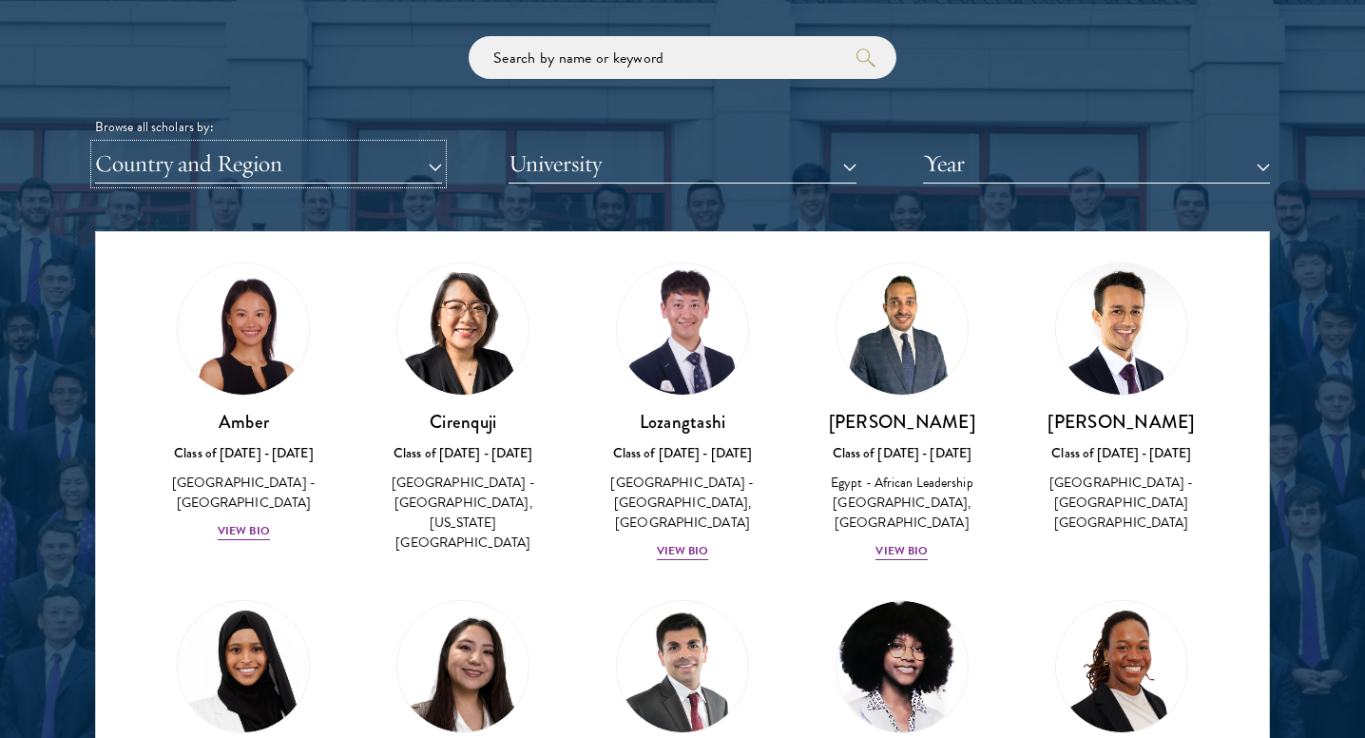
click at [370, 175] on button "Country and Region" at bounding box center [268, 164] width 347 height 39
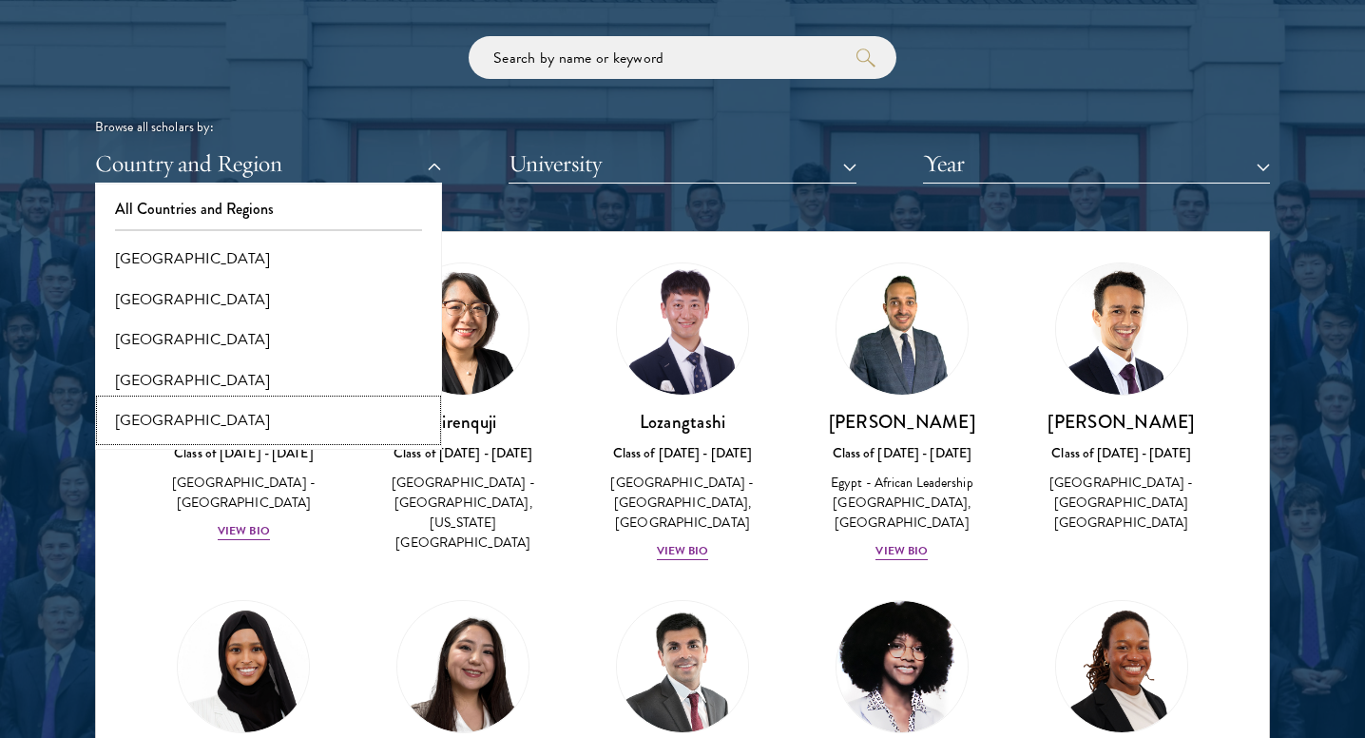
click at [209, 415] on button "[GEOGRAPHIC_DATA]" at bounding box center [269, 420] width 336 height 40
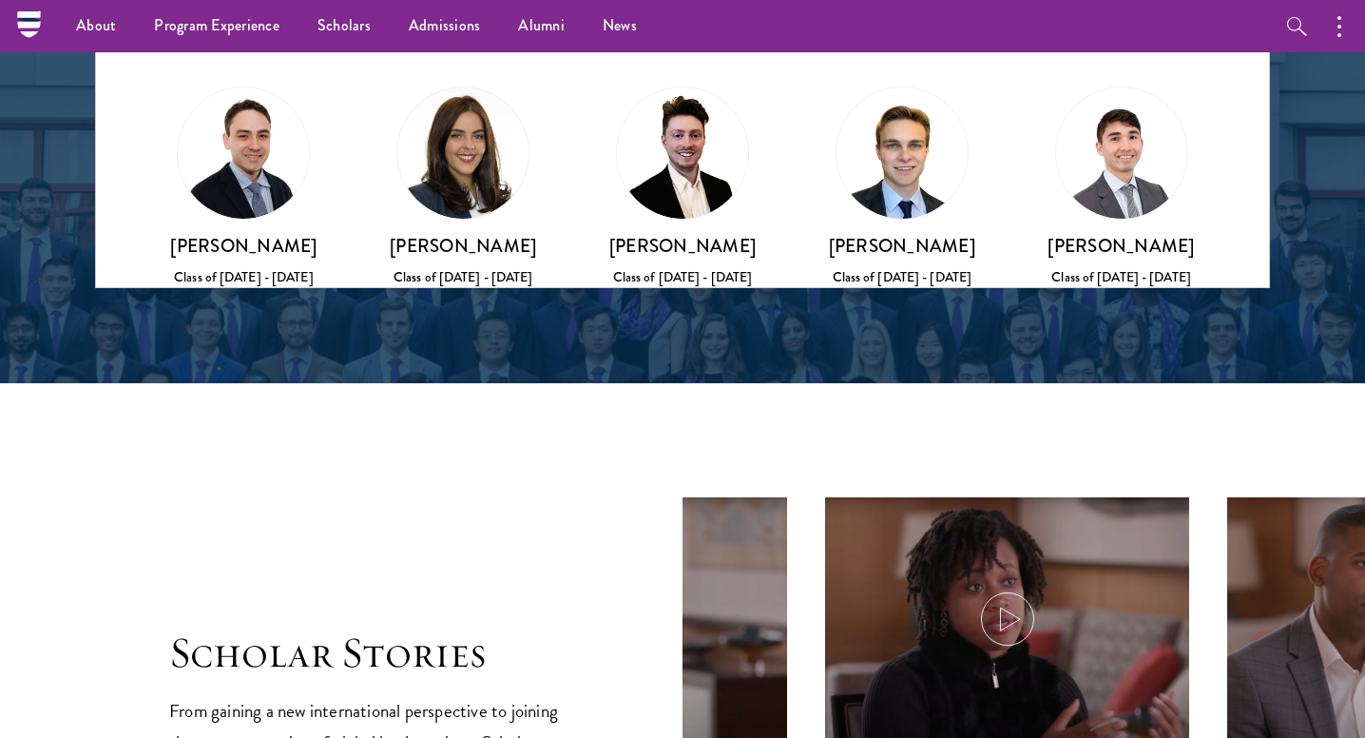
scroll to position [2495, 0]
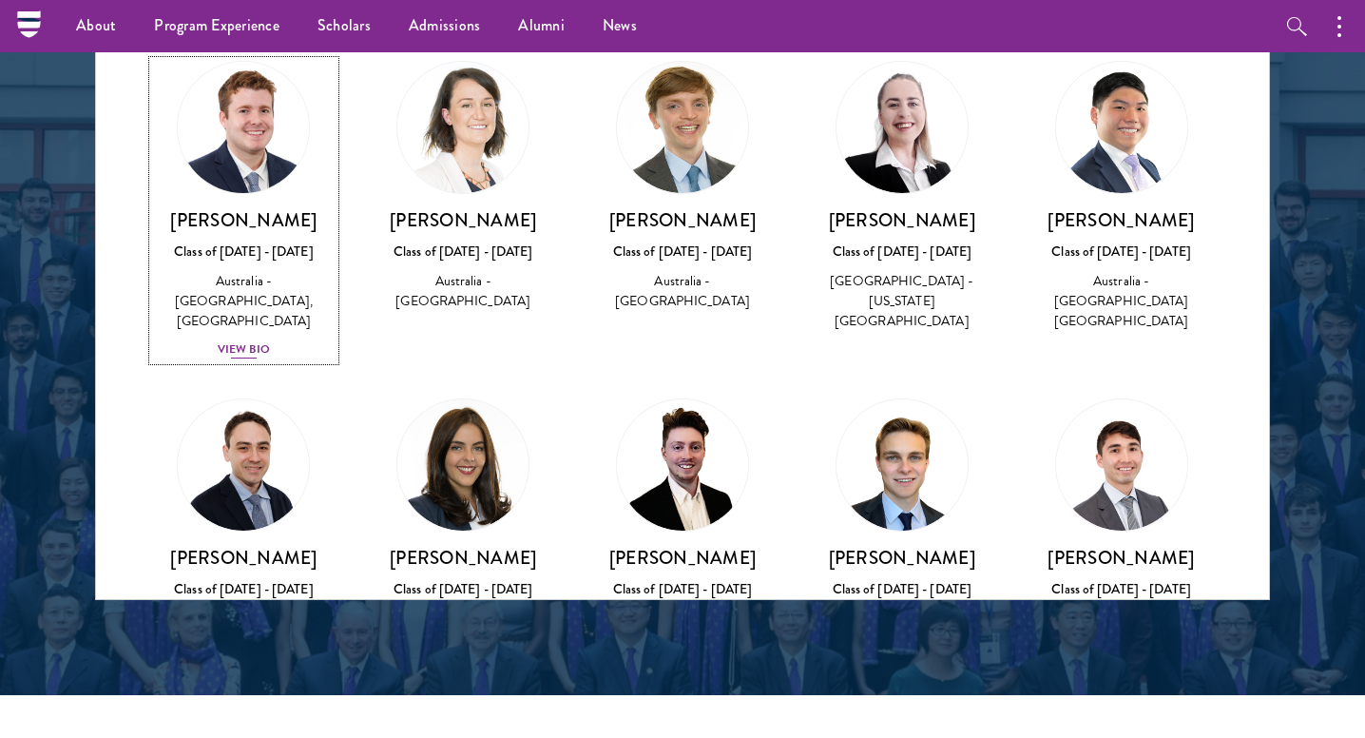
click at [219, 340] on div "View Bio" at bounding box center [244, 349] width 52 height 18
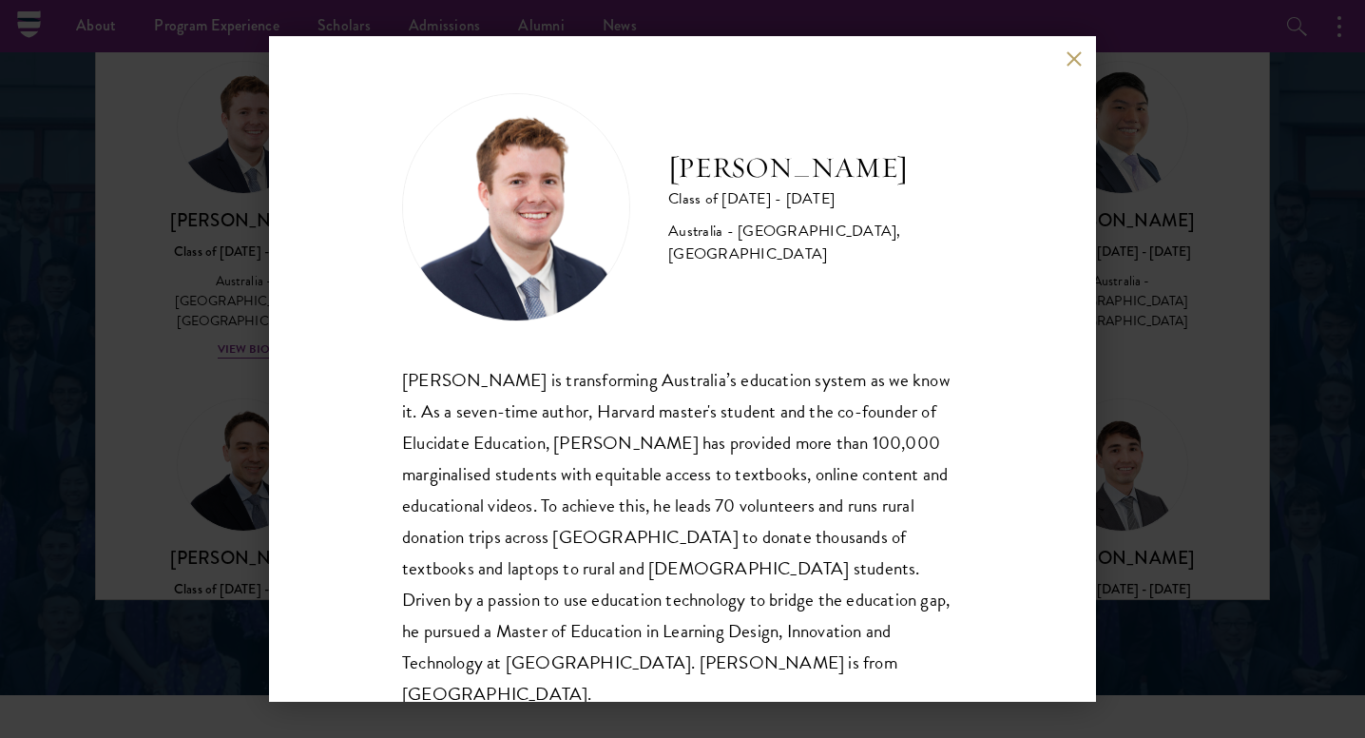
click at [140, 354] on div "[PERSON_NAME] Class of [DATE] - [DATE] [GEOGRAPHIC_DATA] - [GEOGRAPHIC_DATA], […" at bounding box center [682, 369] width 1365 height 738
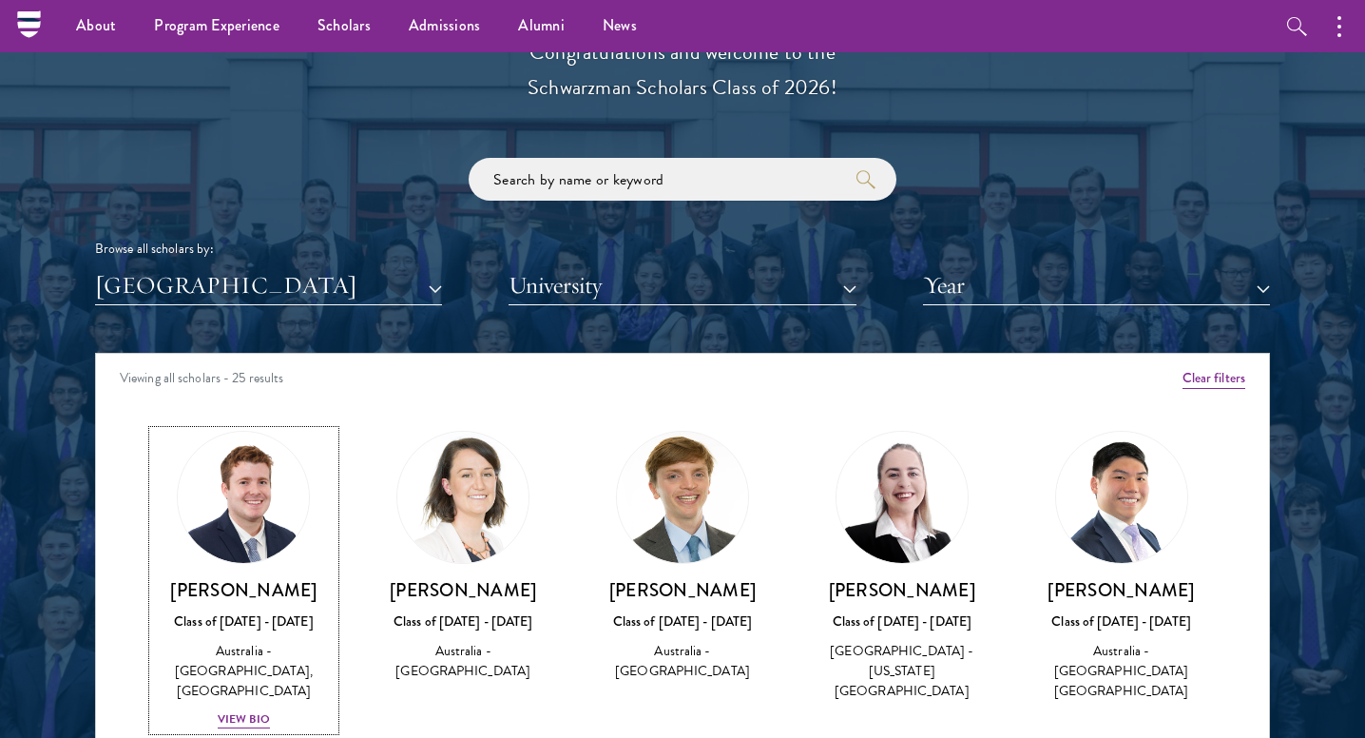
scroll to position [2128, 0]
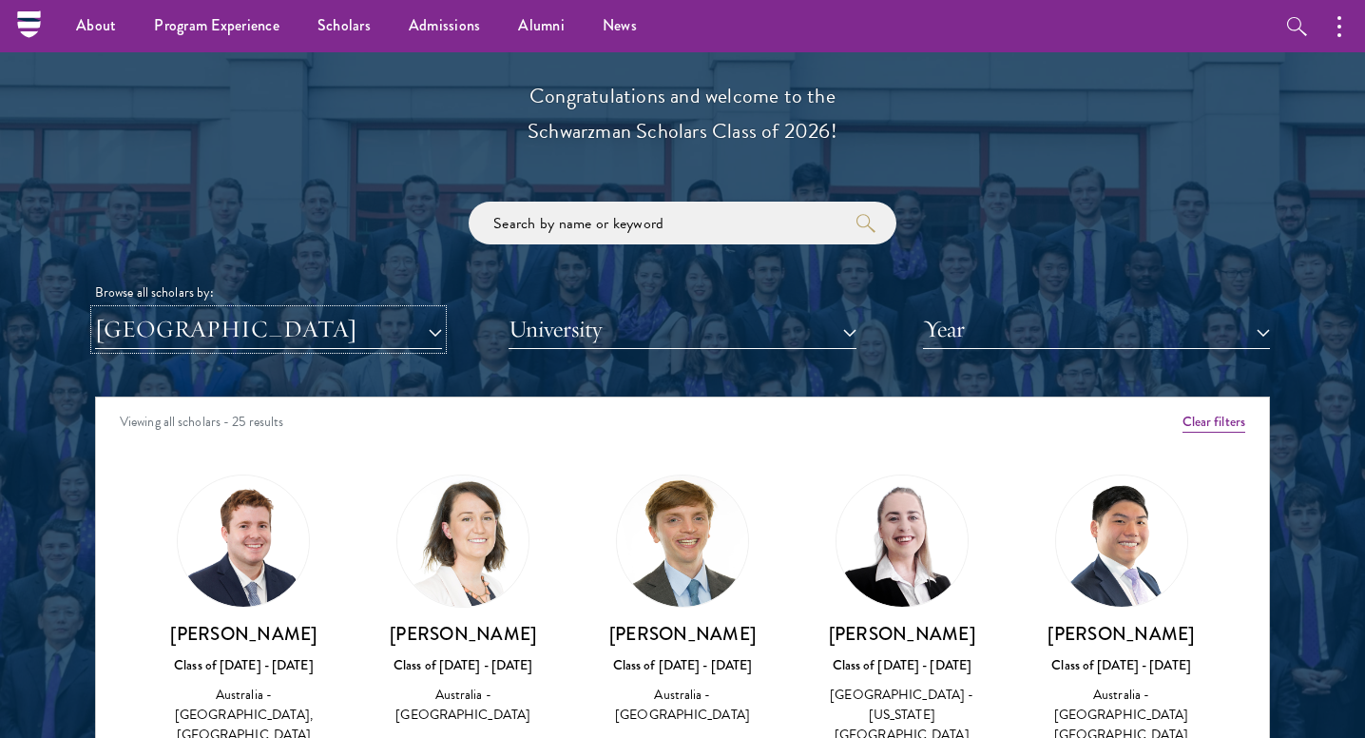
click at [324, 323] on button "[GEOGRAPHIC_DATA]" at bounding box center [268, 329] width 347 height 39
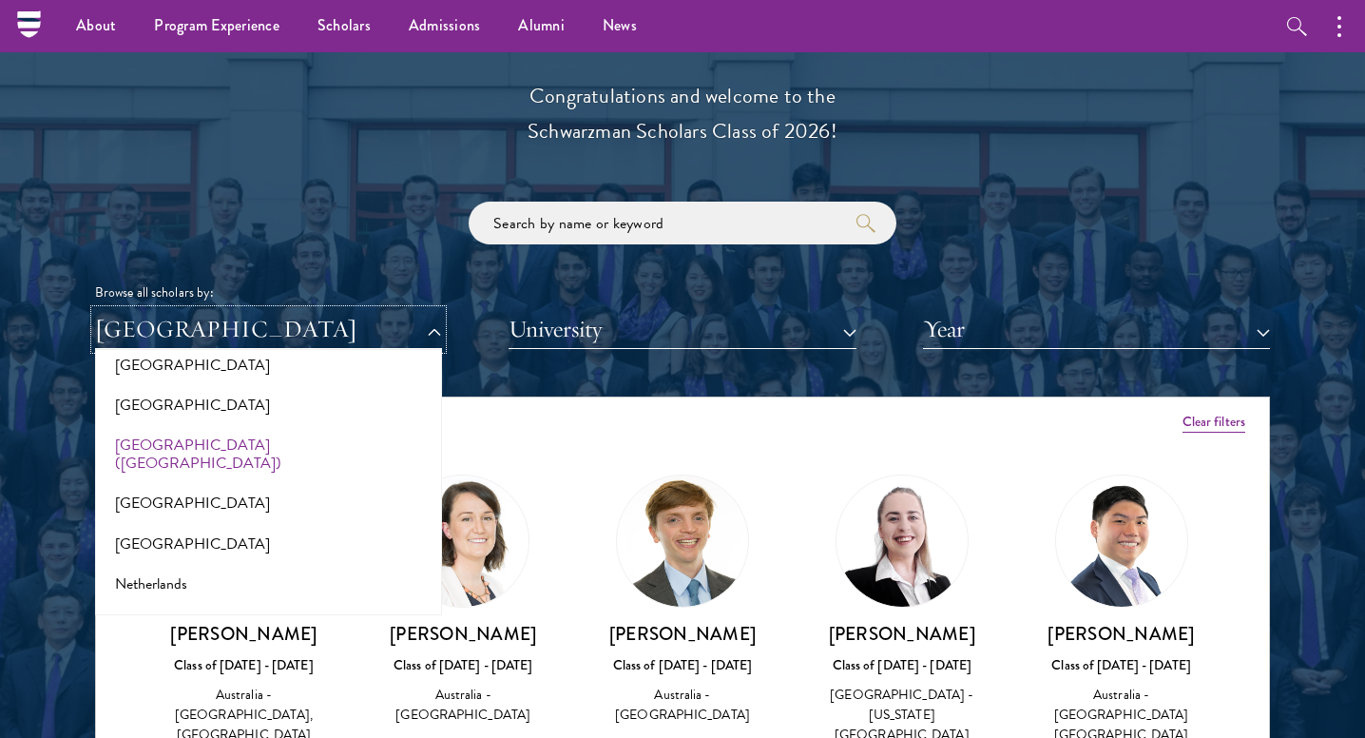
scroll to position [2510, 0]
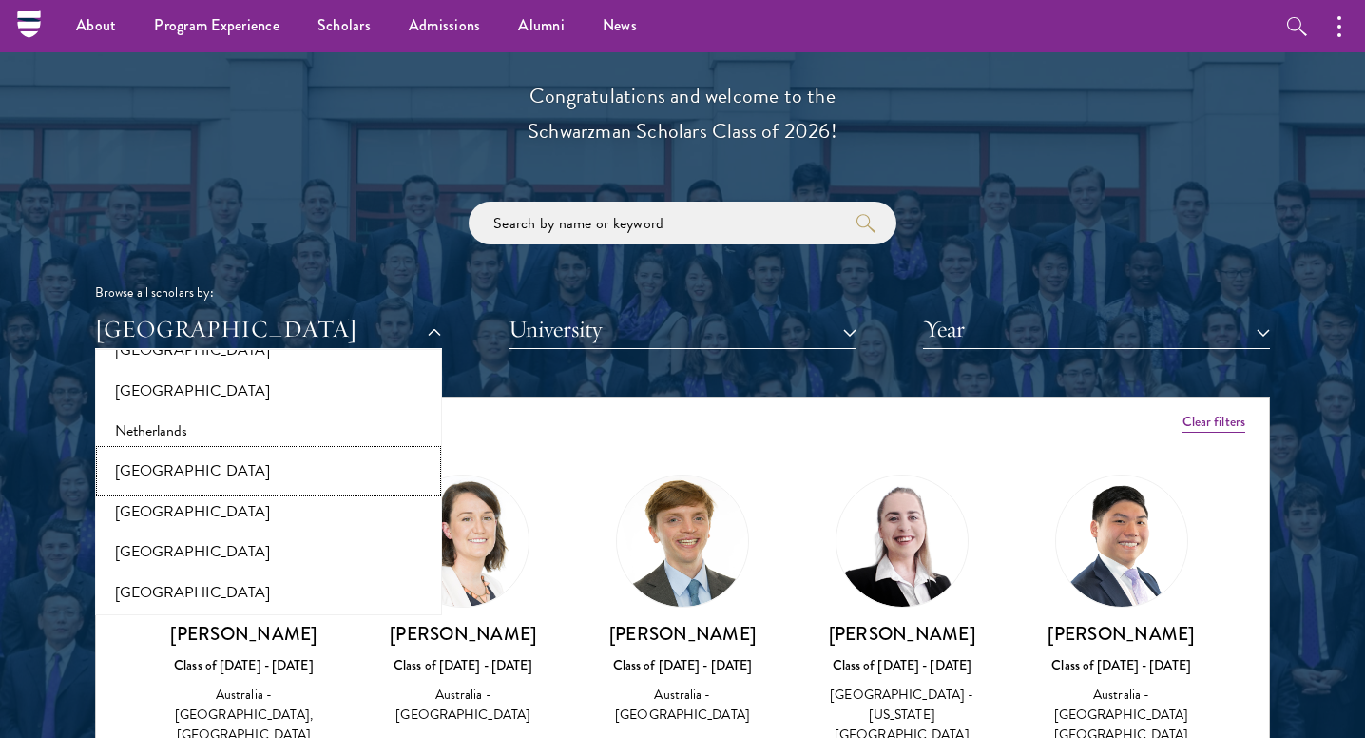
click at [194, 452] on button "[GEOGRAPHIC_DATA]" at bounding box center [269, 471] width 336 height 40
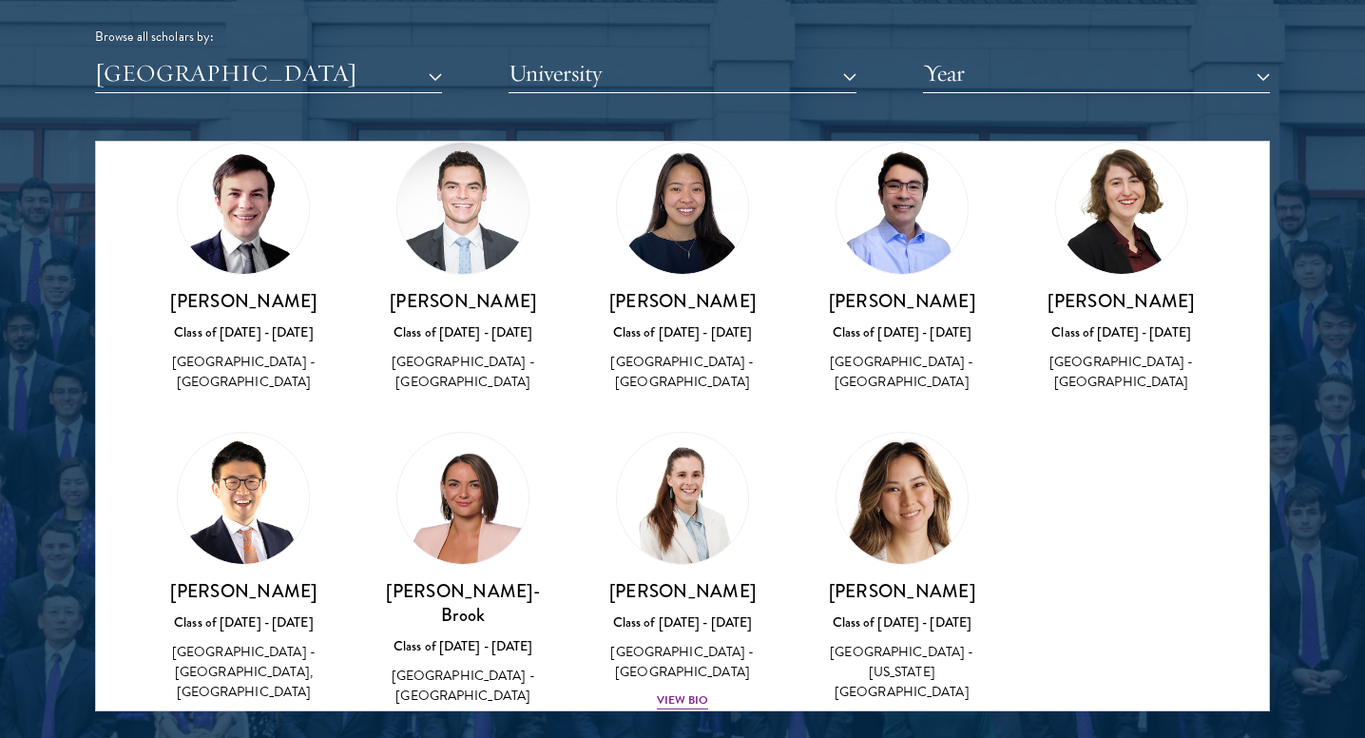
scroll to position [135, 0]
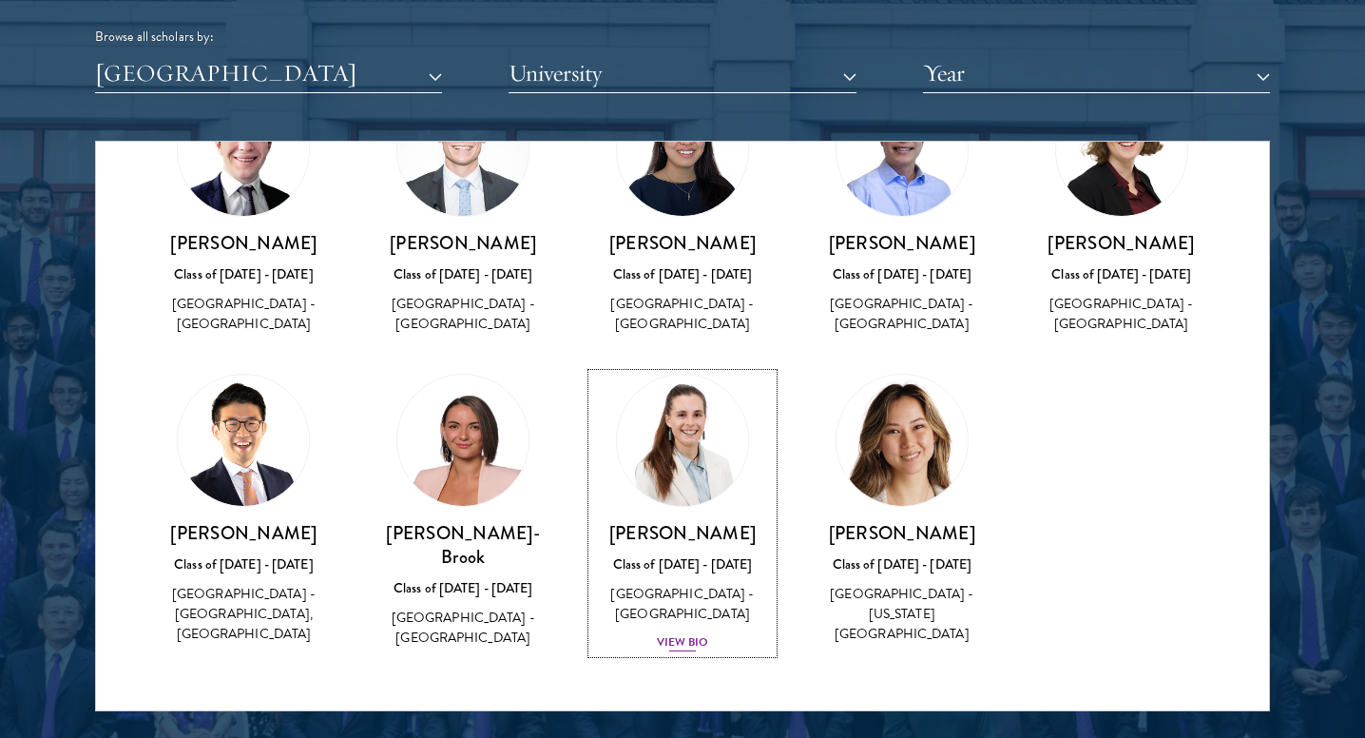
click at [695, 650] on div "View Bio" at bounding box center [683, 642] width 52 height 18
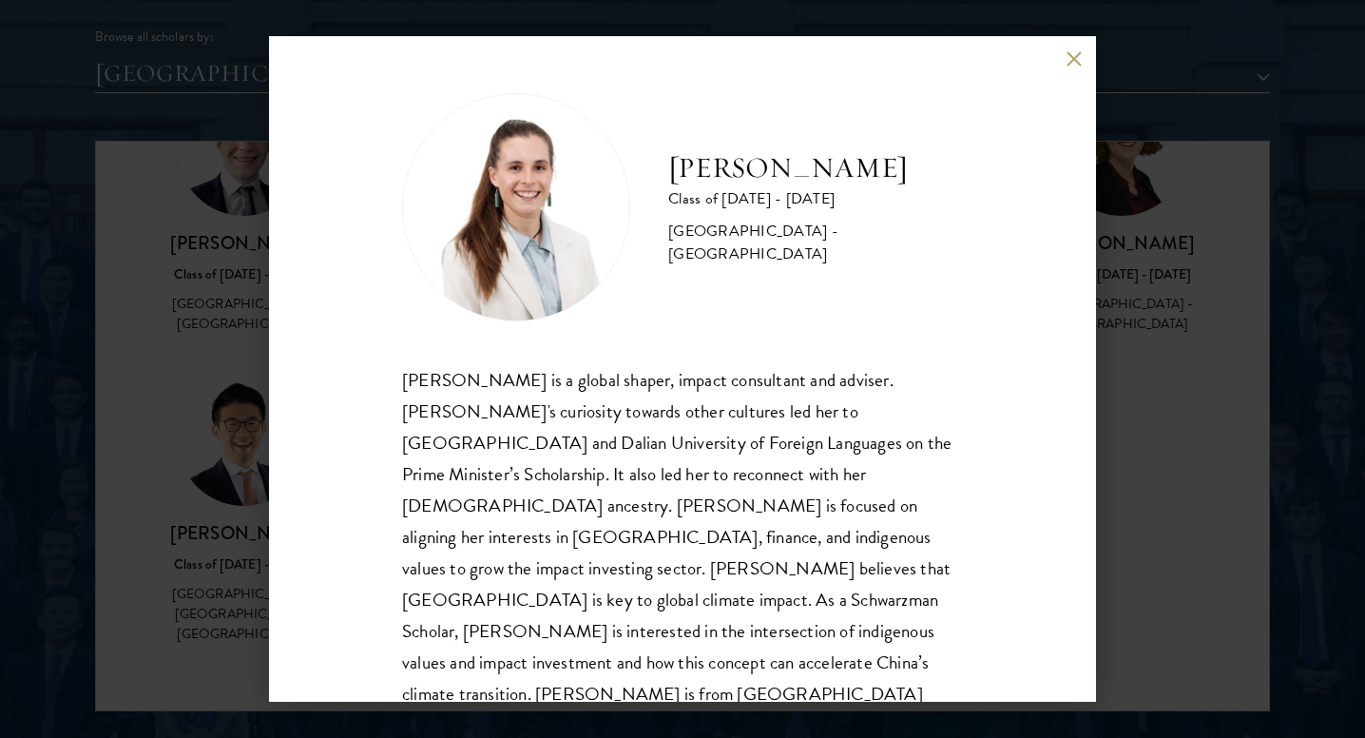
click at [228, 580] on div "[PERSON_NAME] Class of [DATE] - [DATE] [GEOGRAPHIC_DATA] - [GEOGRAPHIC_DATA] [P…" at bounding box center [682, 369] width 1365 height 738
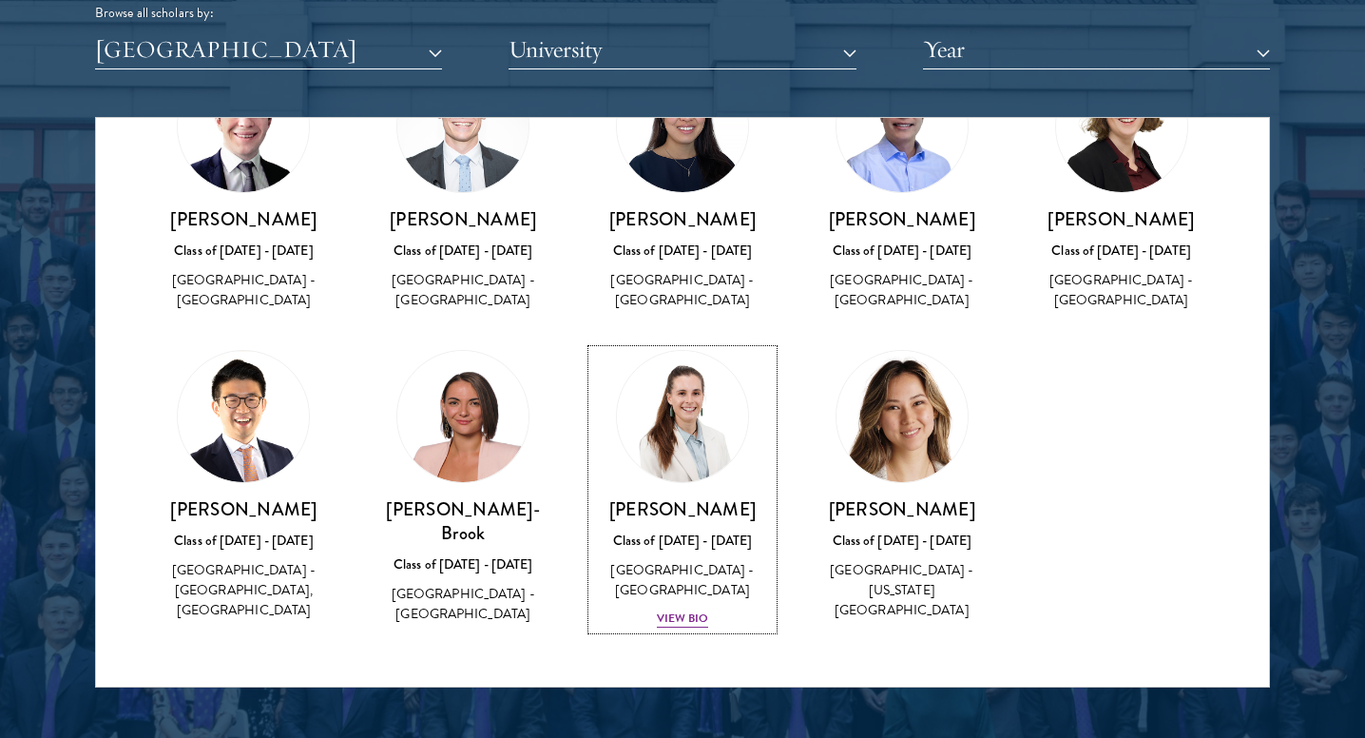
scroll to position [2411, 0]
